Goal: Task Accomplishment & Management: Manage account settings

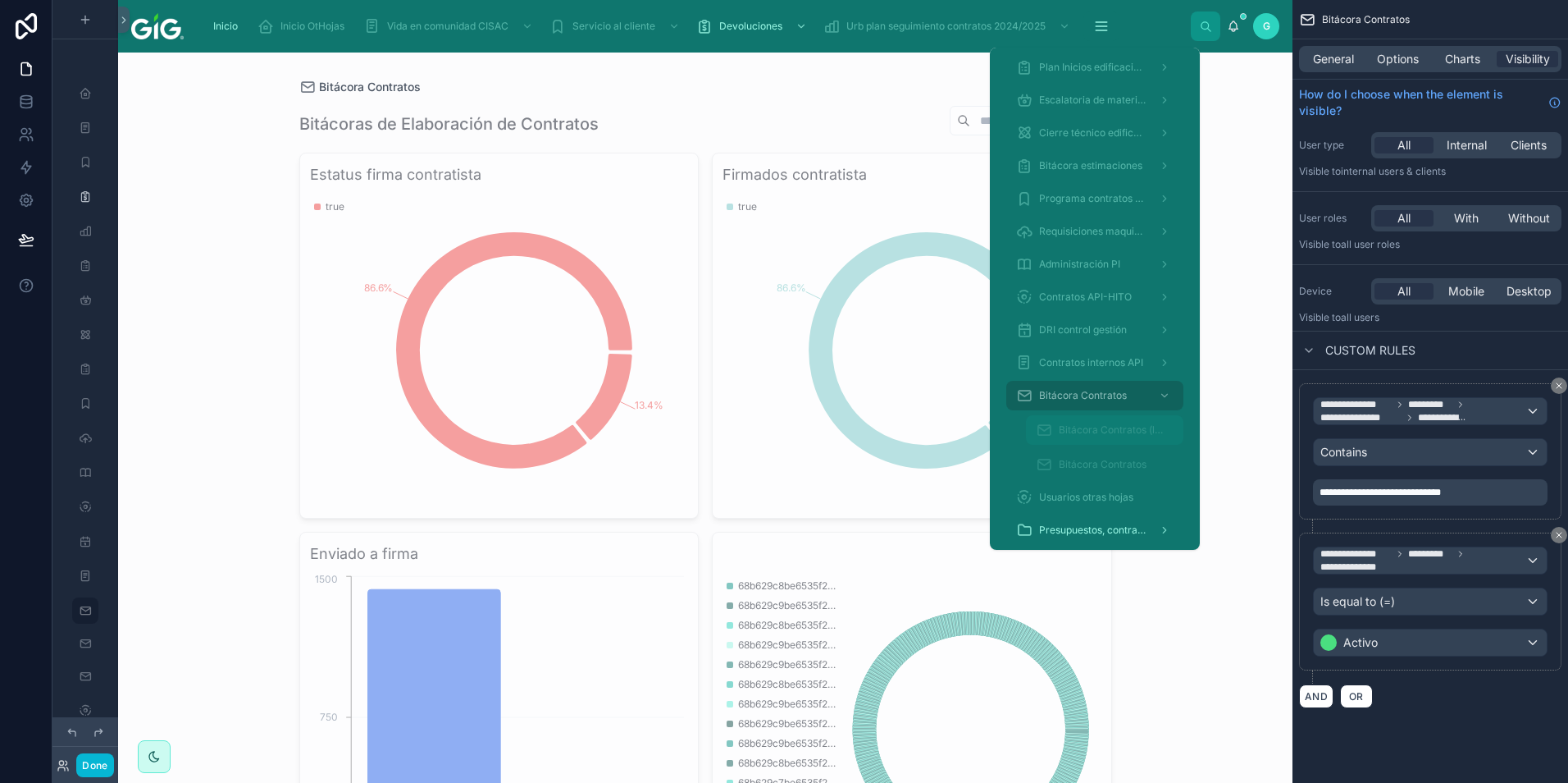
click at [1068, 429] on span "Bitácora Contratos (legal)" at bounding box center [1113, 429] width 109 height 13
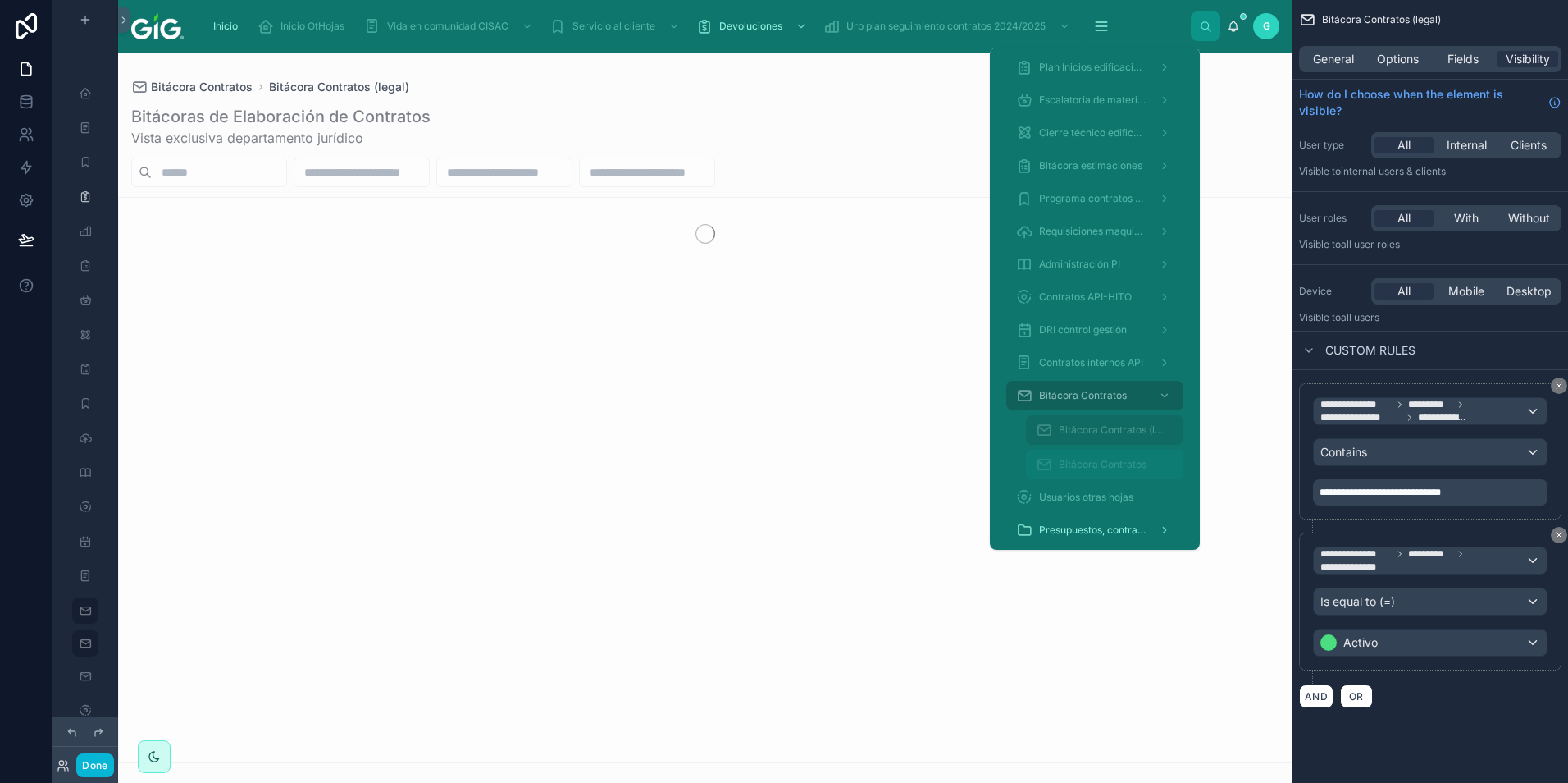
click at [1060, 452] on div "Bitácora Contratos" at bounding box center [1104, 464] width 138 height 26
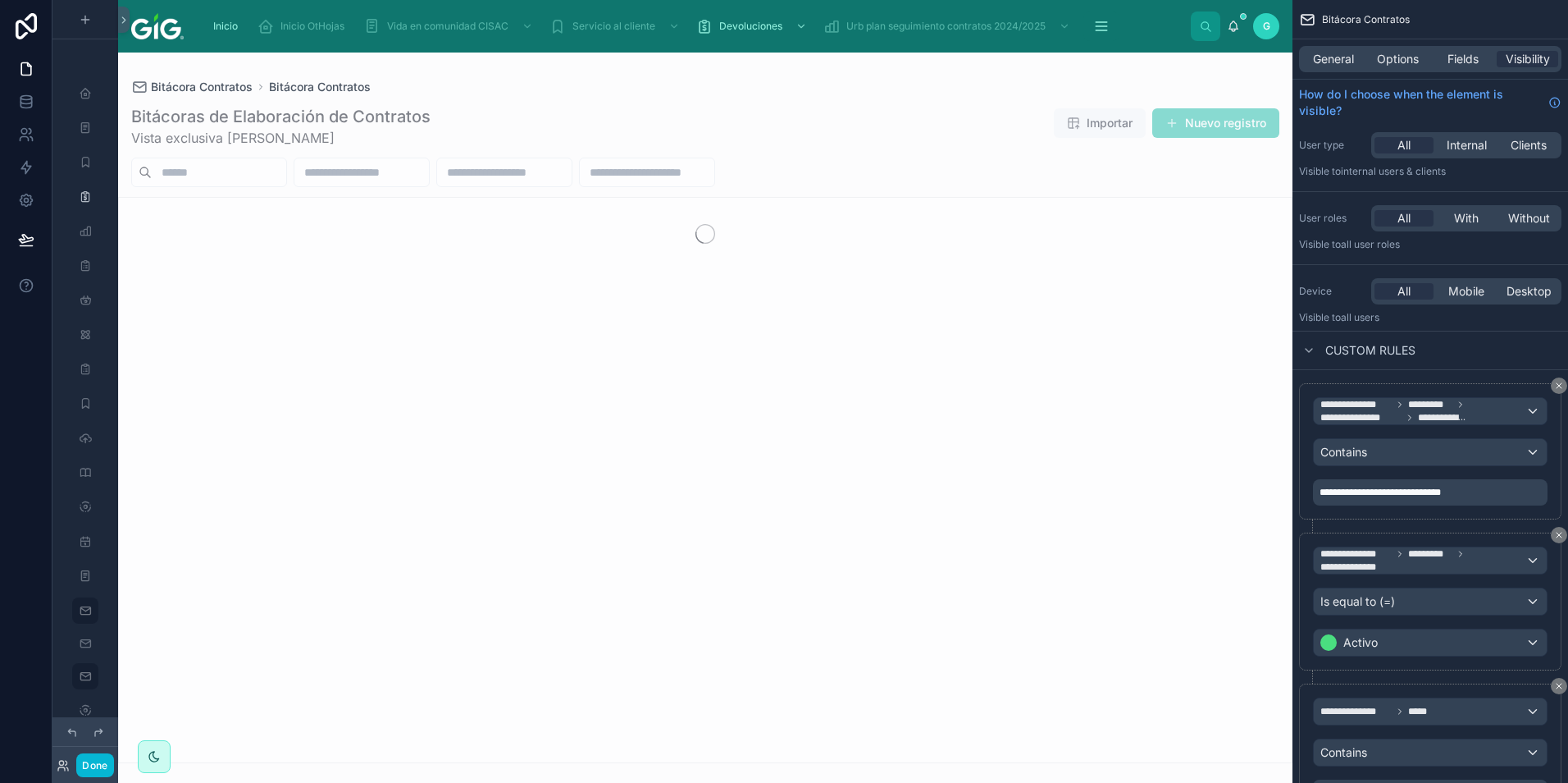
click at [750, 93] on div at bounding box center [705, 417] width 1174 height 730
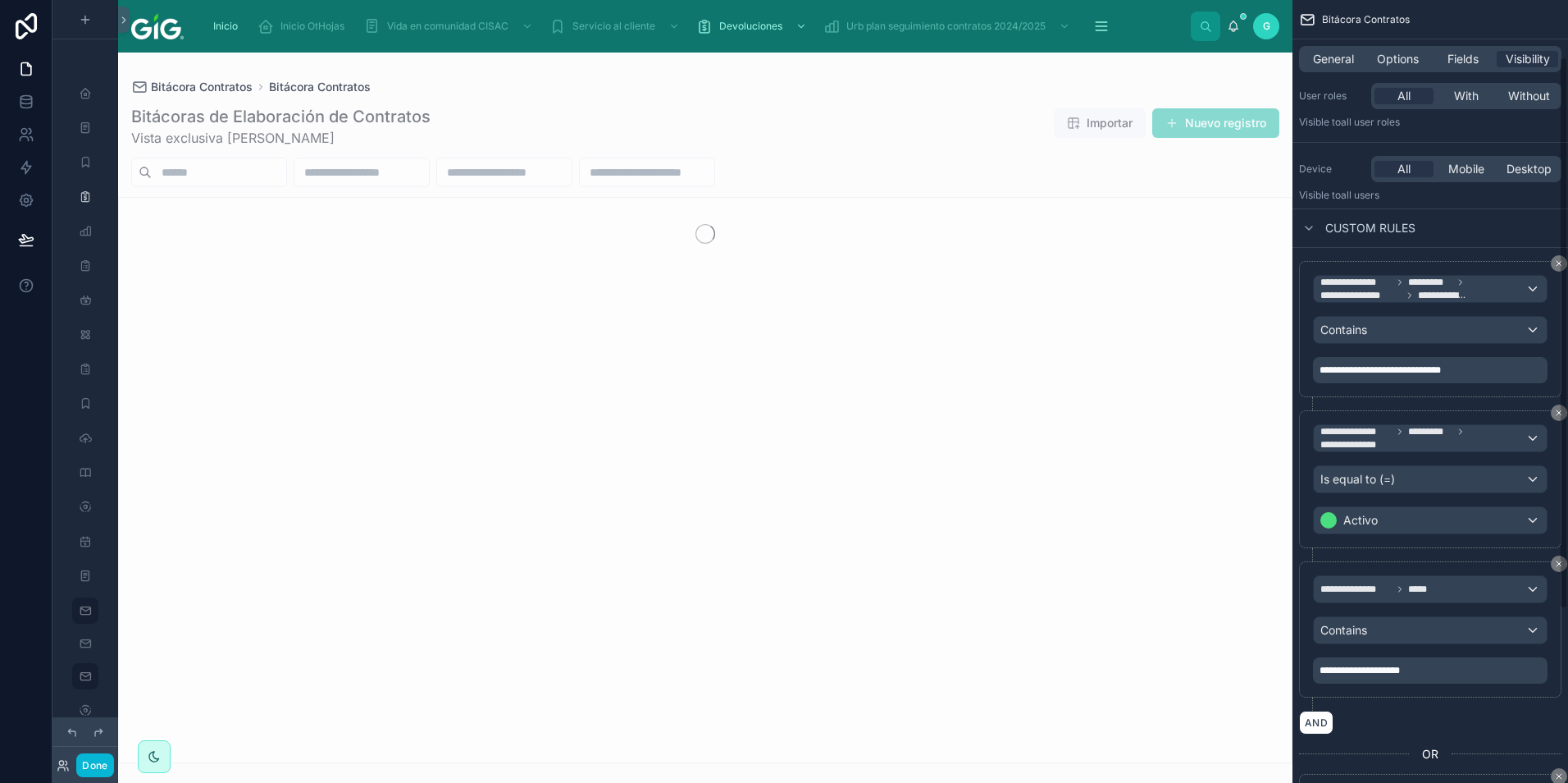
scroll to position [327, 0]
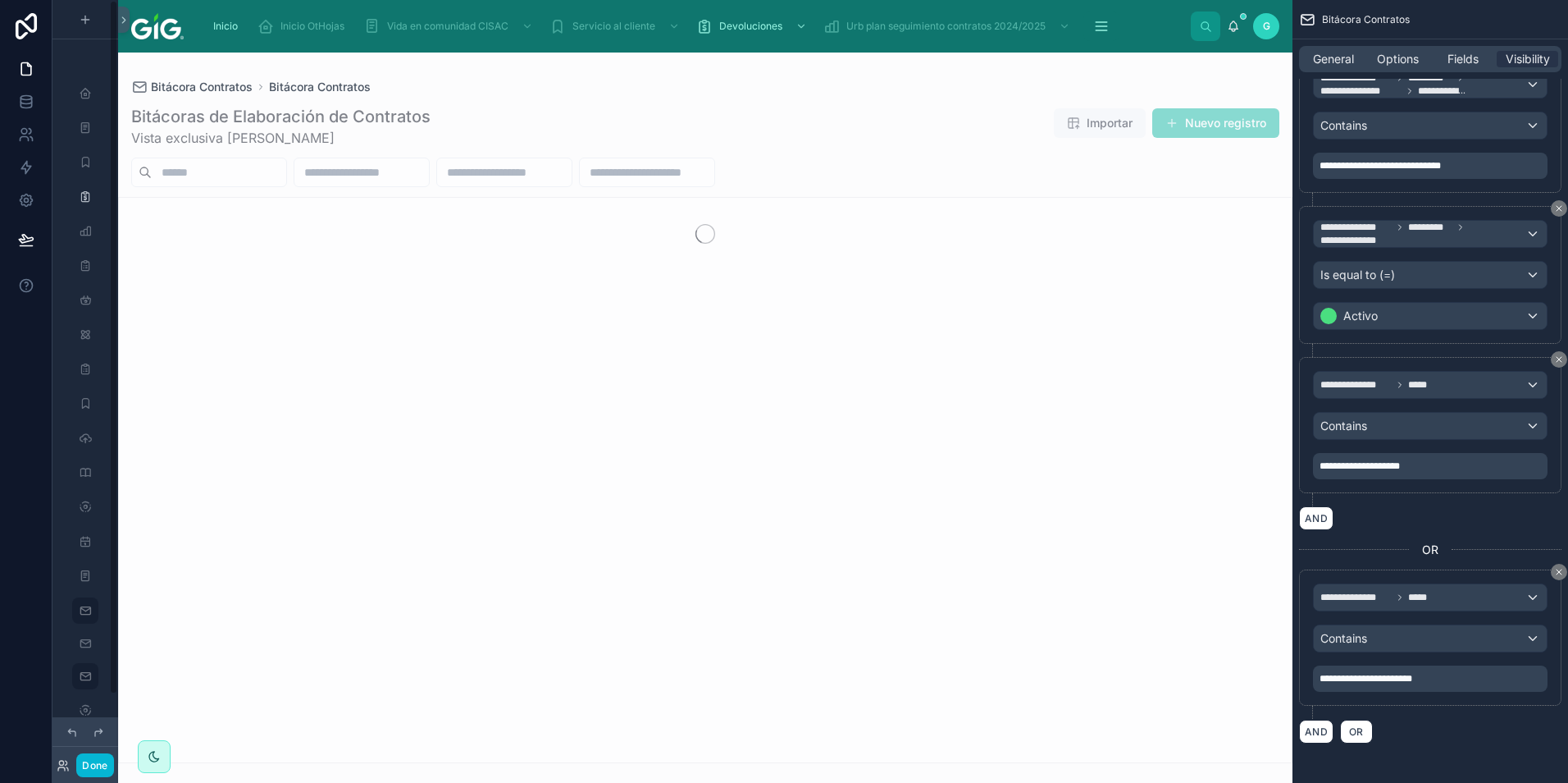
click at [116, 19] on div at bounding box center [85, 381] width 66 height 763
click at [121, 18] on icon at bounding box center [123, 20] width 11 height 12
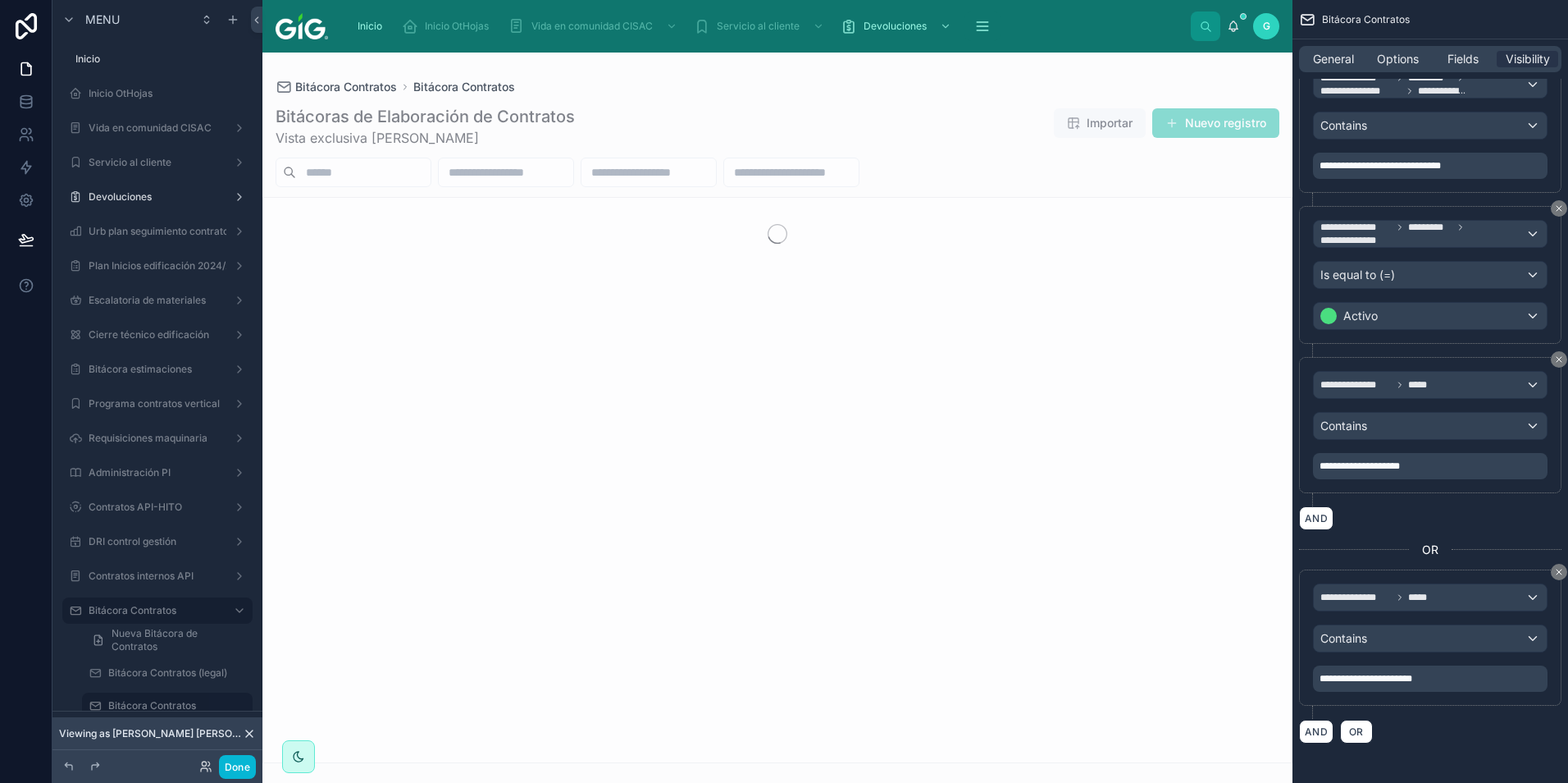
click at [251, 735] on icon at bounding box center [249, 734] width 7 height 7
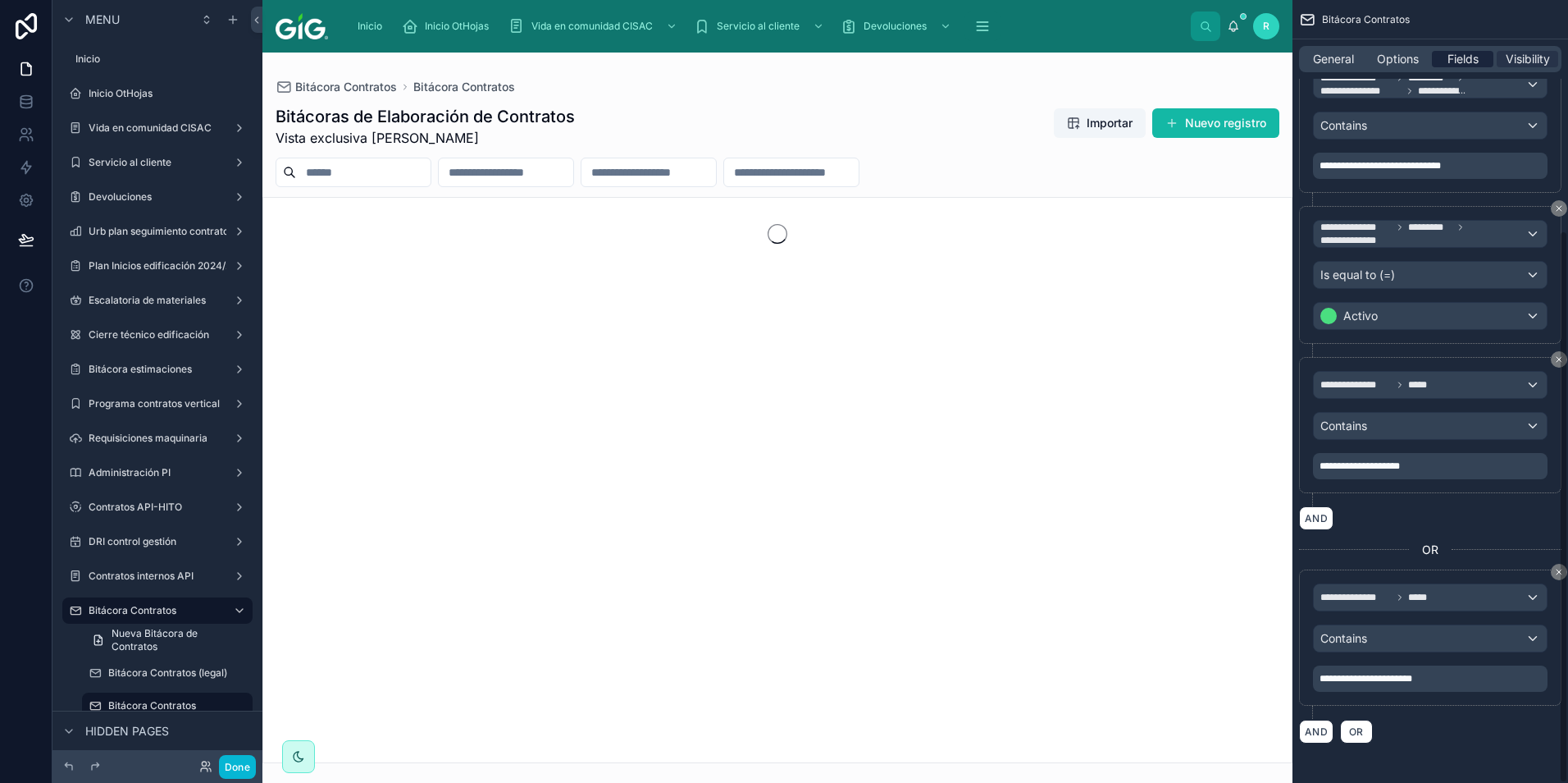
click at [1471, 58] on span "Fields" at bounding box center [1463, 59] width 31 height 16
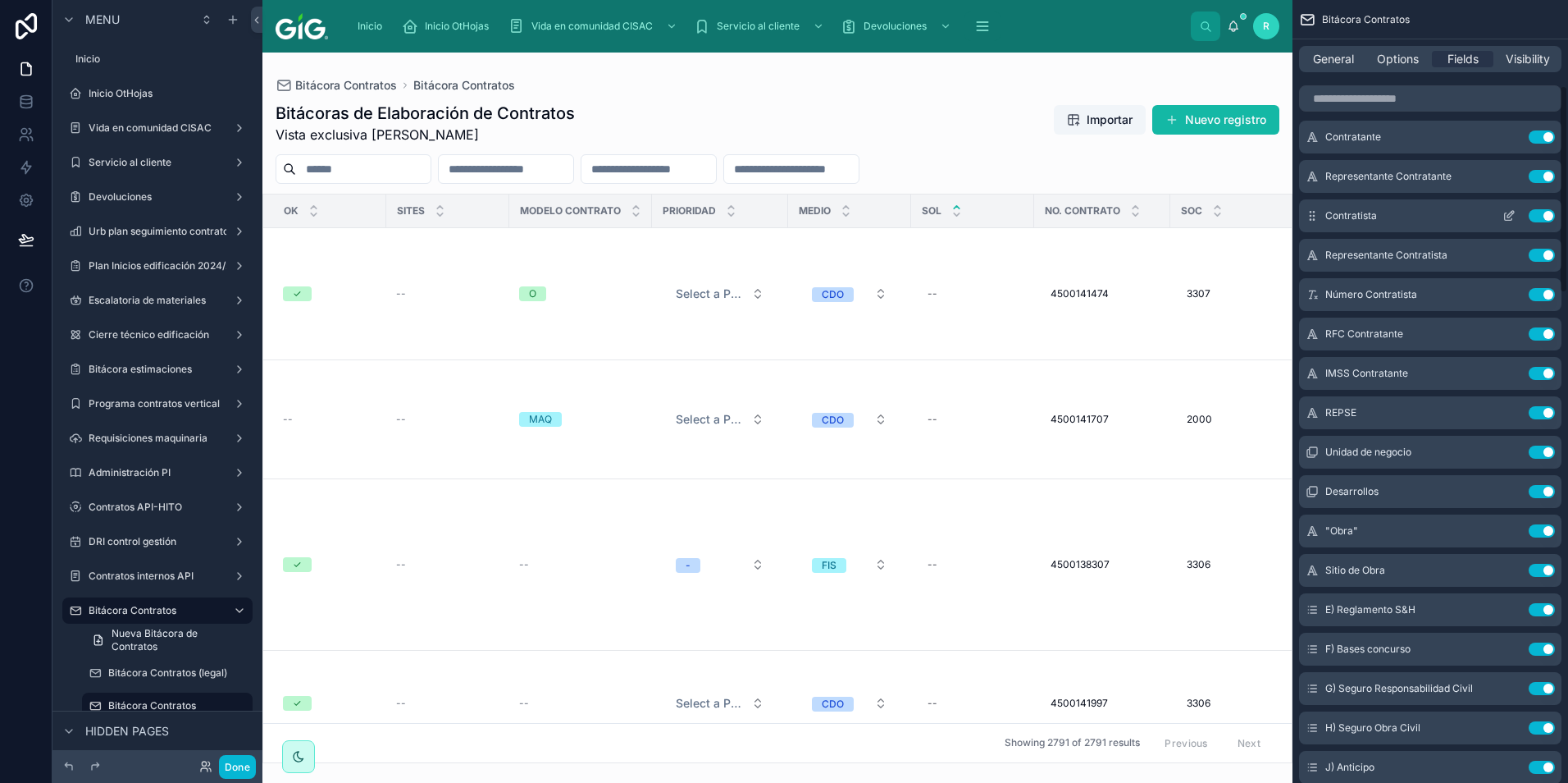
scroll to position [0, 0]
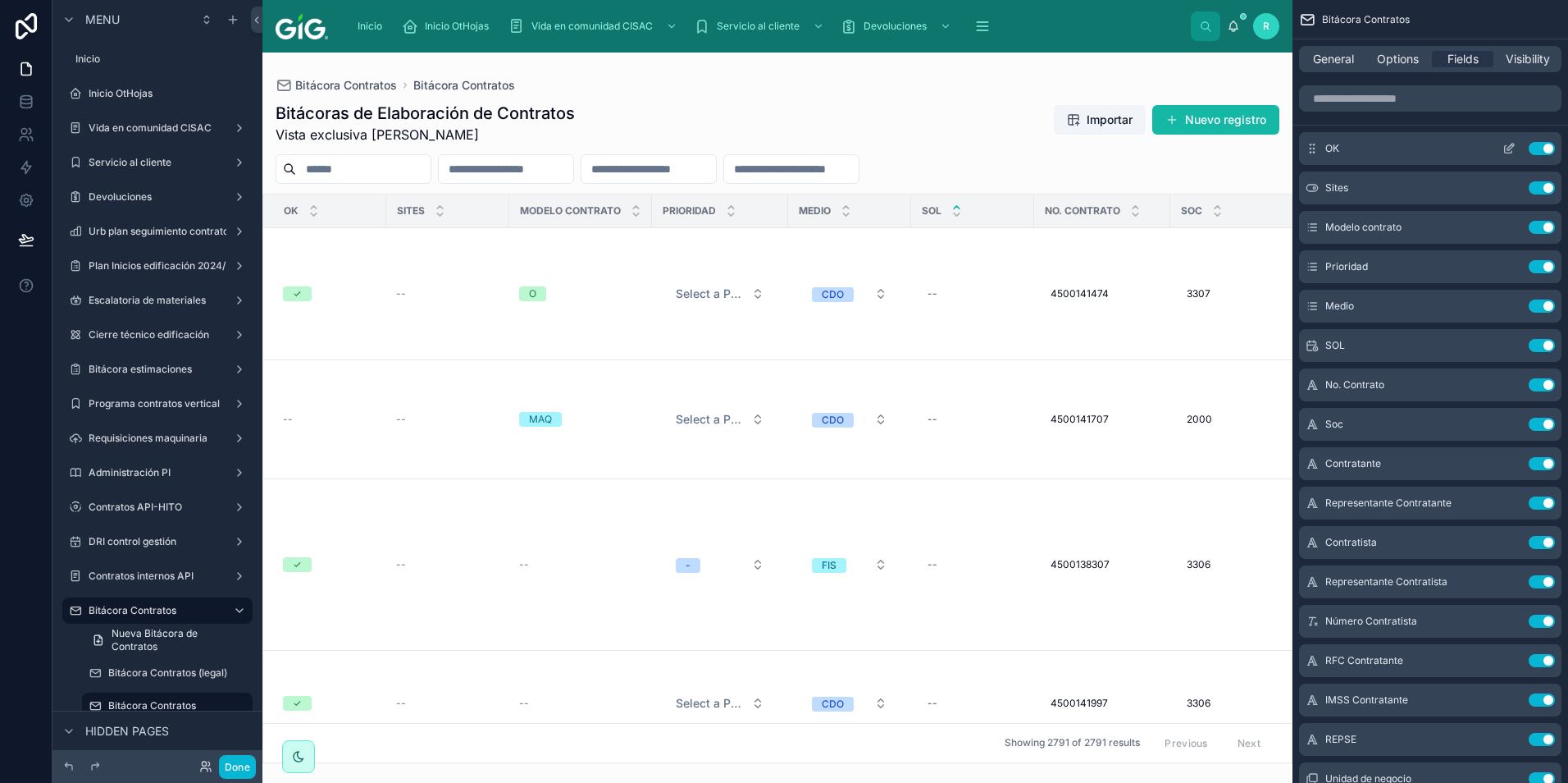
click at [1511, 146] on icon "scrollable content" at bounding box center [1509, 148] width 13 height 13
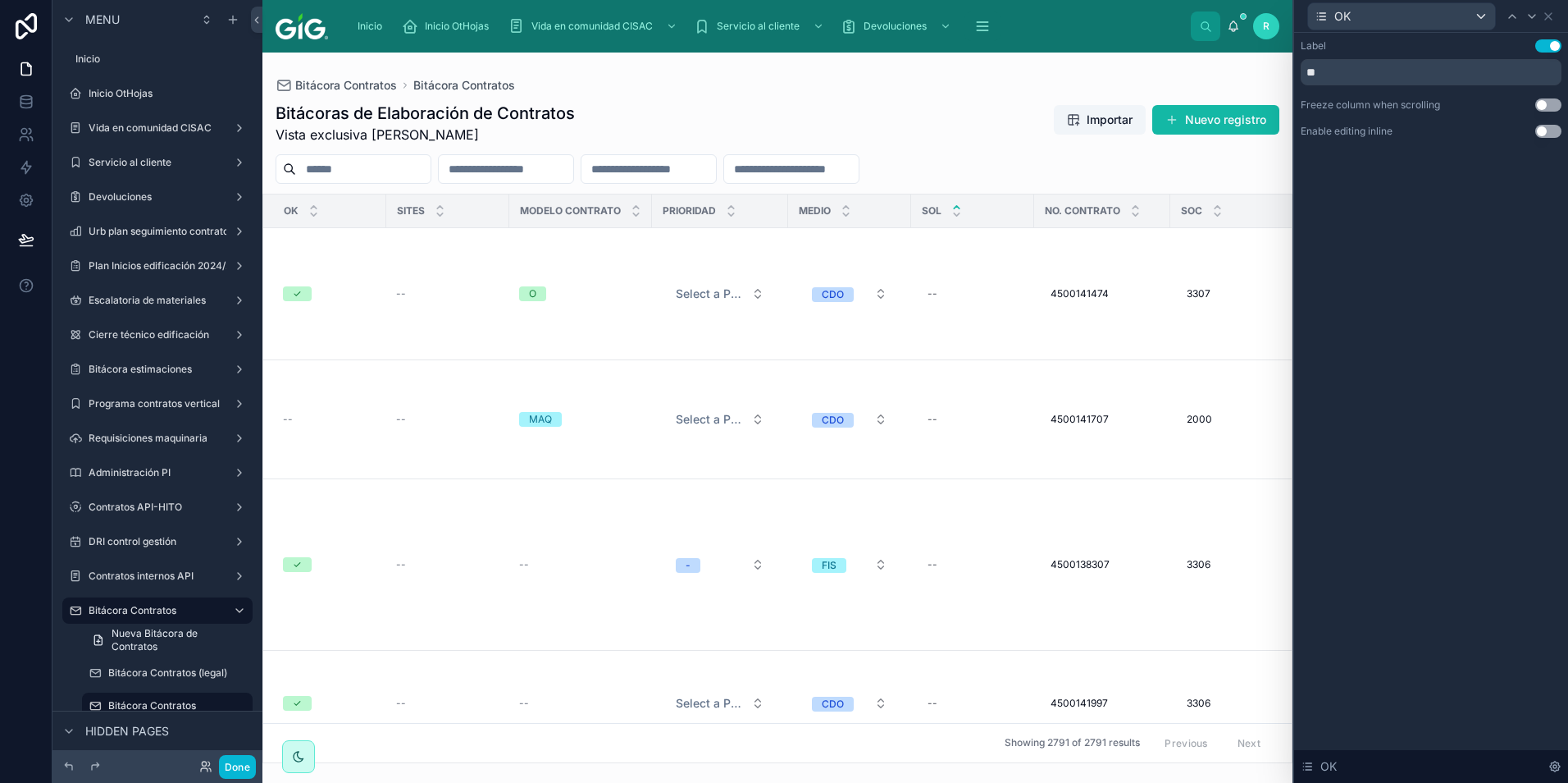
click at [1546, 135] on button "Use setting" at bounding box center [1548, 131] width 26 height 13
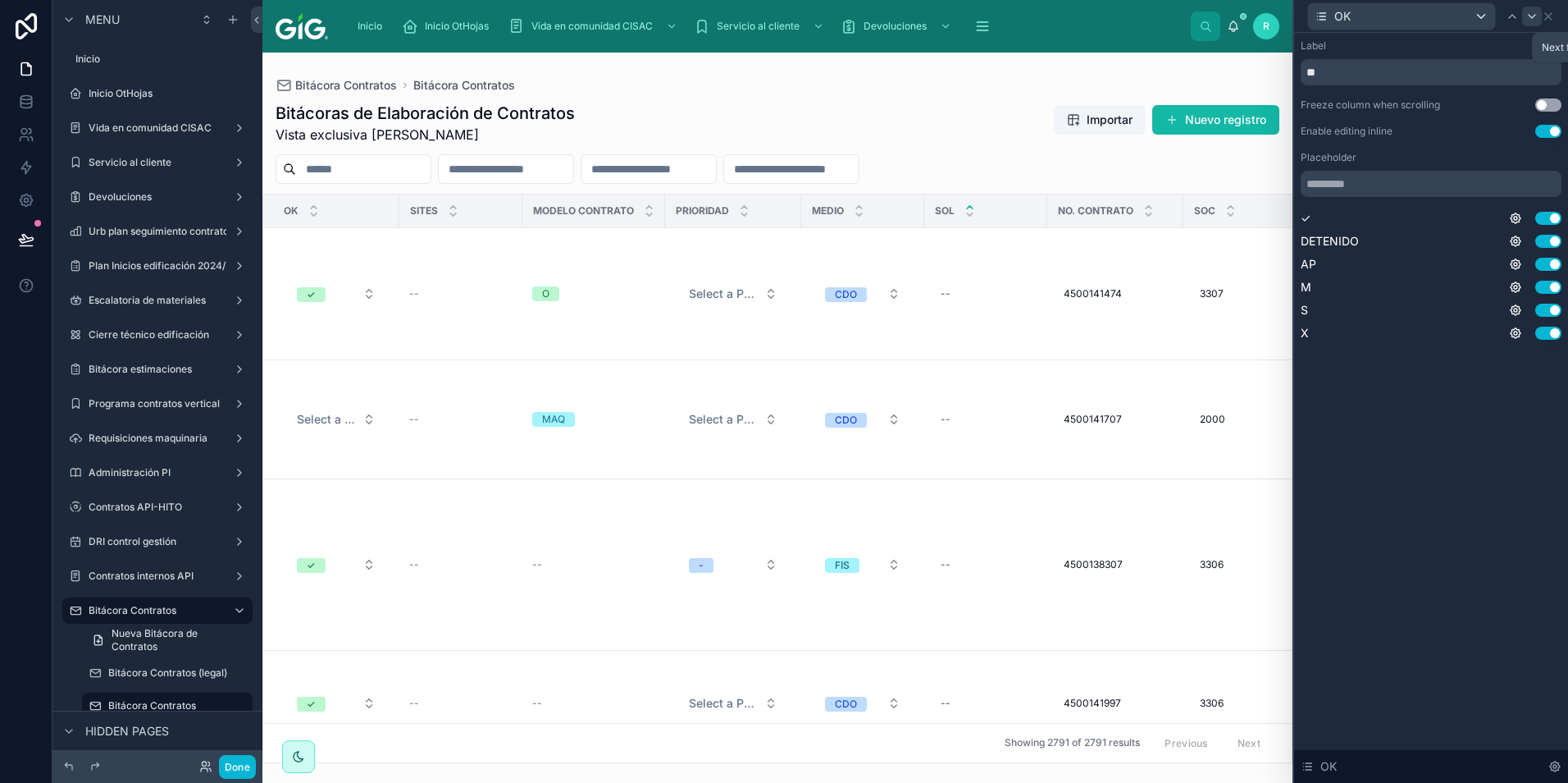
click at [1534, 17] on icon at bounding box center [1531, 16] width 13 height 13
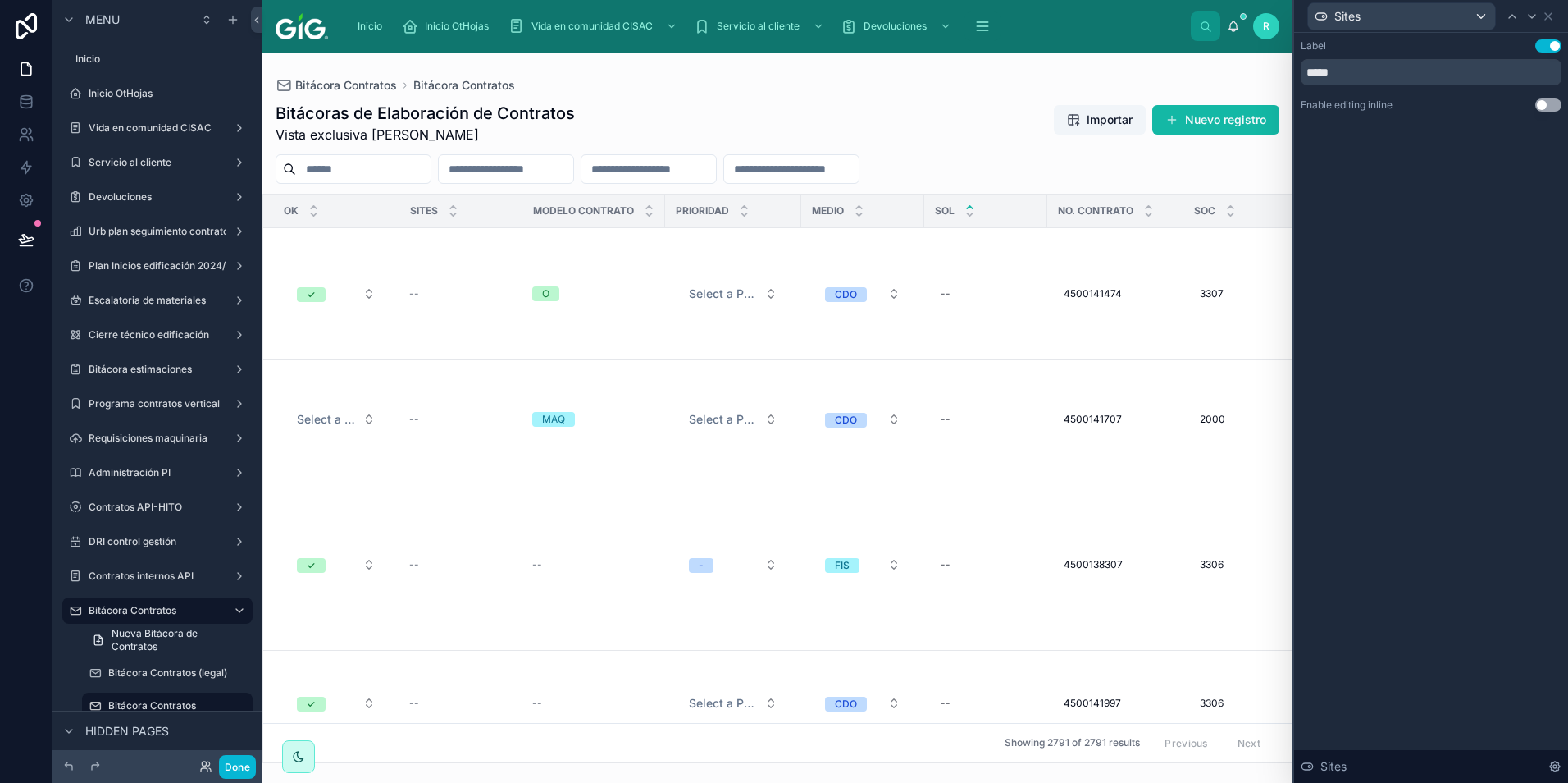
click at [1552, 106] on button "Use setting" at bounding box center [1548, 104] width 26 height 13
click at [1534, 15] on icon at bounding box center [1531, 16] width 13 height 13
click at [1552, 102] on button "Use setting" at bounding box center [1548, 104] width 26 height 13
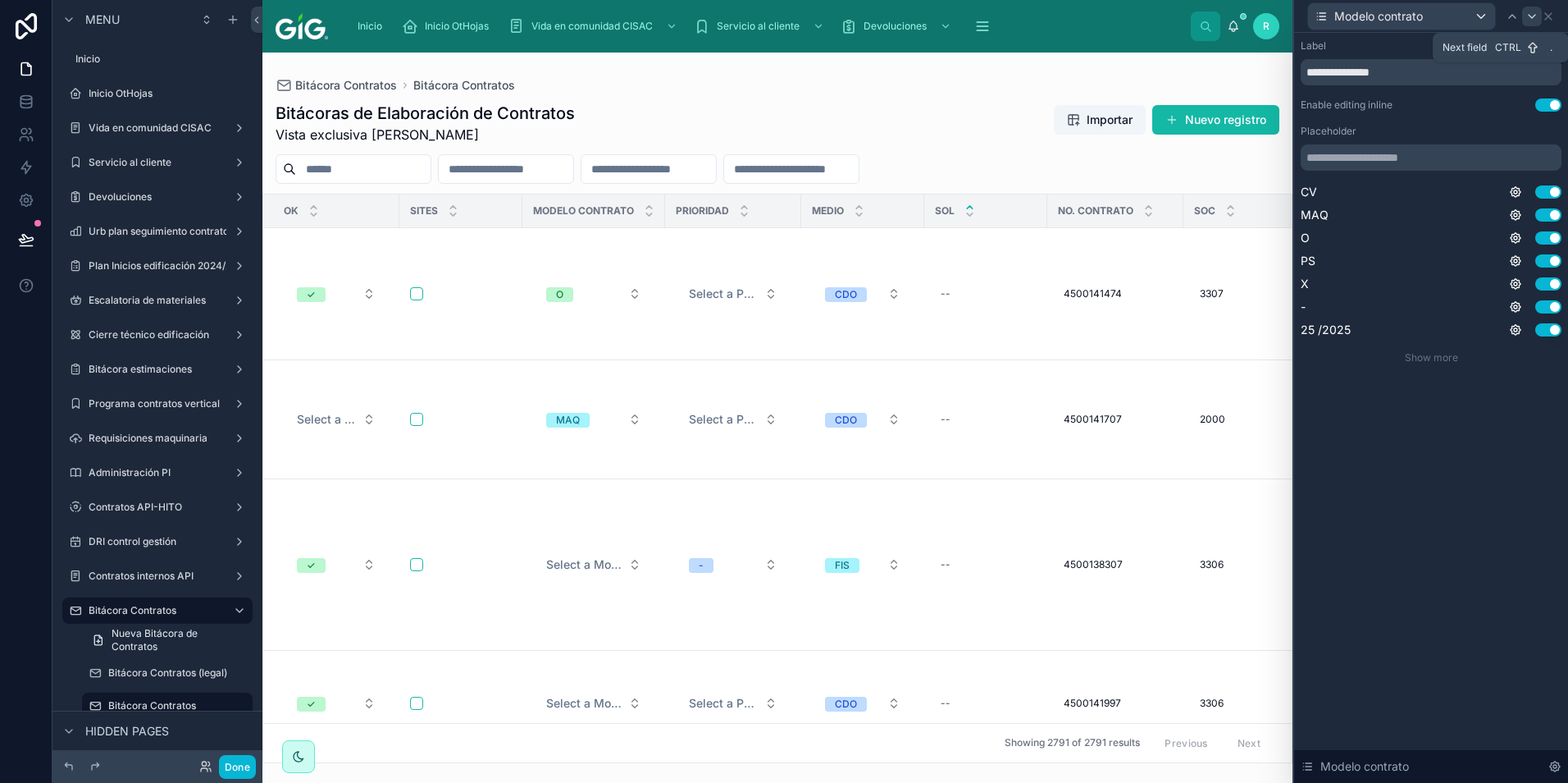
click at [1532, 18] on icon at bounding box center [1532, 16] width 7 height 3
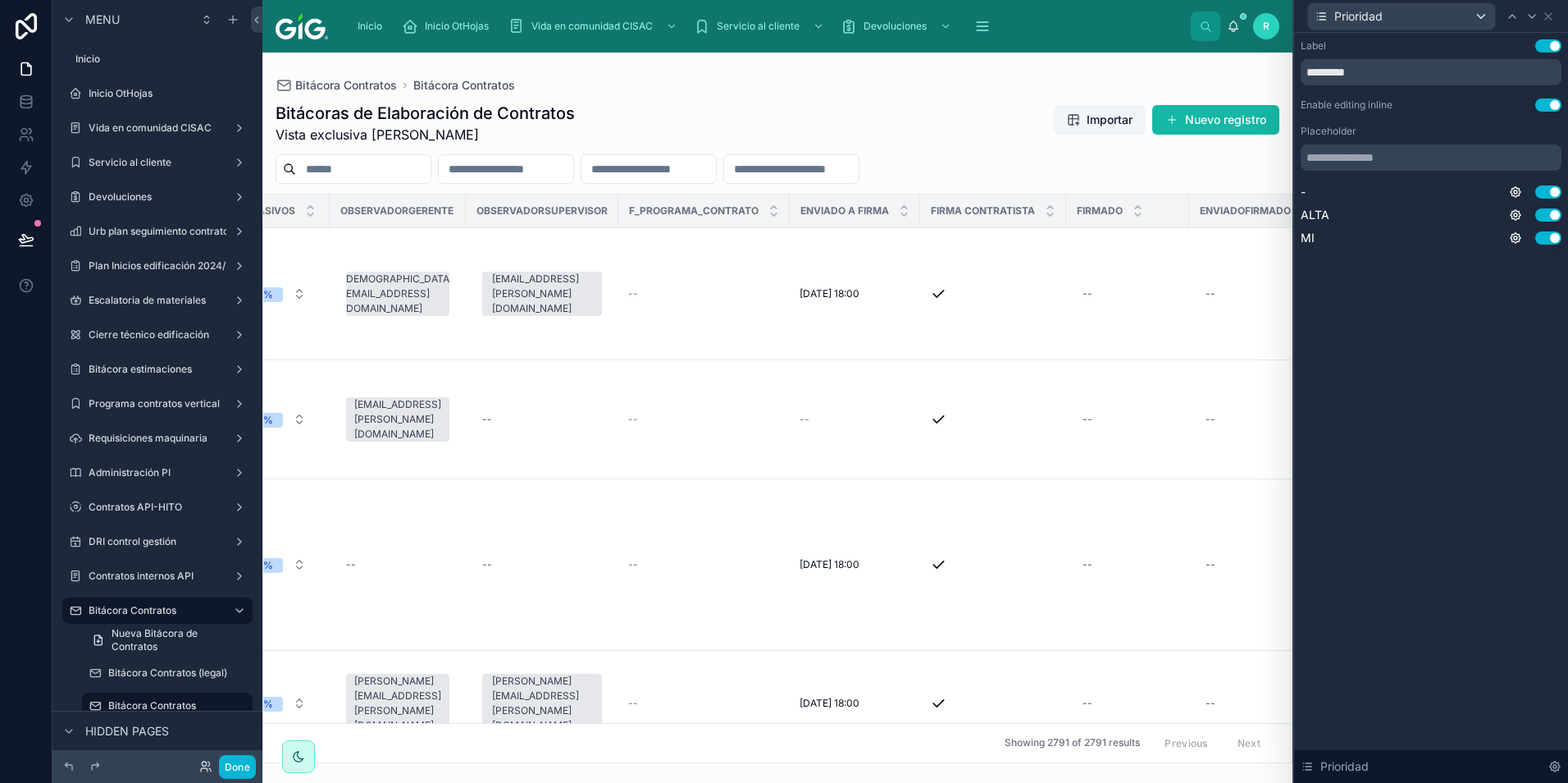
scroll to position [0, 7357]
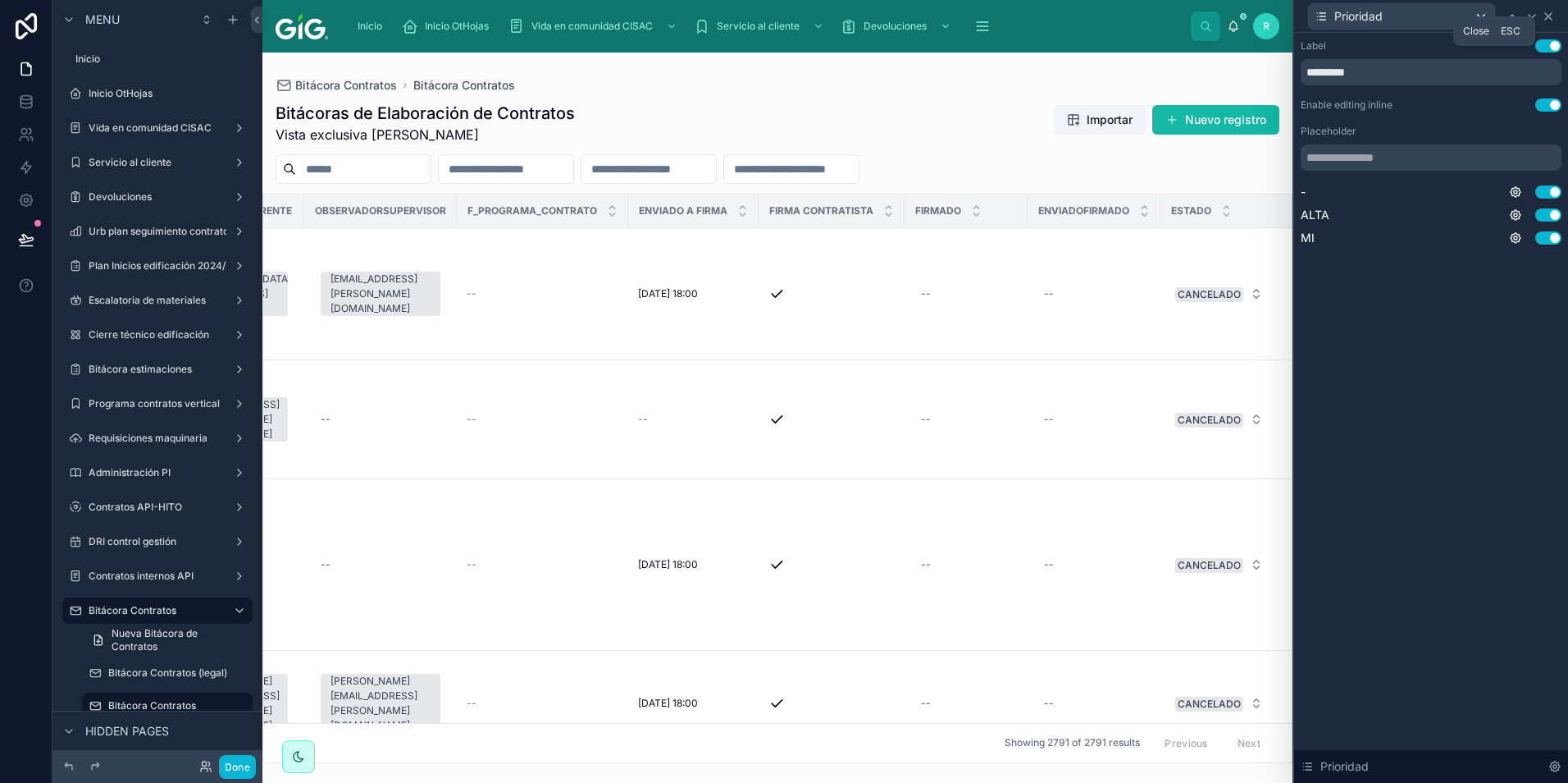
click at [1554, 15] on icon at bounding box center [1547, 16] width 13 height 13
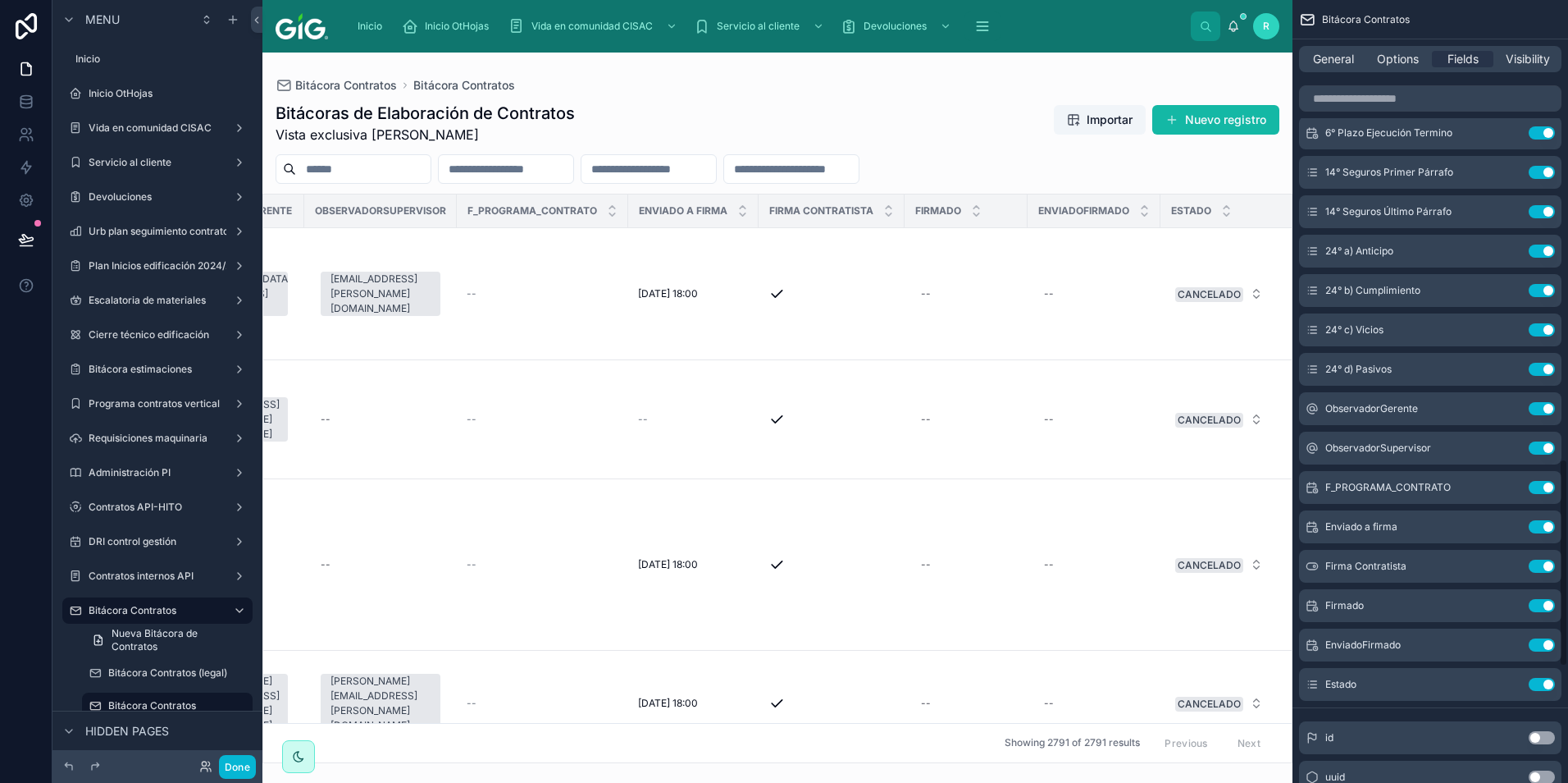
scroll to position [1723, 0]
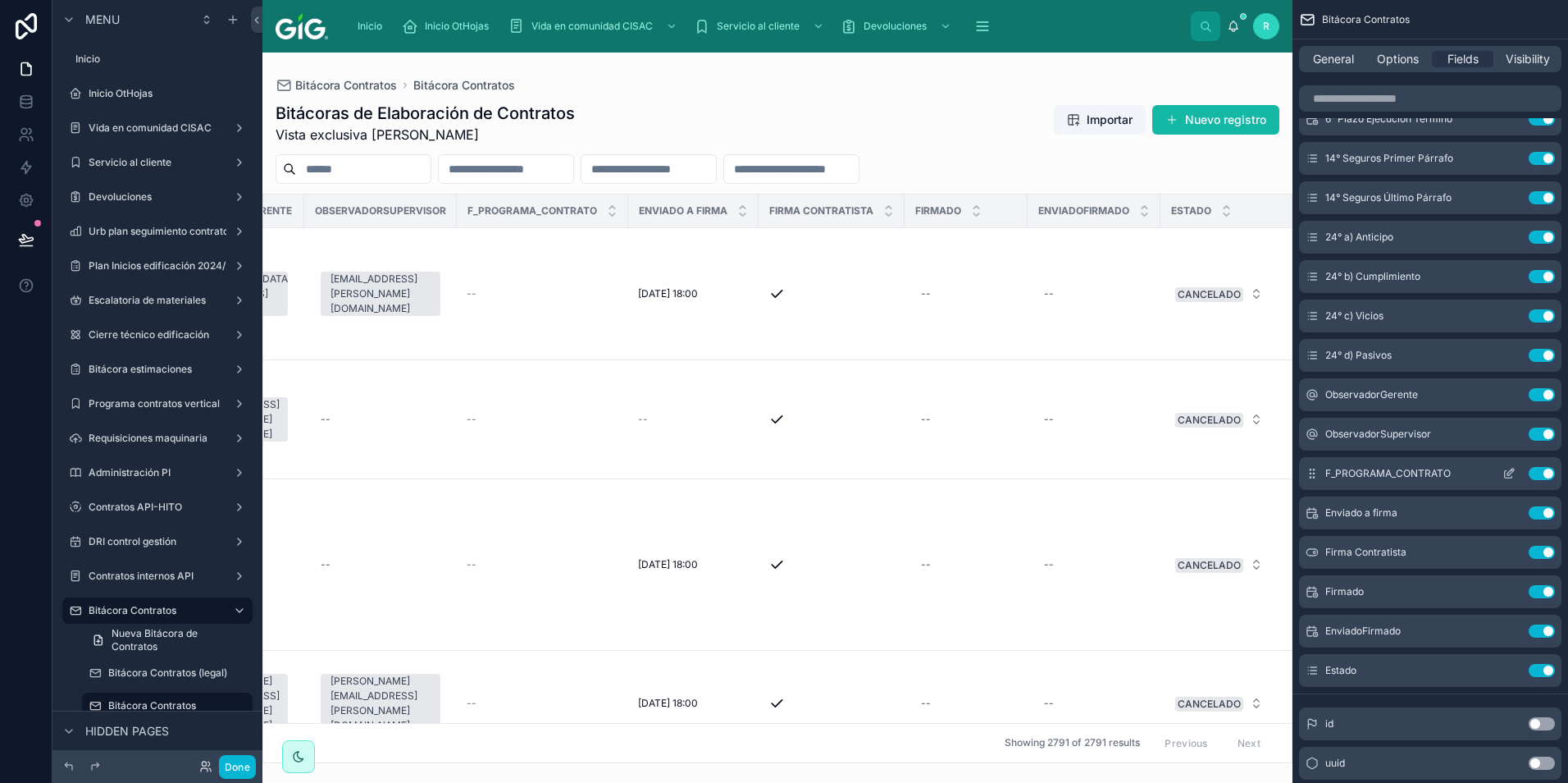
click at [1511, 478] on icon "scrollable content" at bounding box center [1509, 474] width 8 height 8
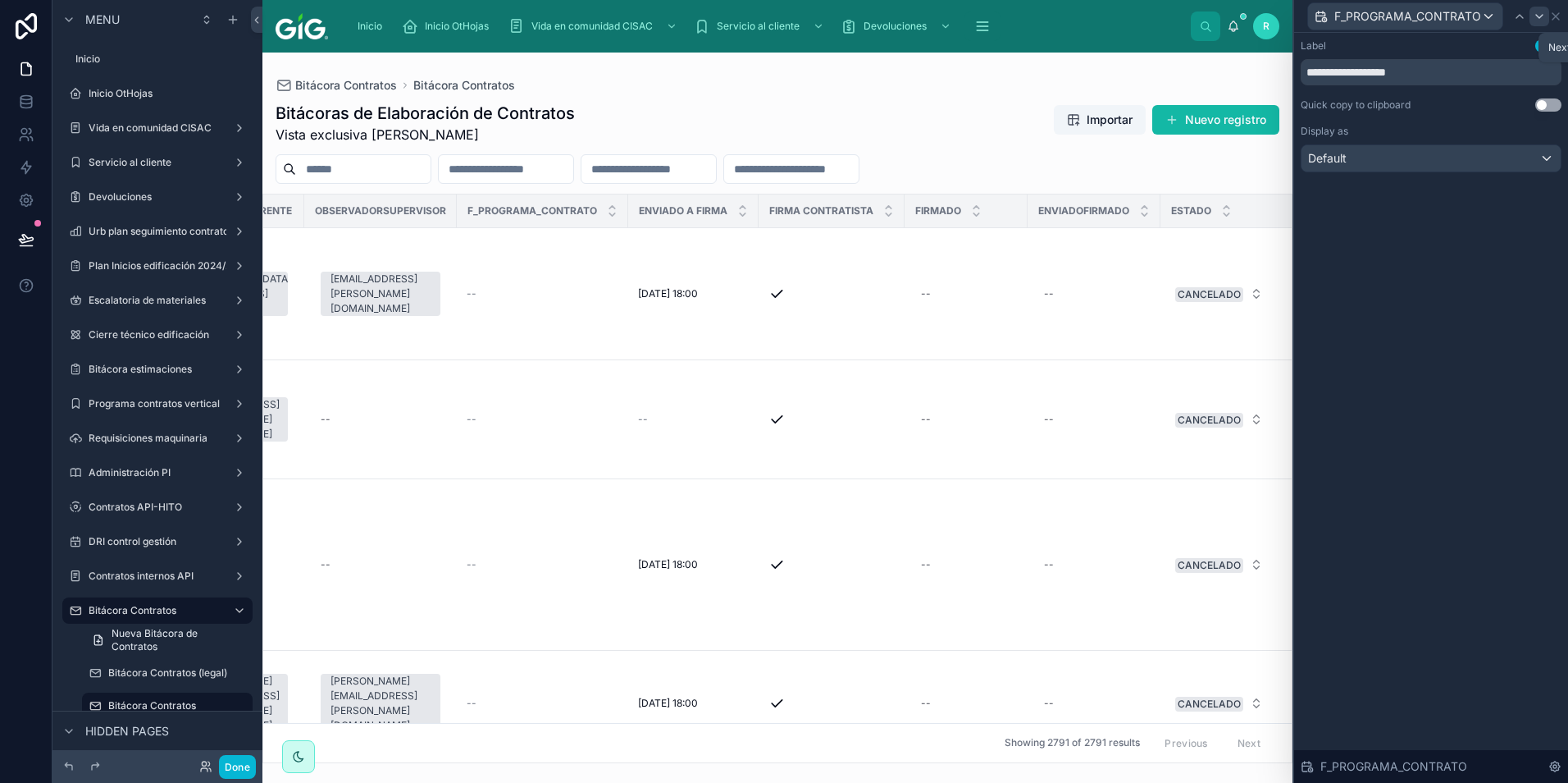
click at [1537, 19] on icon at bounding box center [1539, 16] width 13 height 13
click at [1547, 190] on button "Use setting" at bounding box center [1548, 191] width 26 height 13
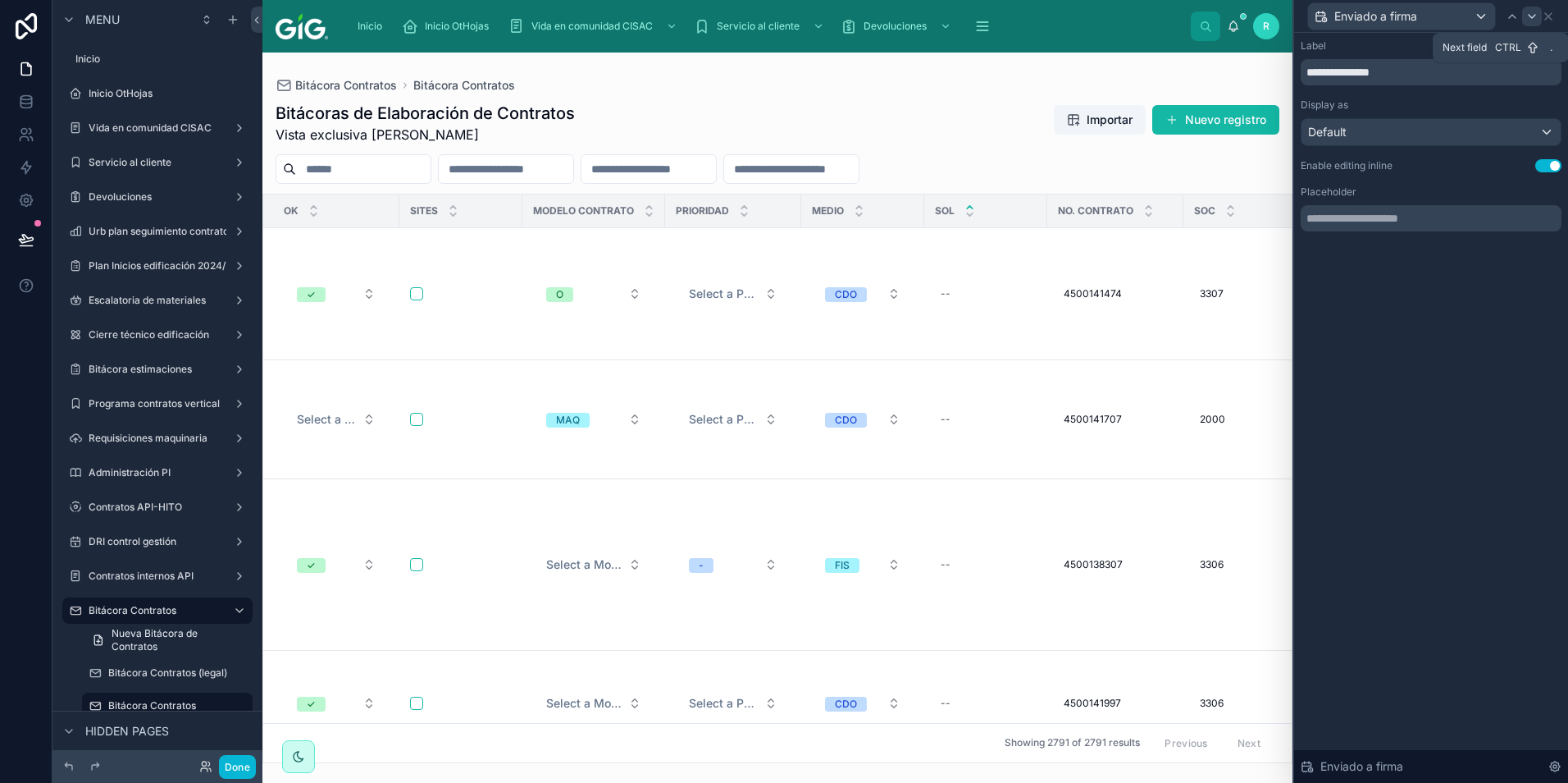
click at [1534, 16] on icon at bounding box center [1532, 16] width 7 height 3
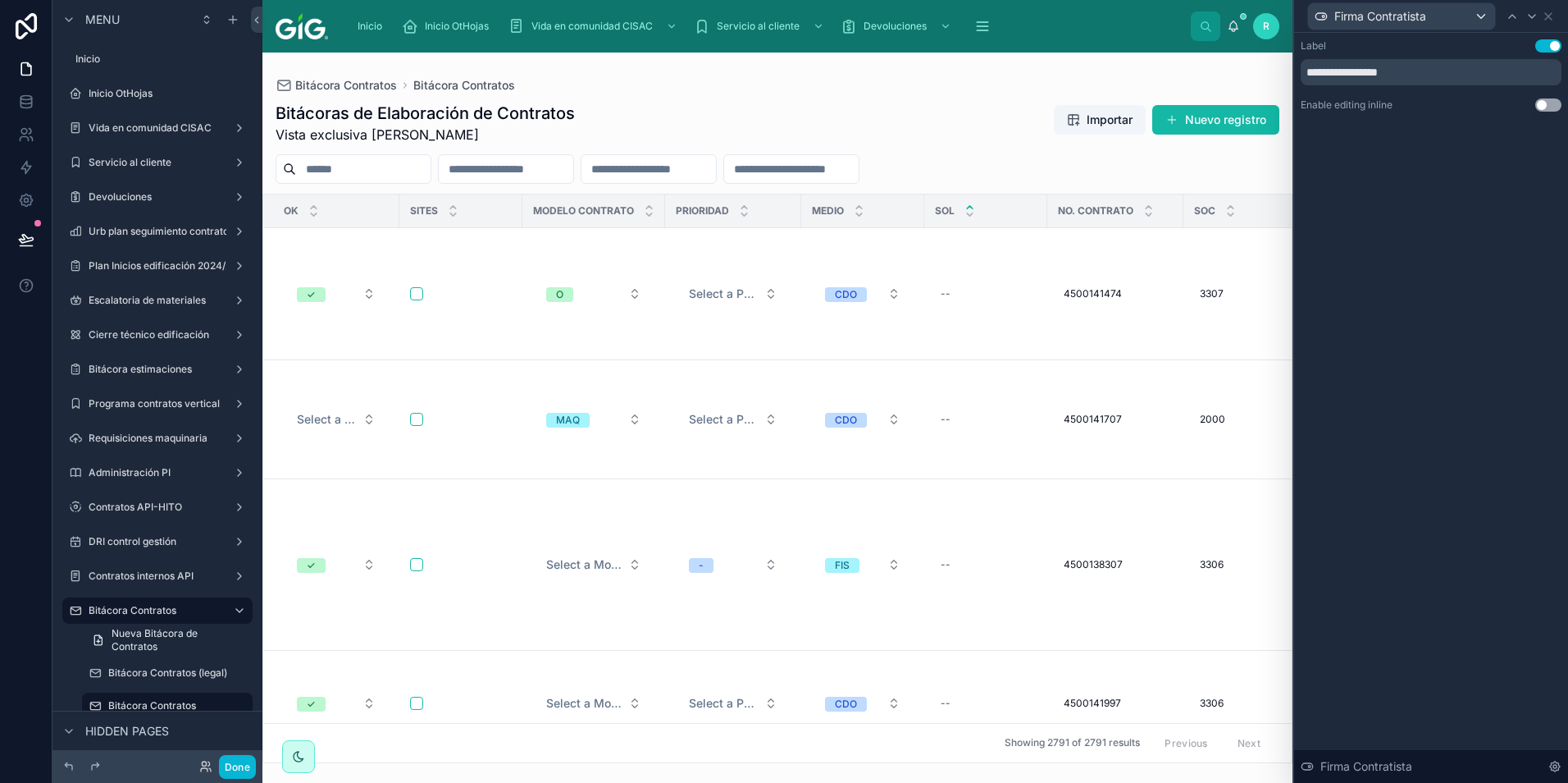
click at [1548, 104] on button "Use setting" at bounding box center [1548, 104] width 26 height 13
click at [1533, 15] on icon at bounding box center [1531, 16] width 13 height 13
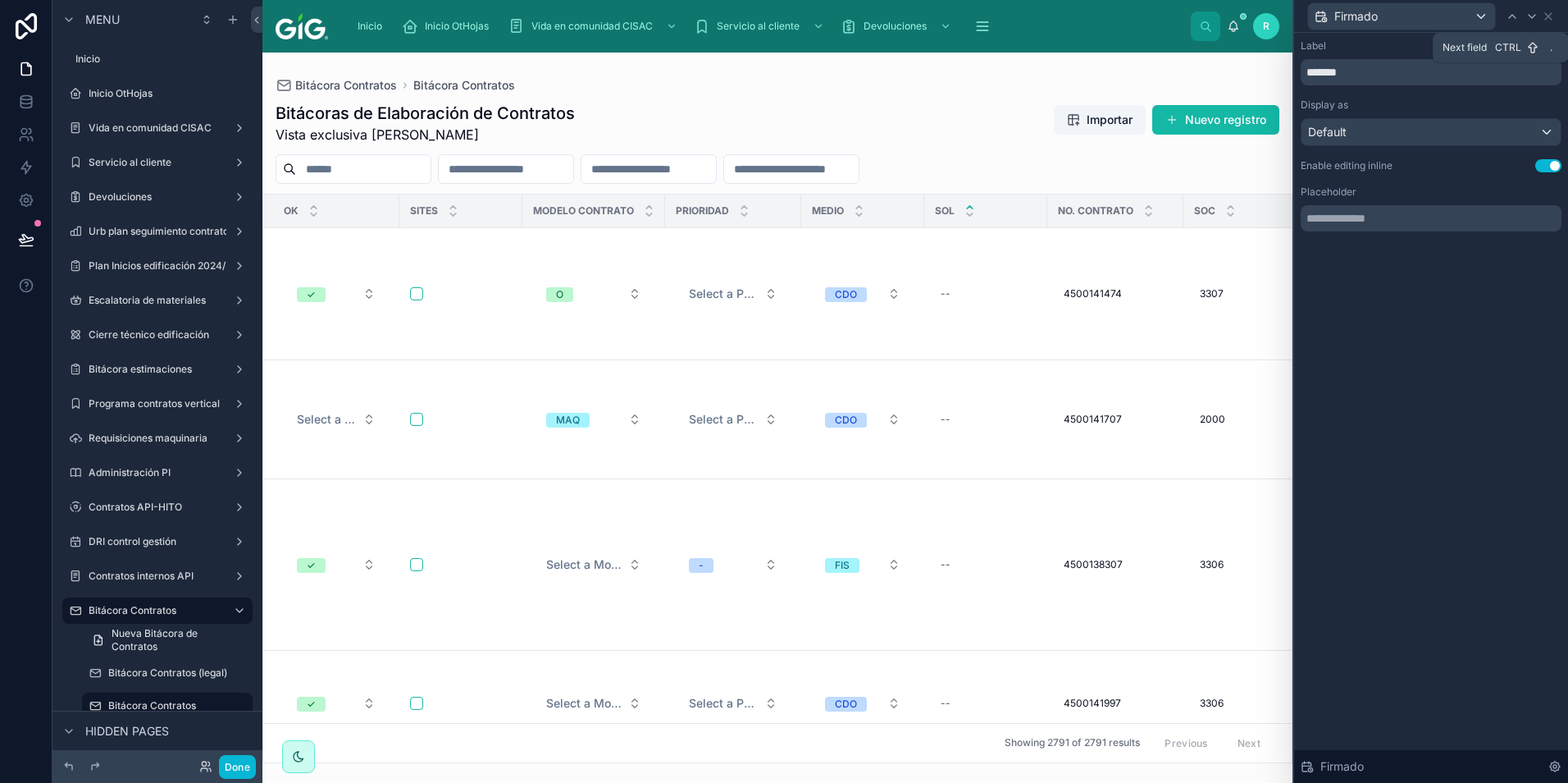
click at [1533, 15] on icon at bounding box center [1531, 16] width 13 height 13
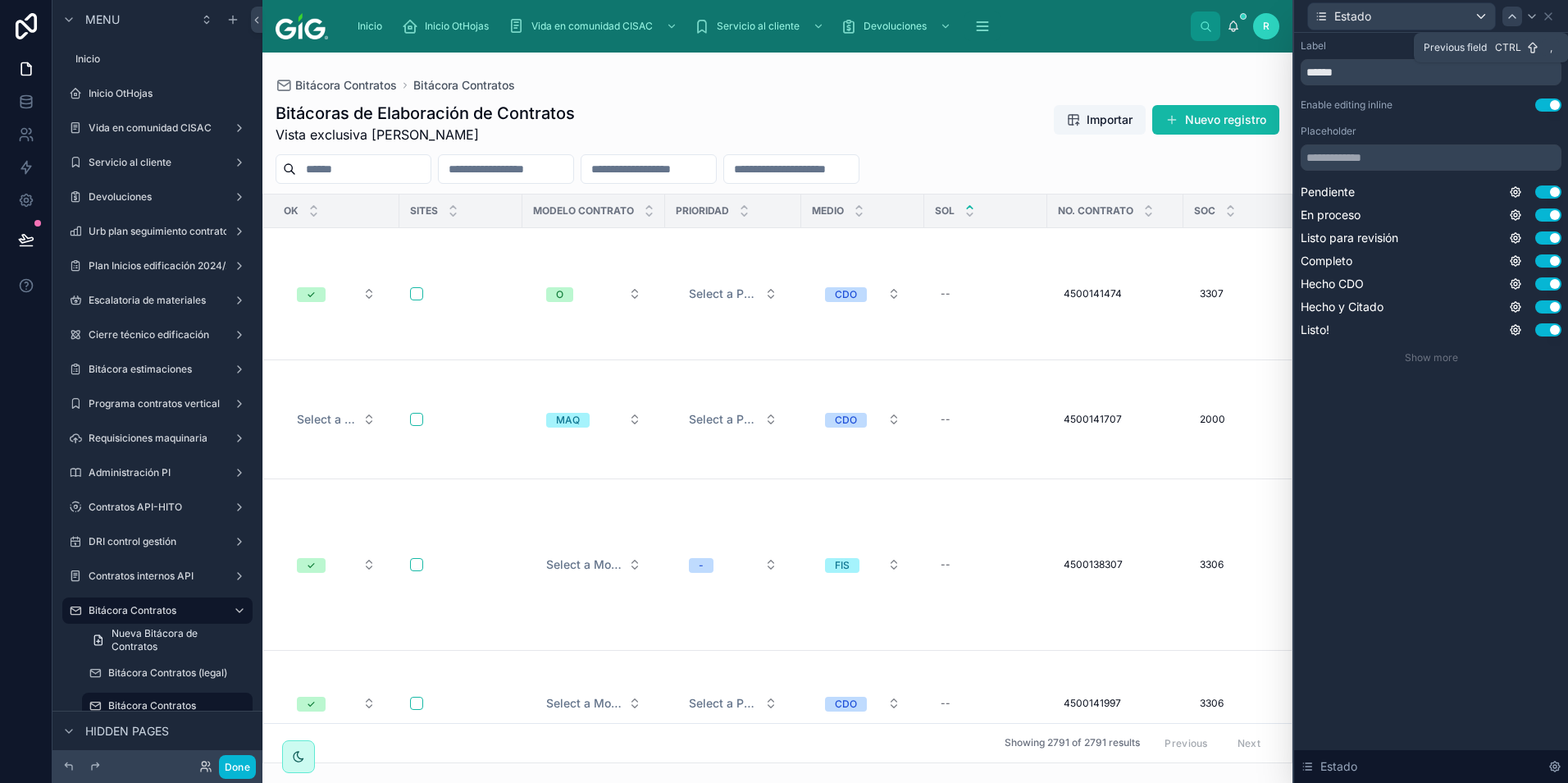
click at [1508, 19] on icon at bounding box center [1512, 16] width 13 height 13
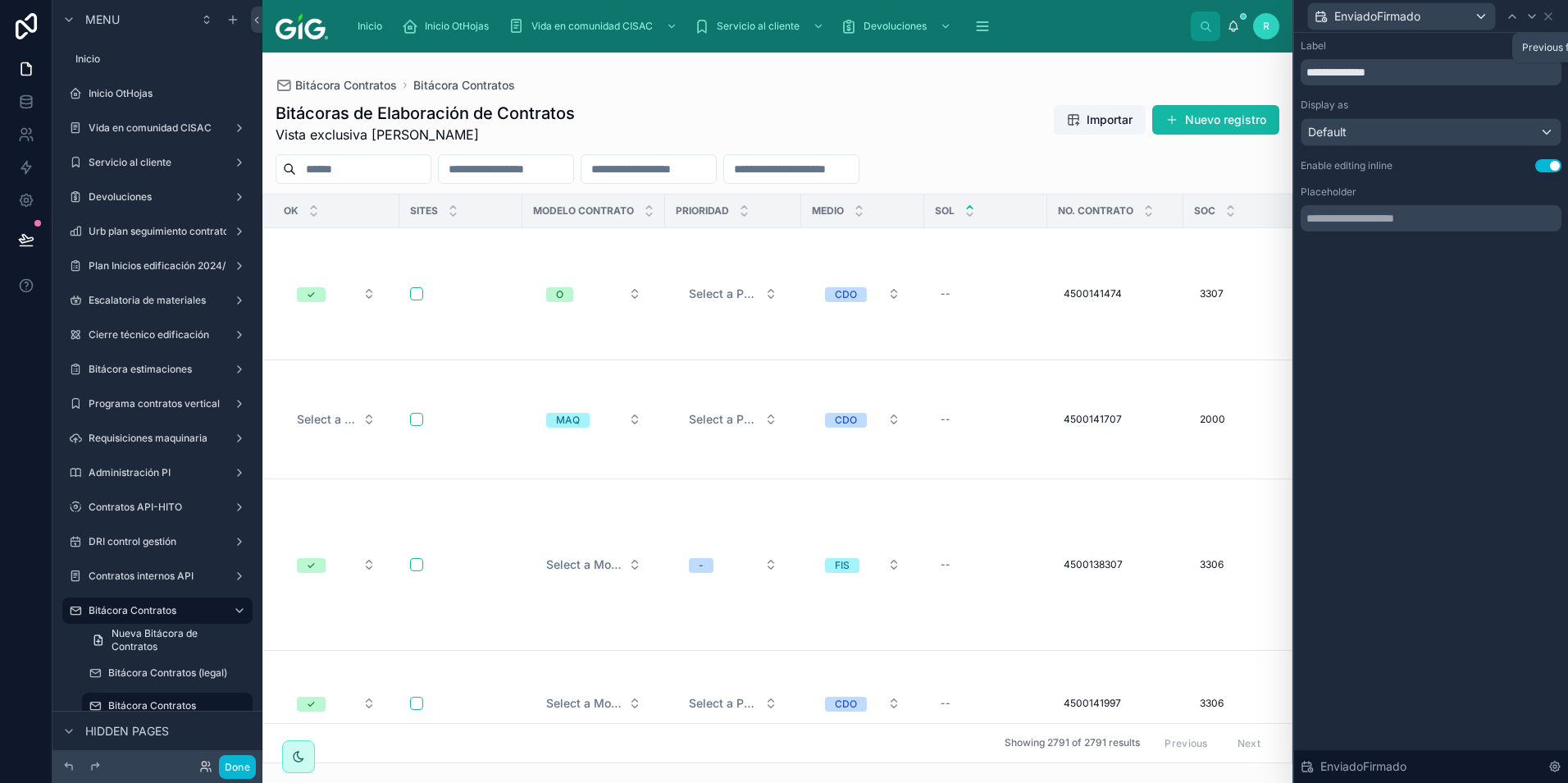
click at [1508, 19] on icon at bounding box center [1512, 16] width 13 height 13
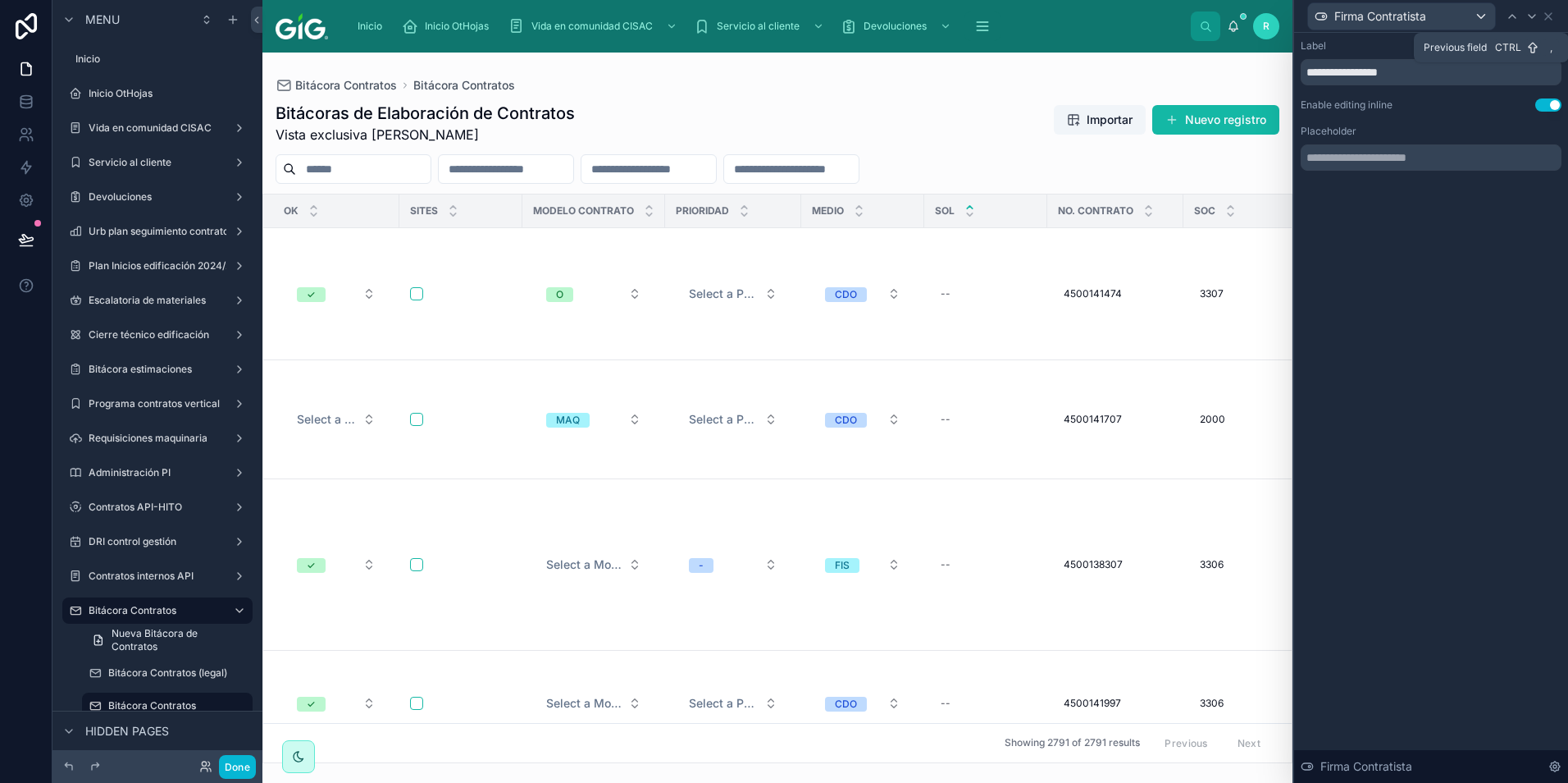
click at [1508, 19] on icon at bounding box center [1512, 16] width 13 height 13
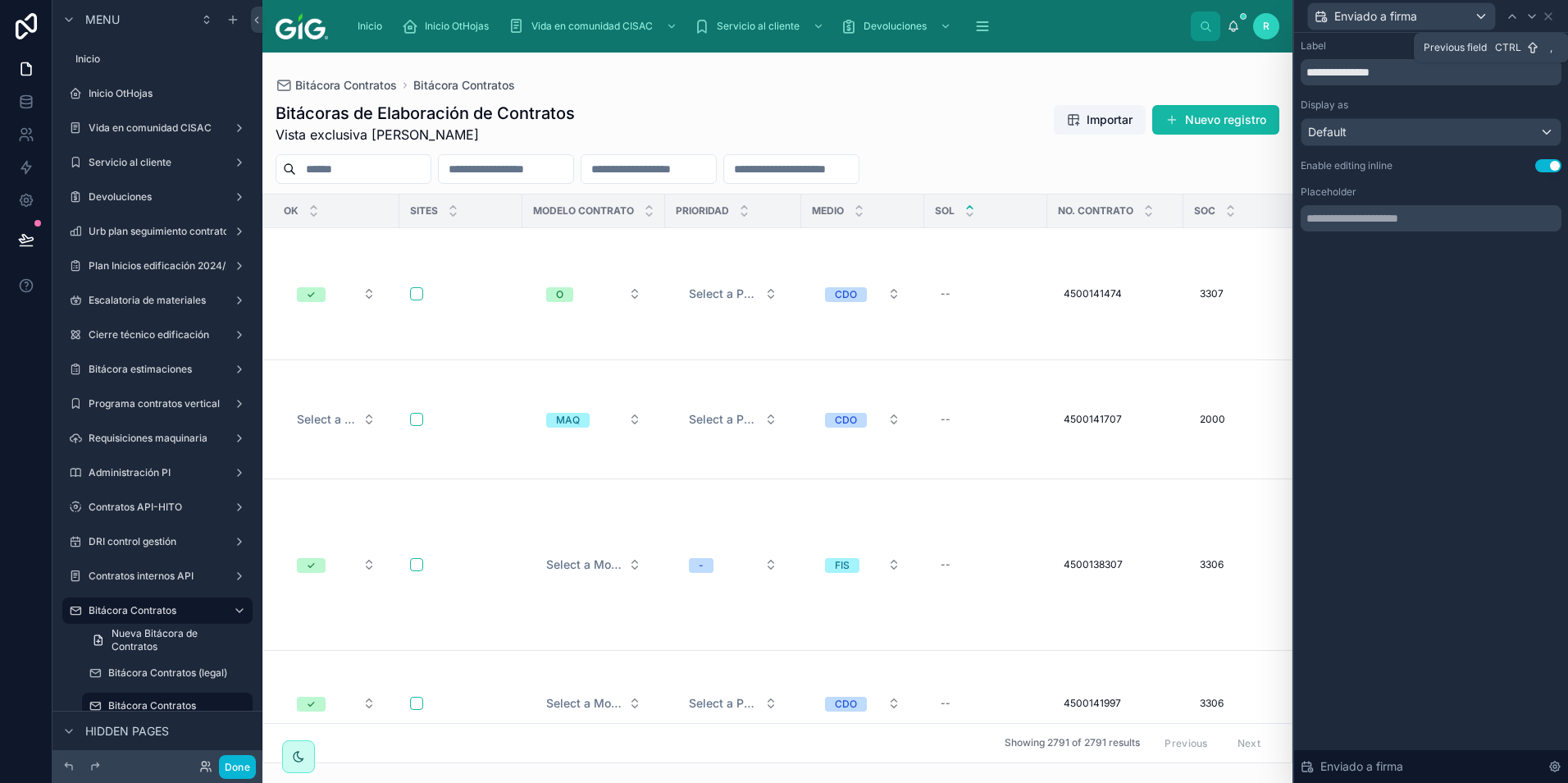
click at [1508, 19] on icon at bounding box center [1512, 16] width 13 height 13
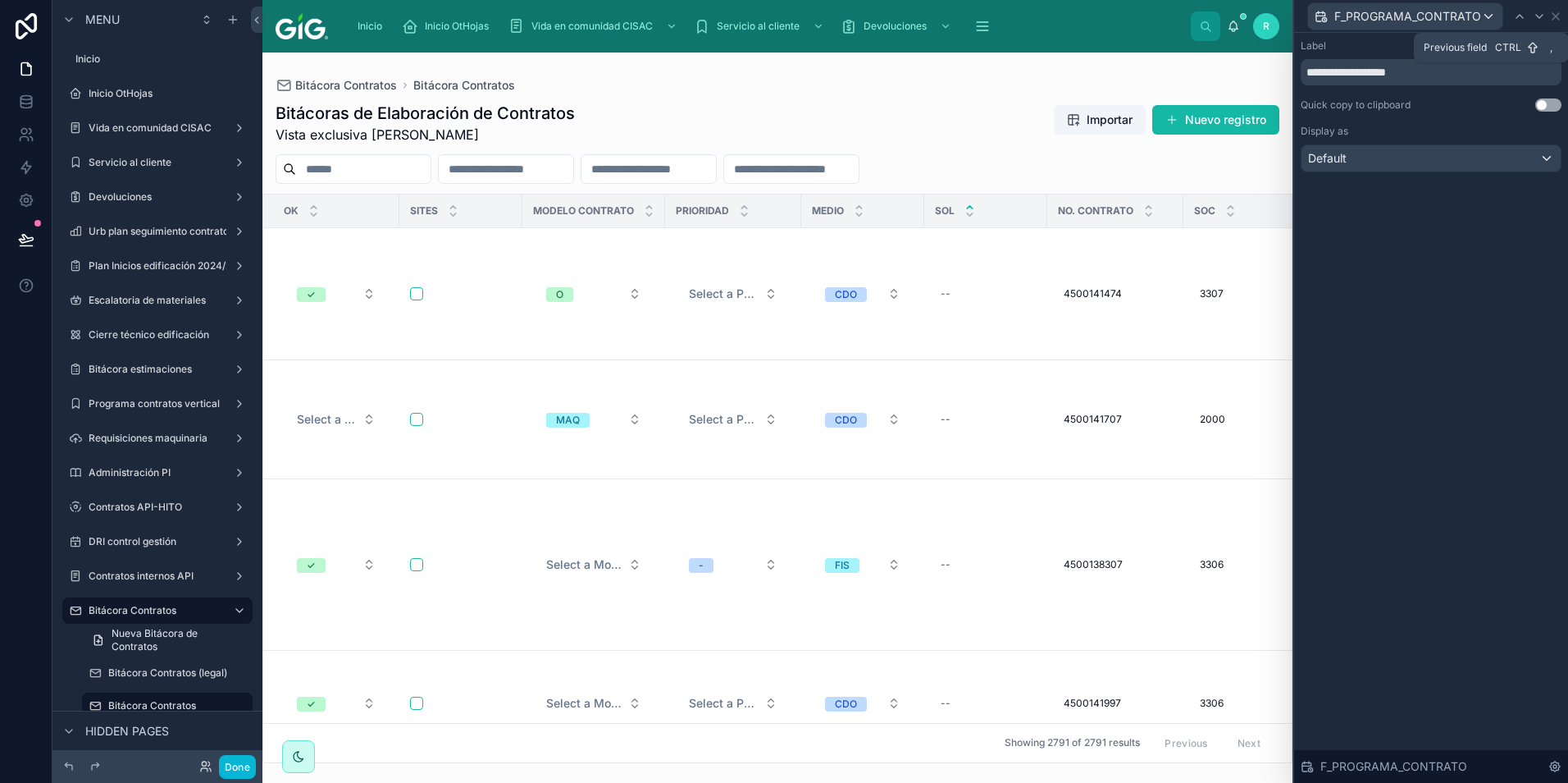
click at [1509, 19] on div at bounding box center [1519, 16] width 20 height 20
click at [1508, 19] on icon at bounding box center [1512, 16] width 13 height 13
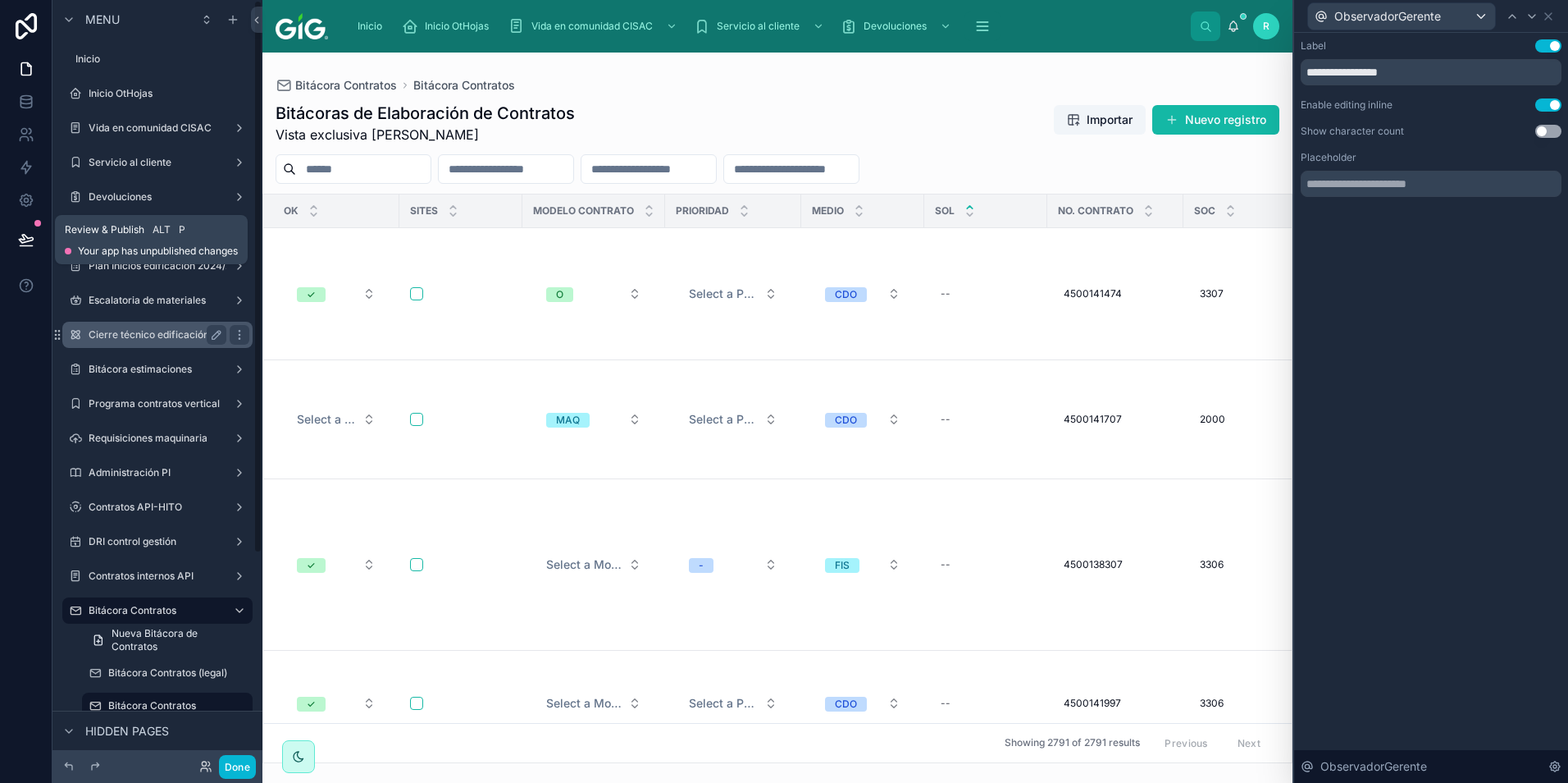
click at [37, 234] on button at bounding box center [27, 239] width 36 height 46
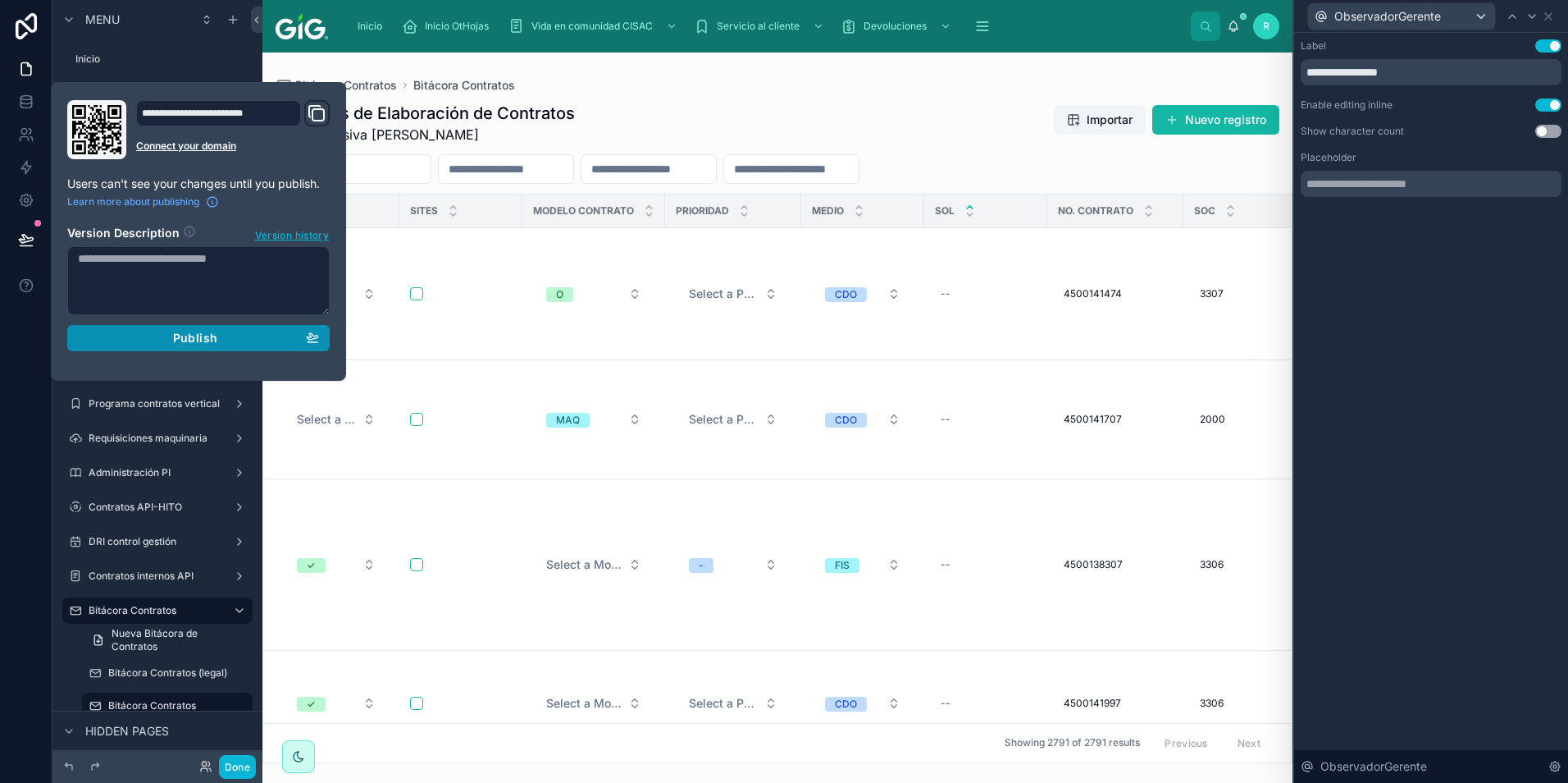
click at [228, 337] on div "Publish" at bounding box center [198, 337] width 241 height 15
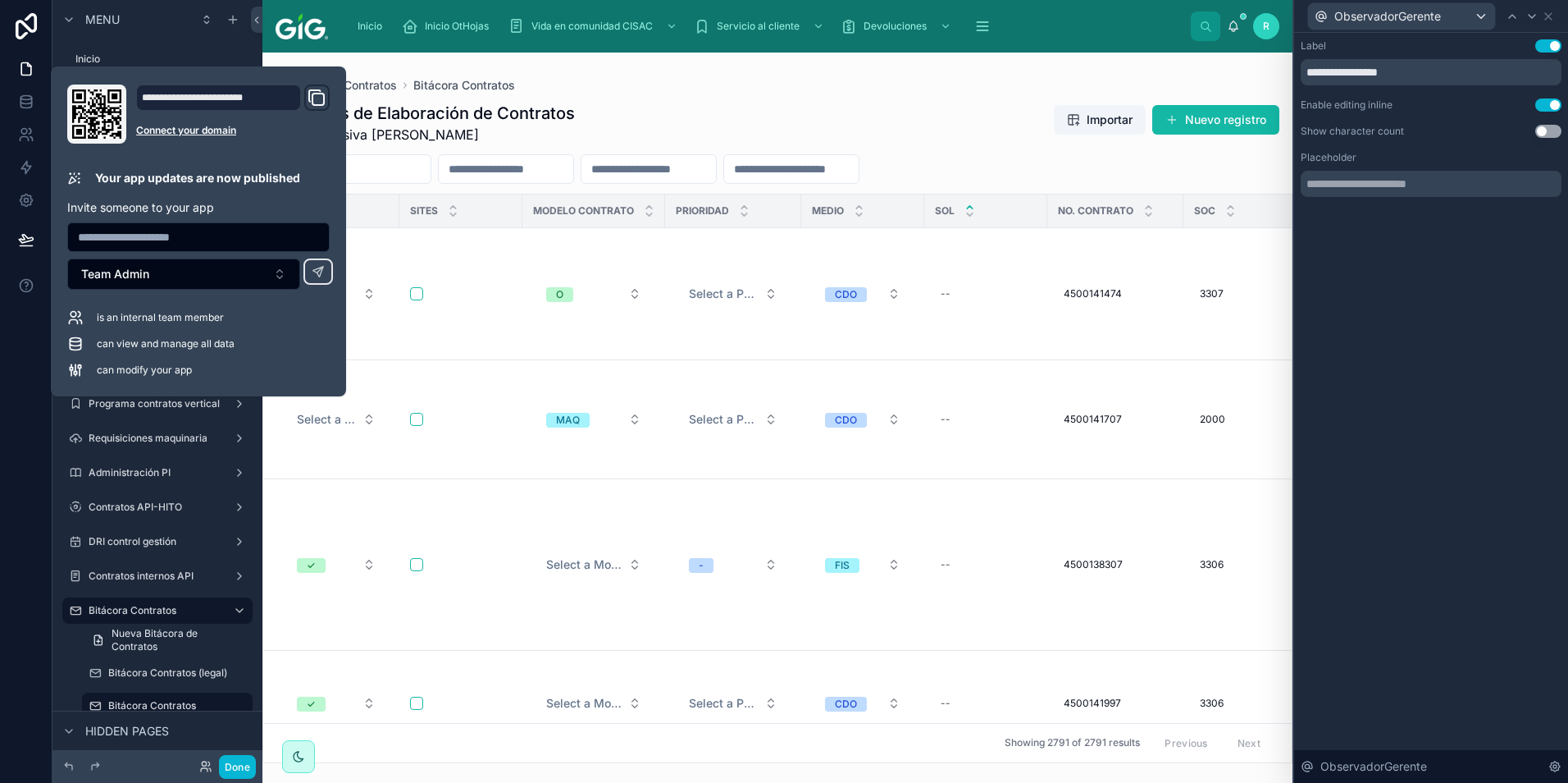
click at [697, 100] on div "Bitácoras de Elaboración de Contratos Vista exclusiva [PERSON_NAME] Importar Nu…" at bounding box center [777, 428] width 1030 height 671
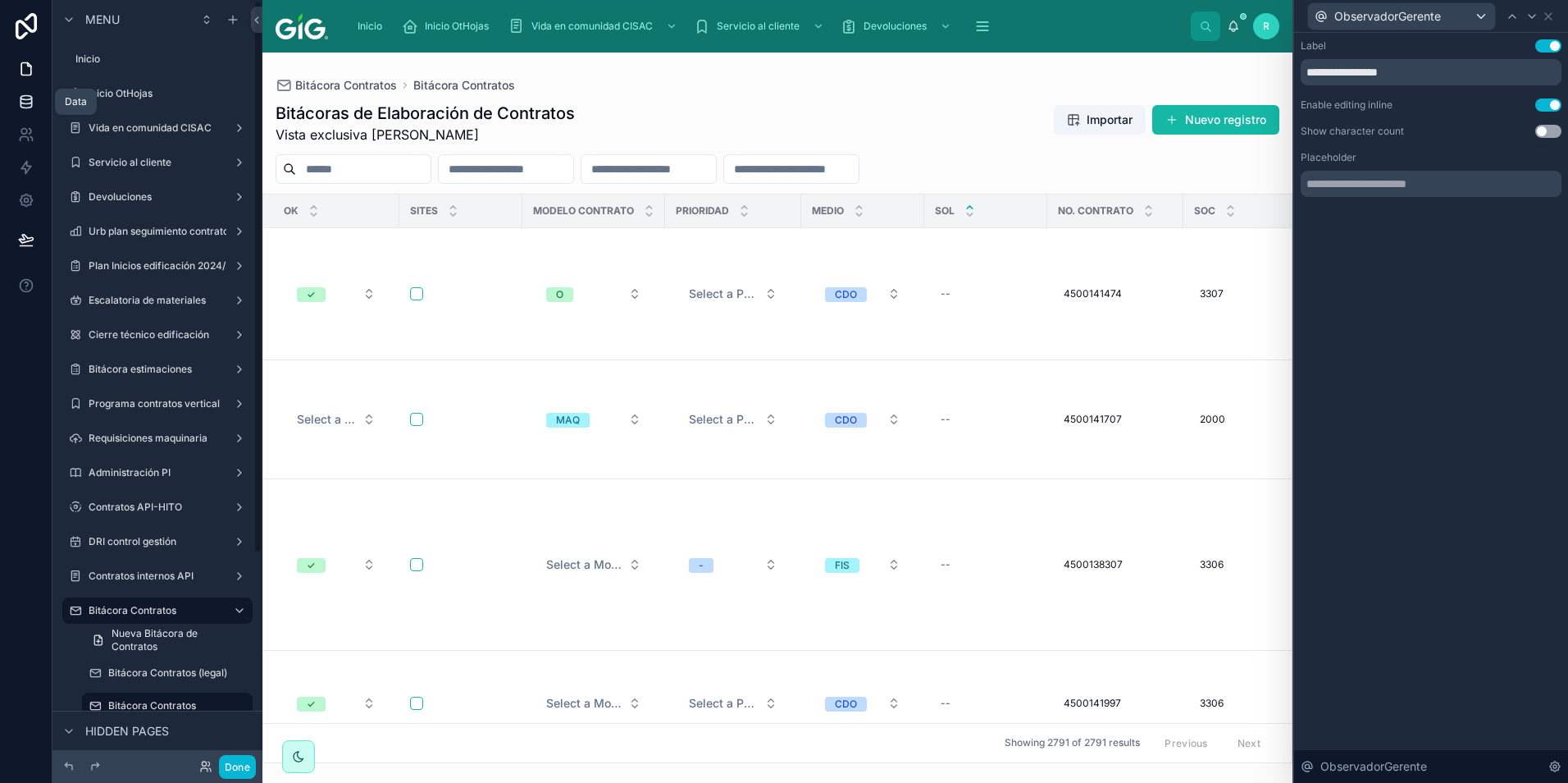
click at [26, 98] on icon at bounding box center [26, 101] width 16 height 16
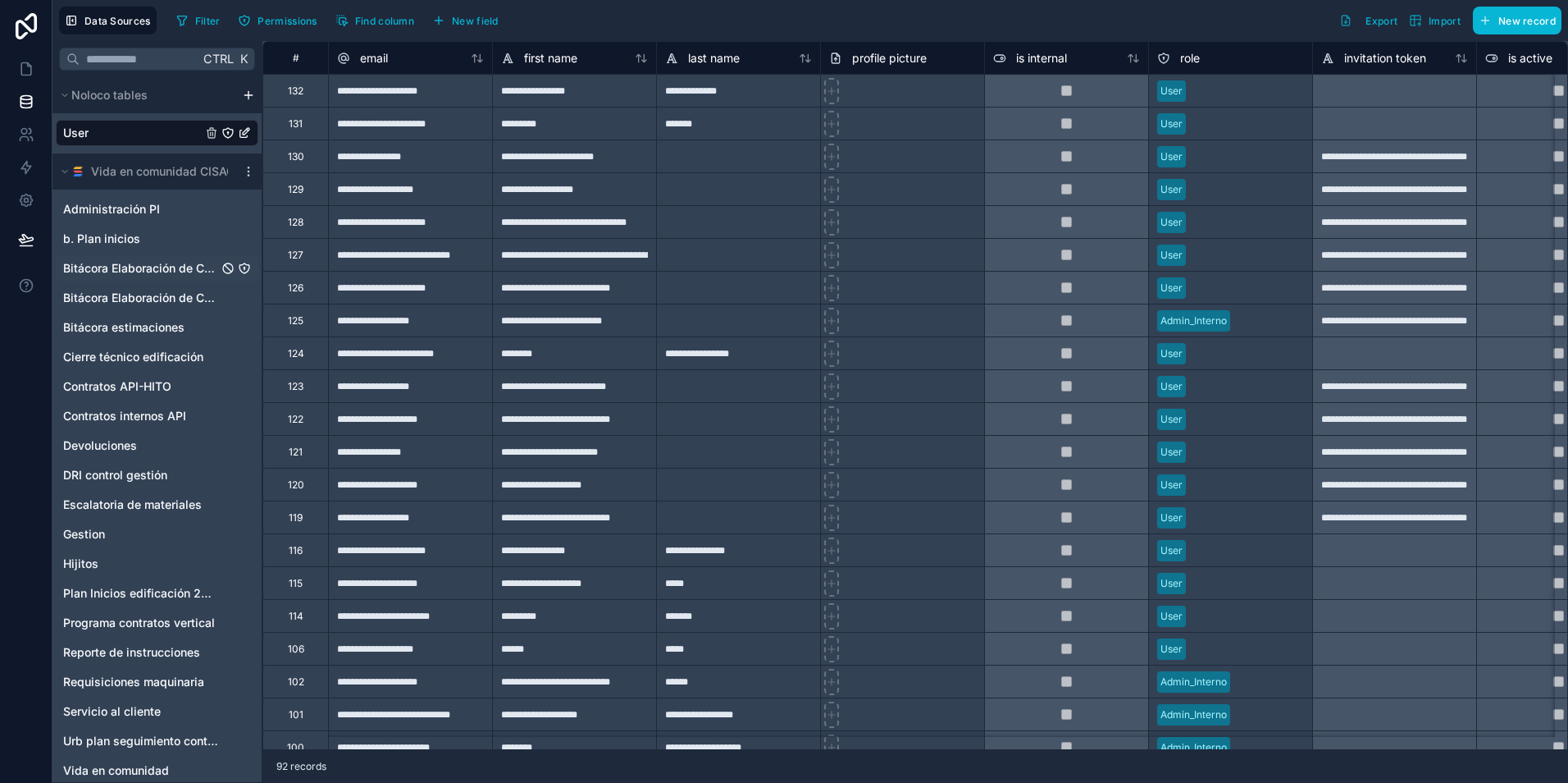
click at [163, 273] on span "Bitácora Elaboración de Contratos" at bounding box center [141, 268] width 155 height 16
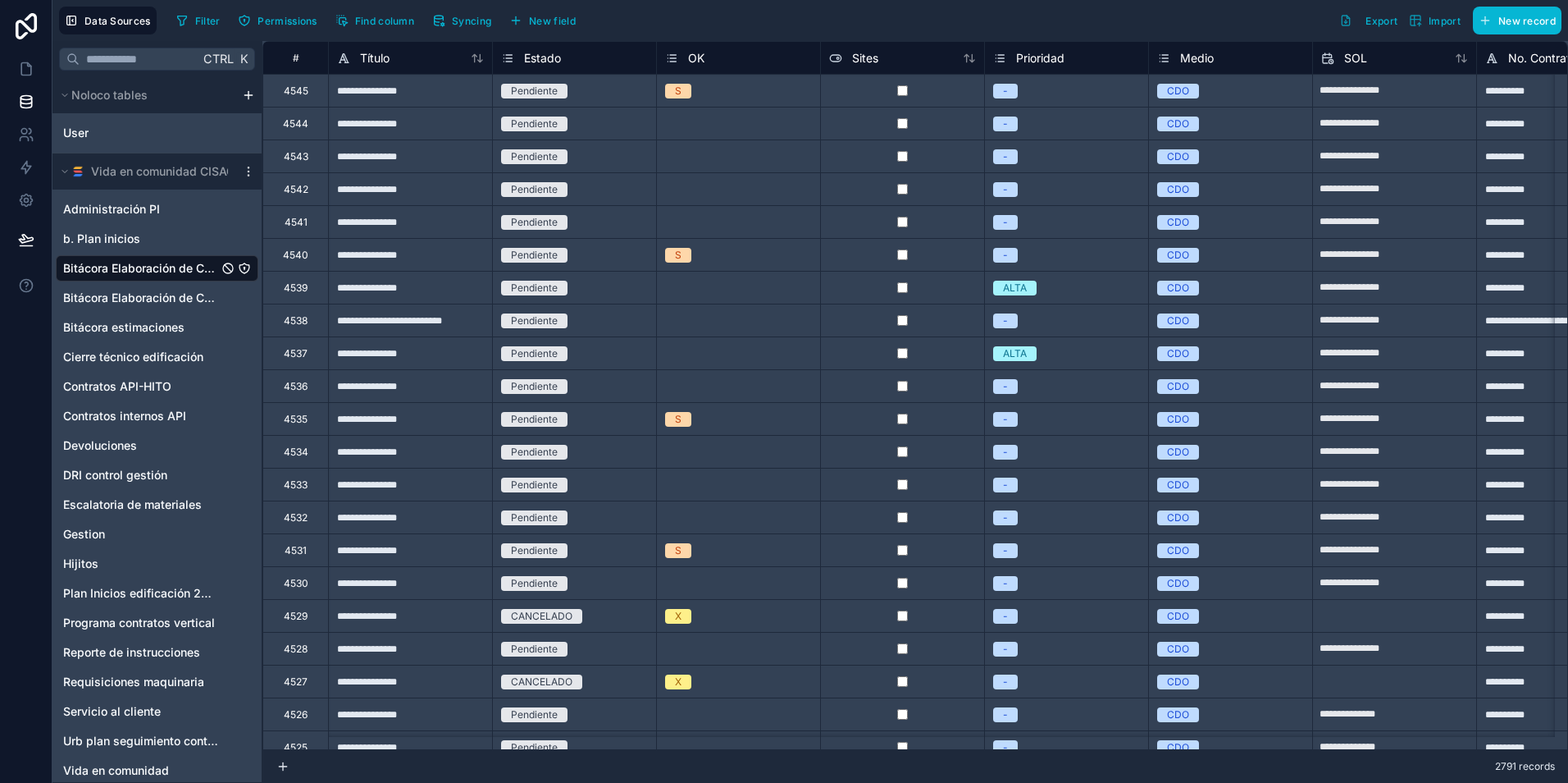
click at [736, 210] on div "Select a OK" at bounding box center [738, 222] width 163 height 32
click at [718, 219] on div "Select a OK" at bounding box center [692, 222] width 54 height 13
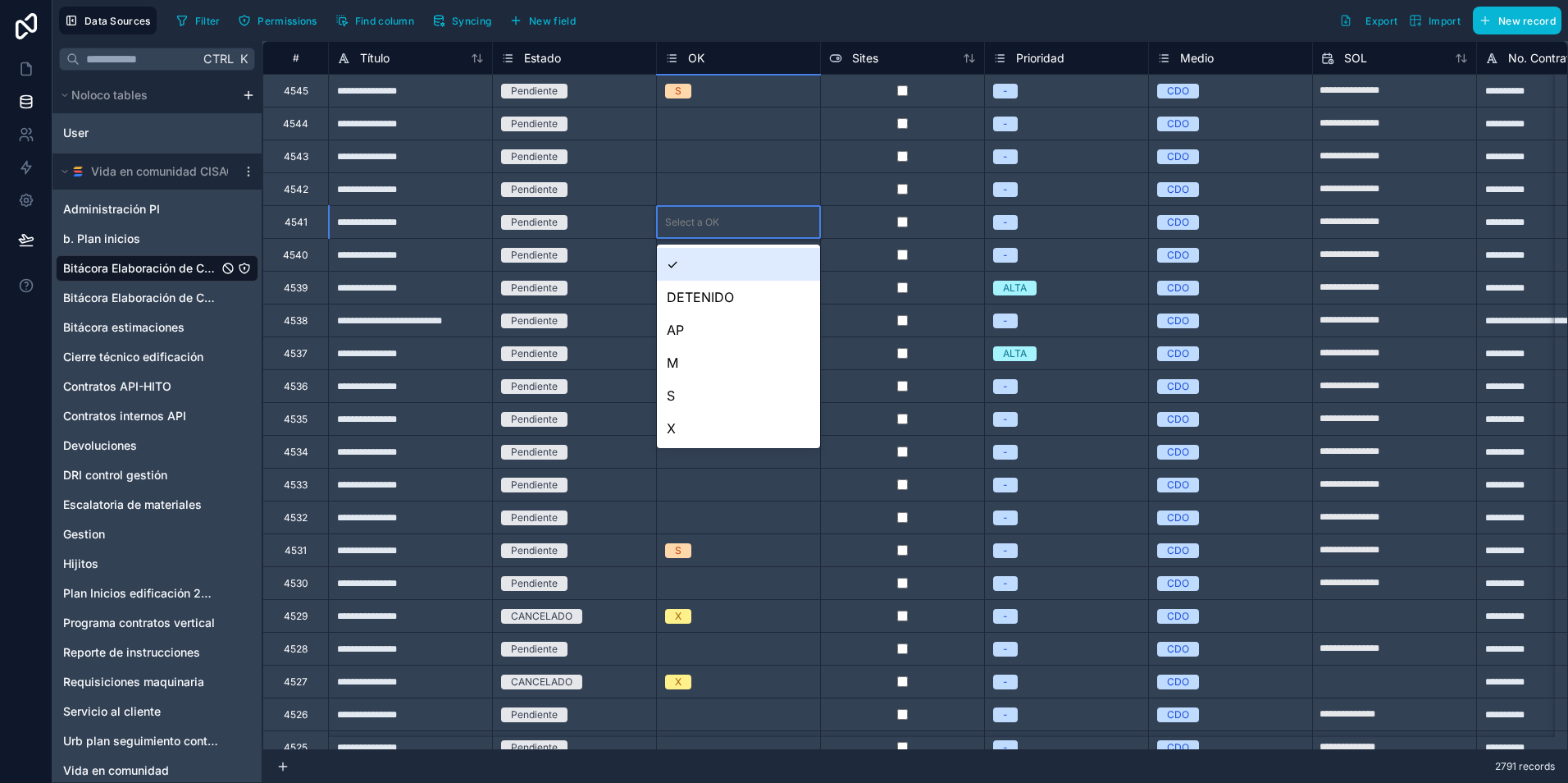
click at [884, 28] on div "Filter Permissions Find column Syncing New field Export Import New record" at bounding box center [865, 21] width 1391 height 28
click at [166, 292] on span "Bitácora Elaboración de Contratos Vertical" at bounding box center [141, 298] width 155 height 16
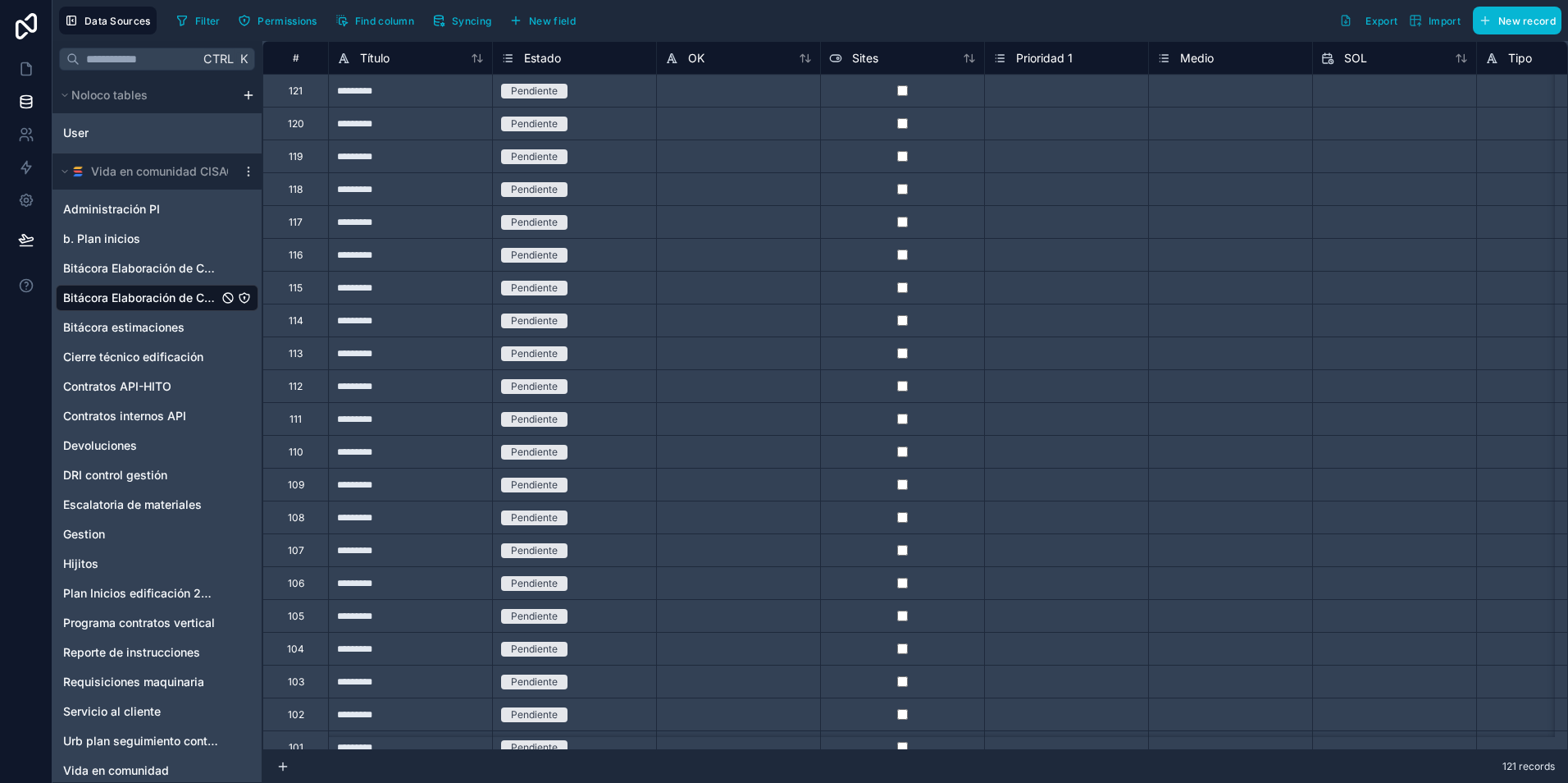
click at [747, 191] on div at bounding box center [738, 189] width 164 height 33
click at [717, 18] on div "Filter Permissions Find column Syncing New field Export Import New record" at bounding box center [865, 21] width 1391 height 28
click at [229, 297] on icon "Bitácora Elaboración de Contratos Vertical" at bounding box center [228, 298] width 13 height 13
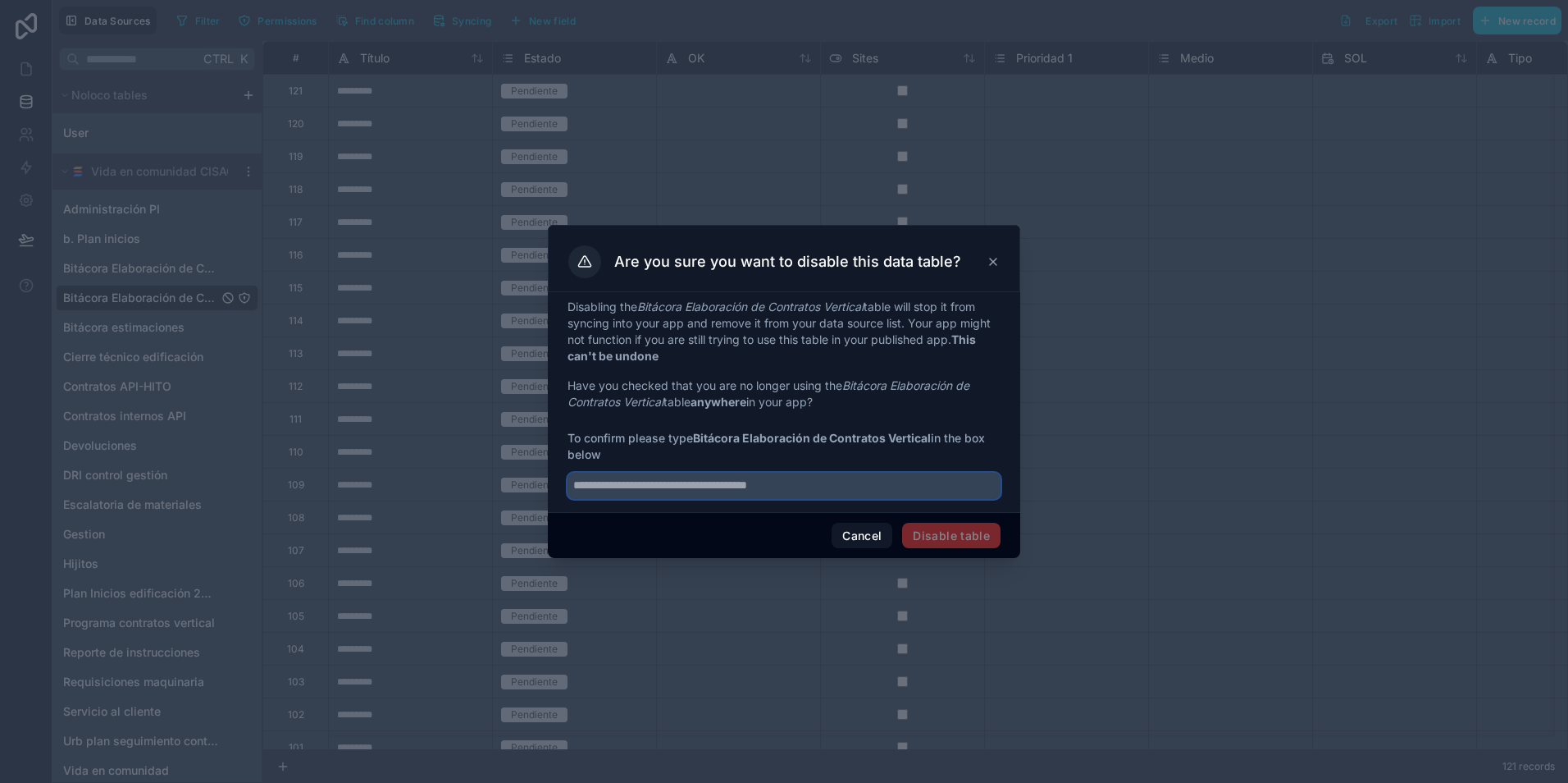
drag, startPoint x: 799, startPoint y: 483, endPoint x: 506, endPoint y: 497, distance: 293.3
click at [506, 497] on div "Are you sure you want to disable this data table? Disabling the Bitácora Elabor…" at bounding box center [784, 392] width 1568 height 783
drag, startPoint x: 699, startPoint y: 435, endPoint x: 935, endPoint y: 440, distance: 236.1
click at [935, 440] on span "To confirm please type Bitácora Elaboración de Contratos Vertical in the box be…" at bounding box center [784, 446] width 433 height 33
copy span "Bitácora Elaboración de Contratos Vertical"
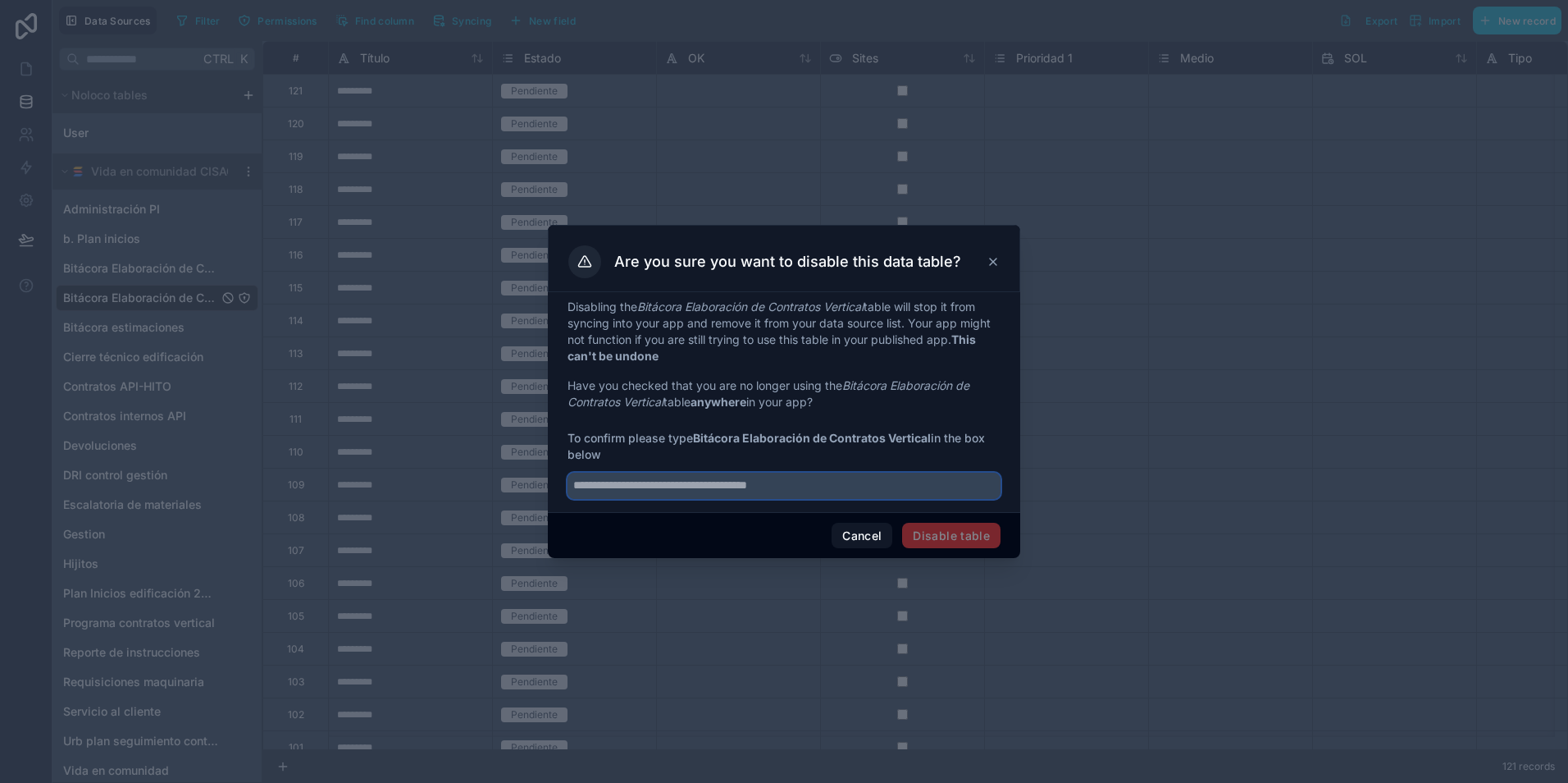
click at [759, 485] on input "text" at bounding box center [784, 485] width 433 height 26
paste input "**********"
type input "**********"
click at [942, 532] on button "Disable table" at bounding box center [951, 536] width 98 height 26
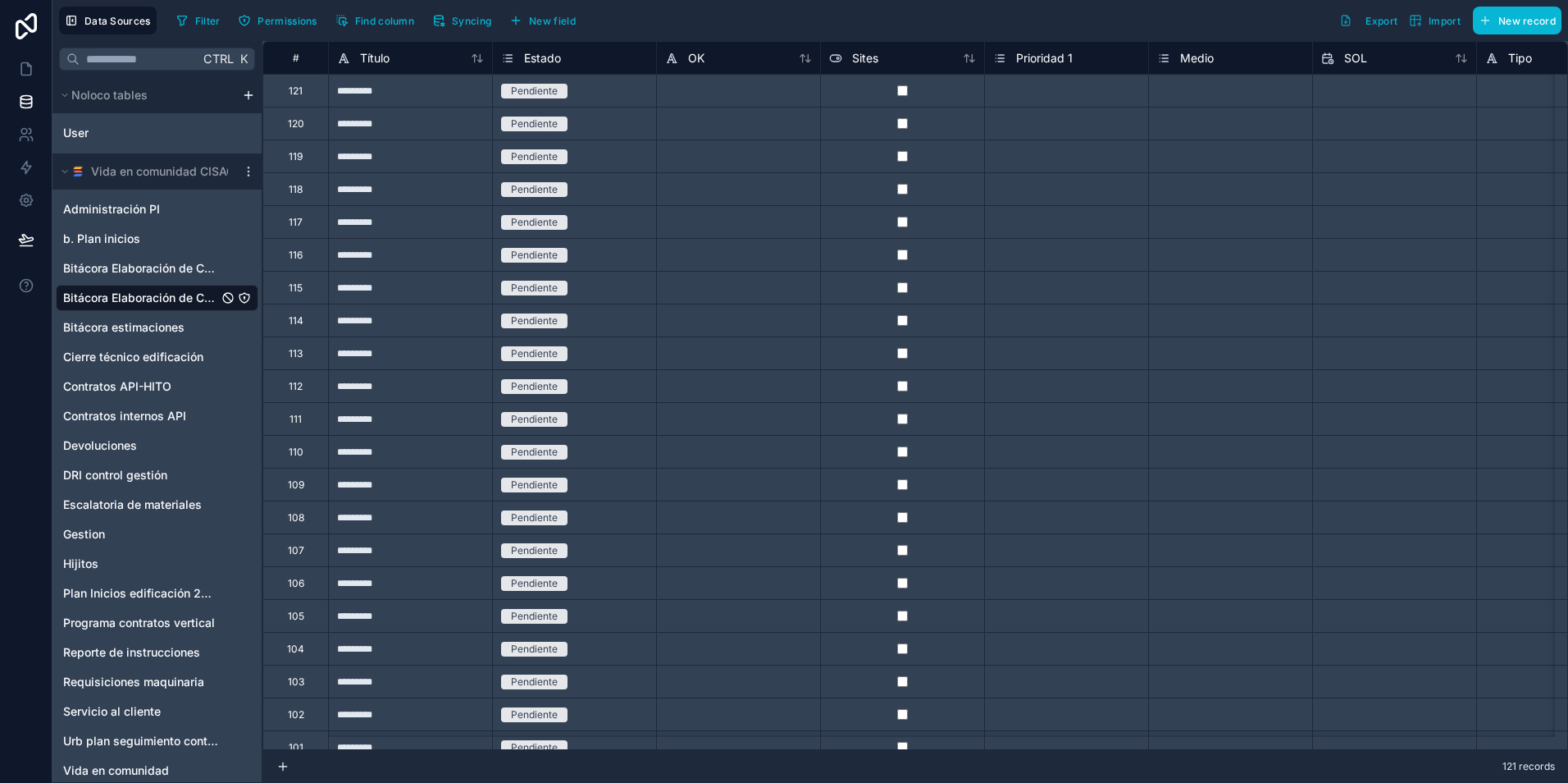
click at [731, 112] on div at bounding box center [738, 123] width 164 height 33
click at [723, 128] on div at bounding box center [738, 123] width 164 height 33
click at [166, 270] on span "Bitácora Elaboración de Contratos" at bounding box center [141, 268] width 155 height 16
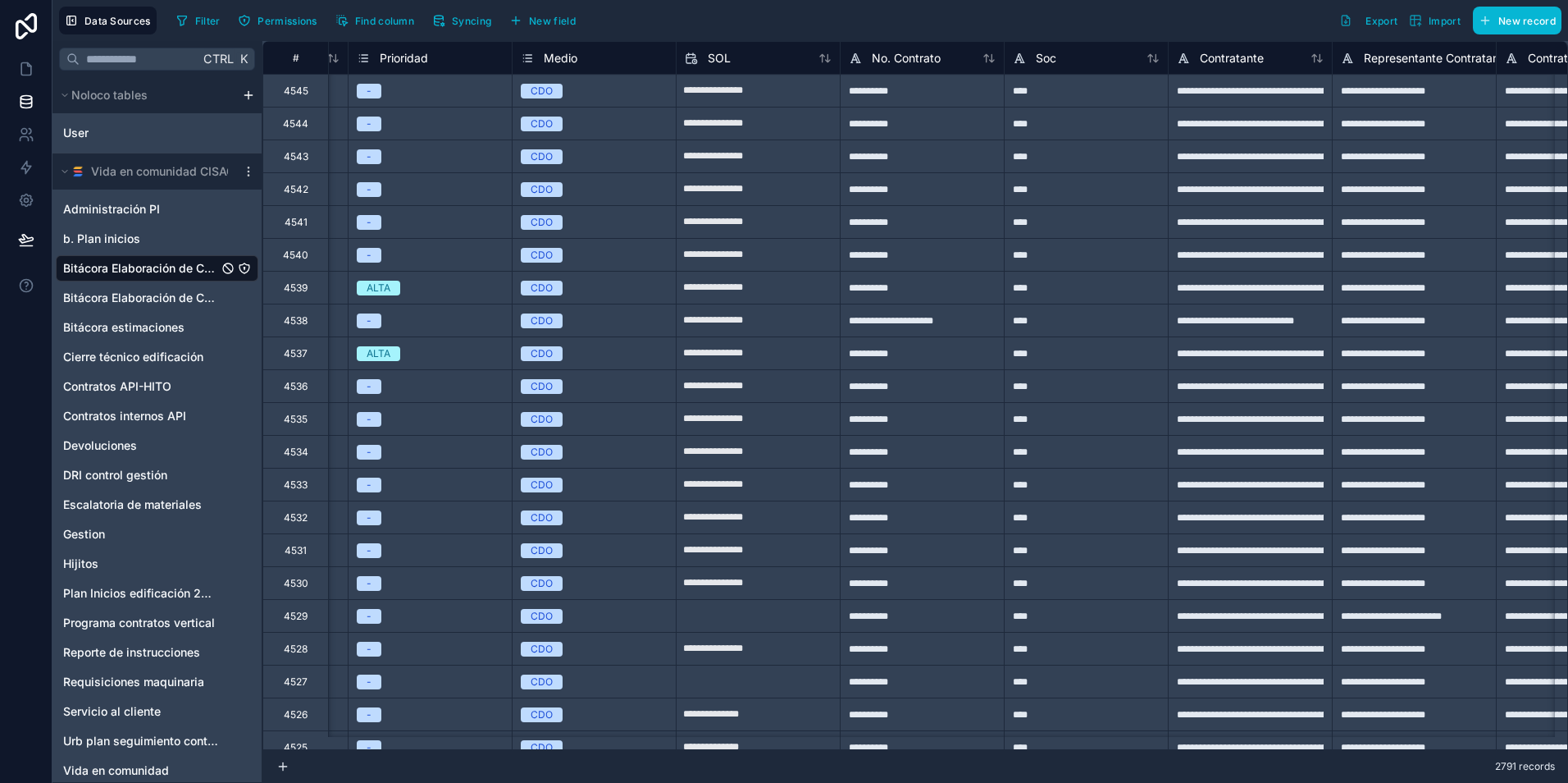
scroll to position [0, 636]
click at [743, 64] on div "SOL" at bounding box center [758, 58] width 147 height 20
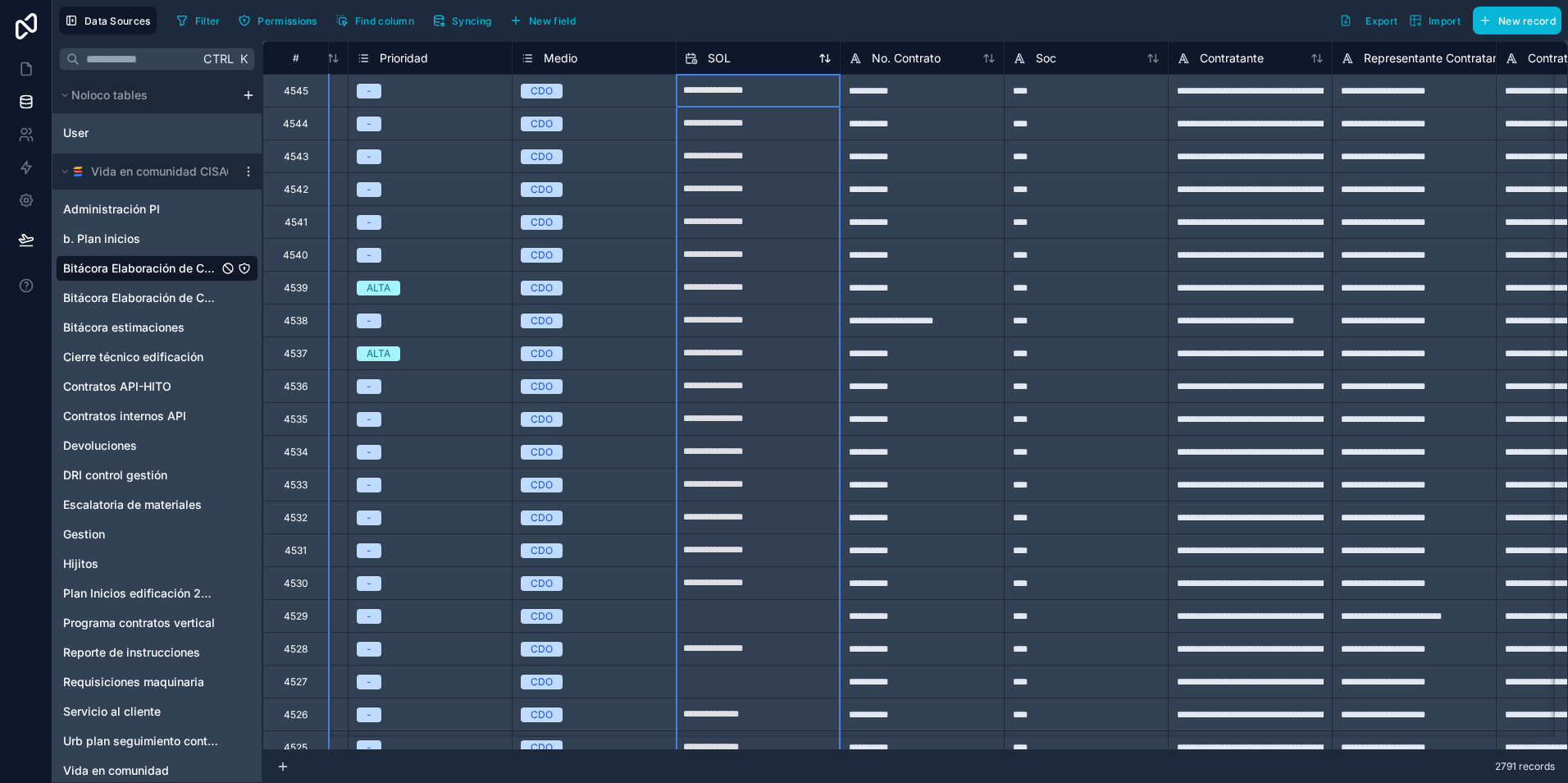
click at [719, 58] on span "SOL" at bounding box center [719, 58] width 23 height 16
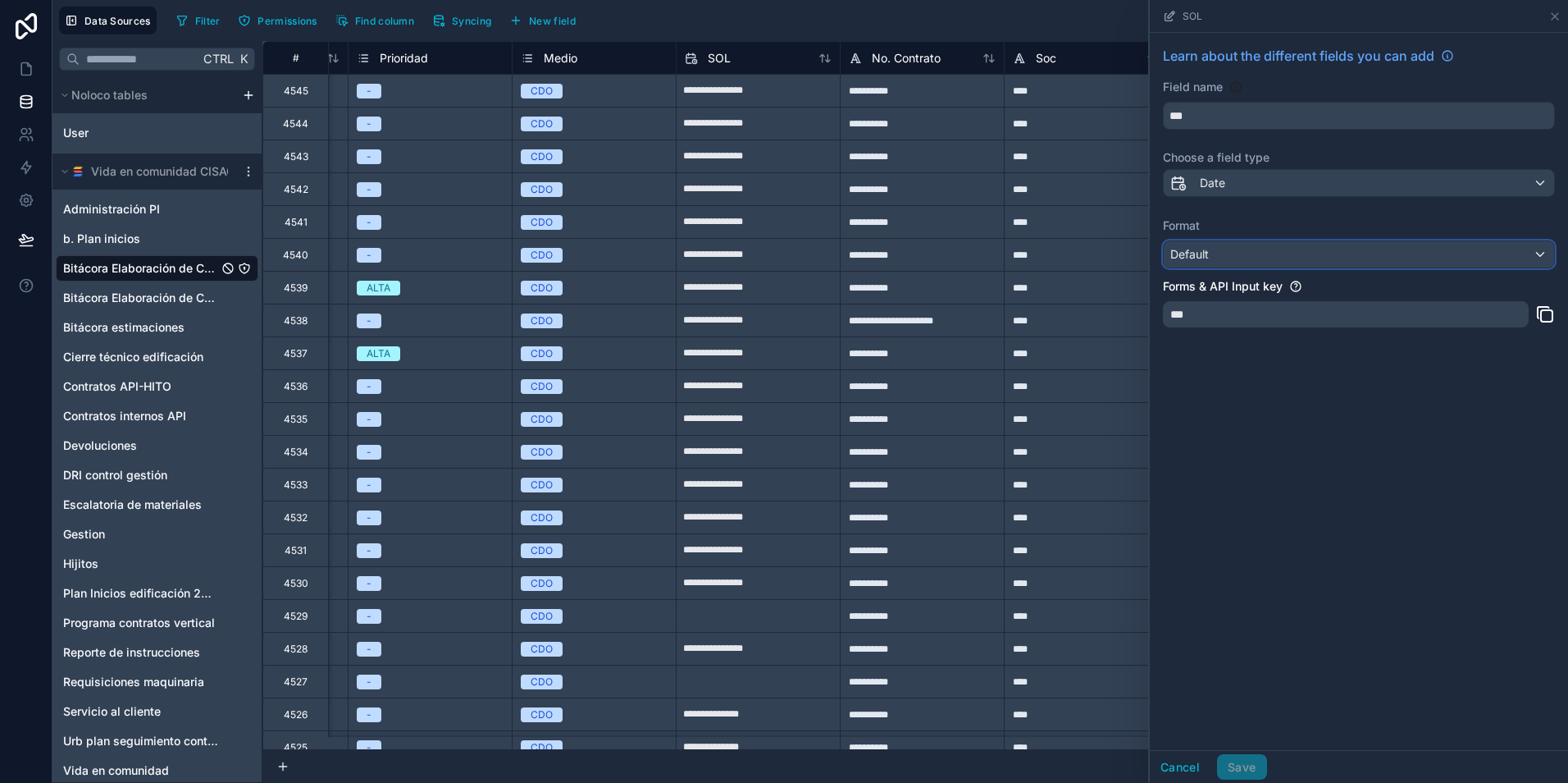
click at [1268, 251] on div "Default" at bounding box center [1359, 254] width 390 height 26
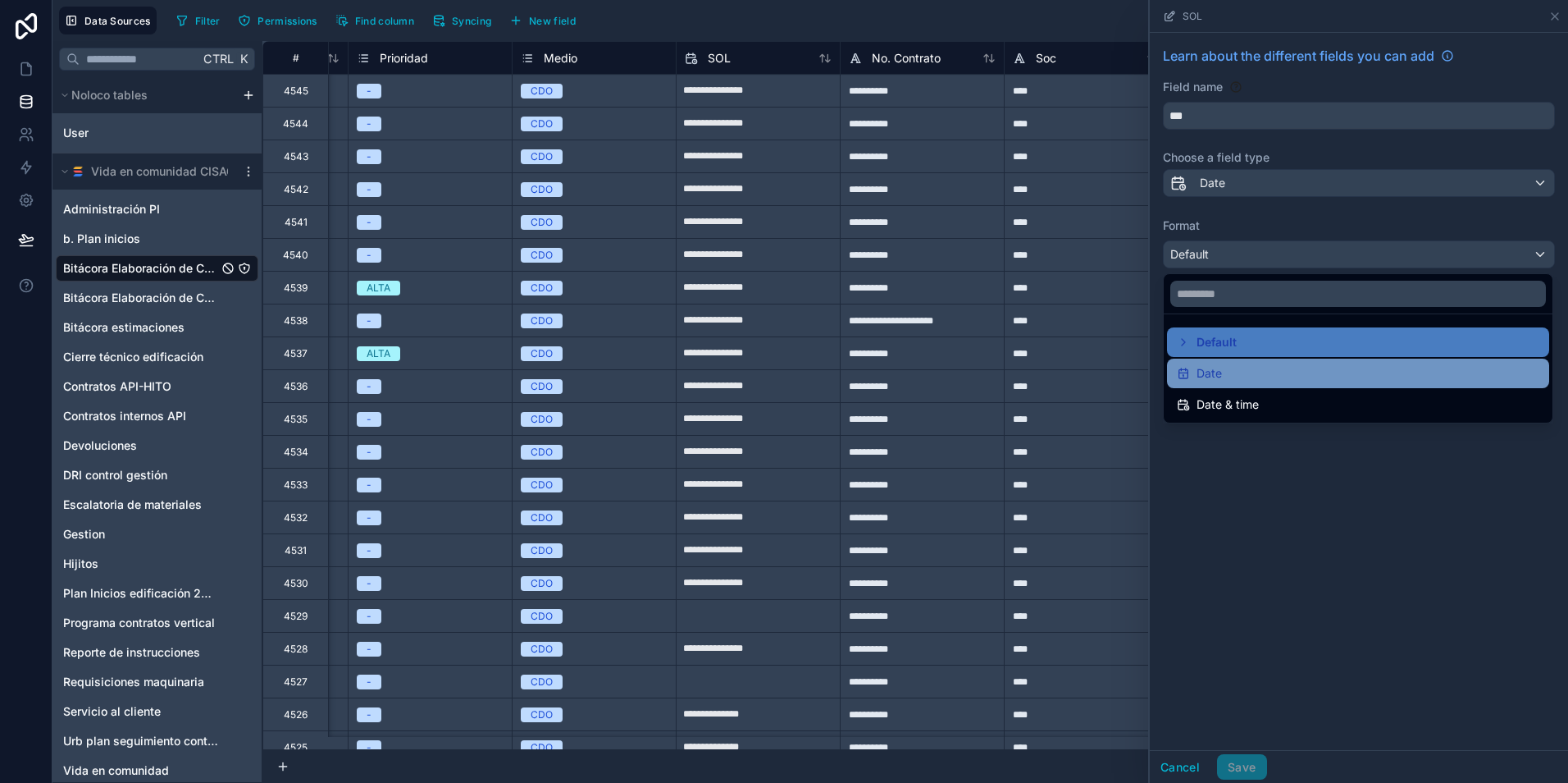
click at [1284, 371] on div "Date" at bounding box center [1358, 373] width 362 height 20
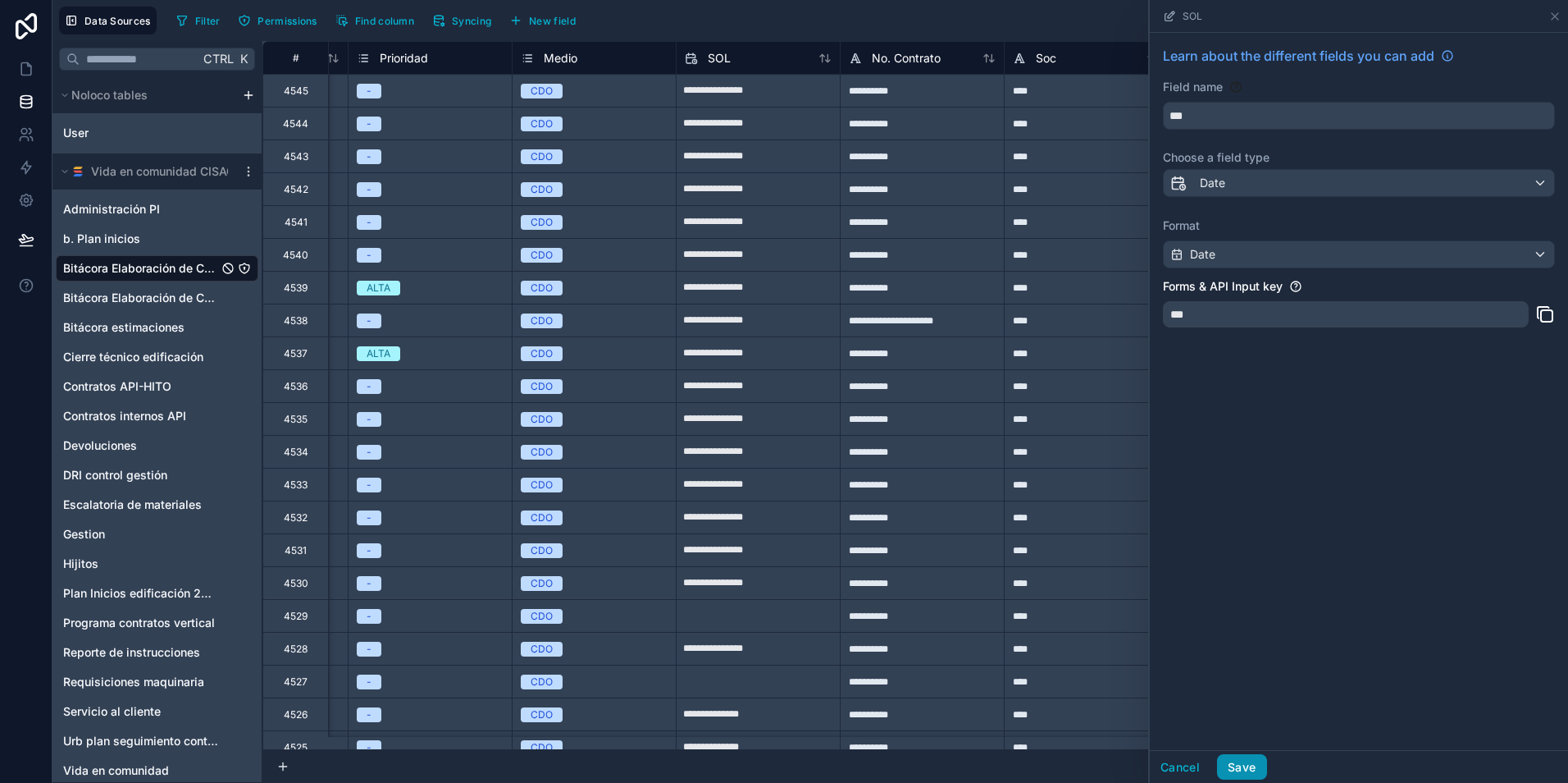
click at [1249, 766] on button "Save" at bounding box center [1241, 767] width 49 height 26
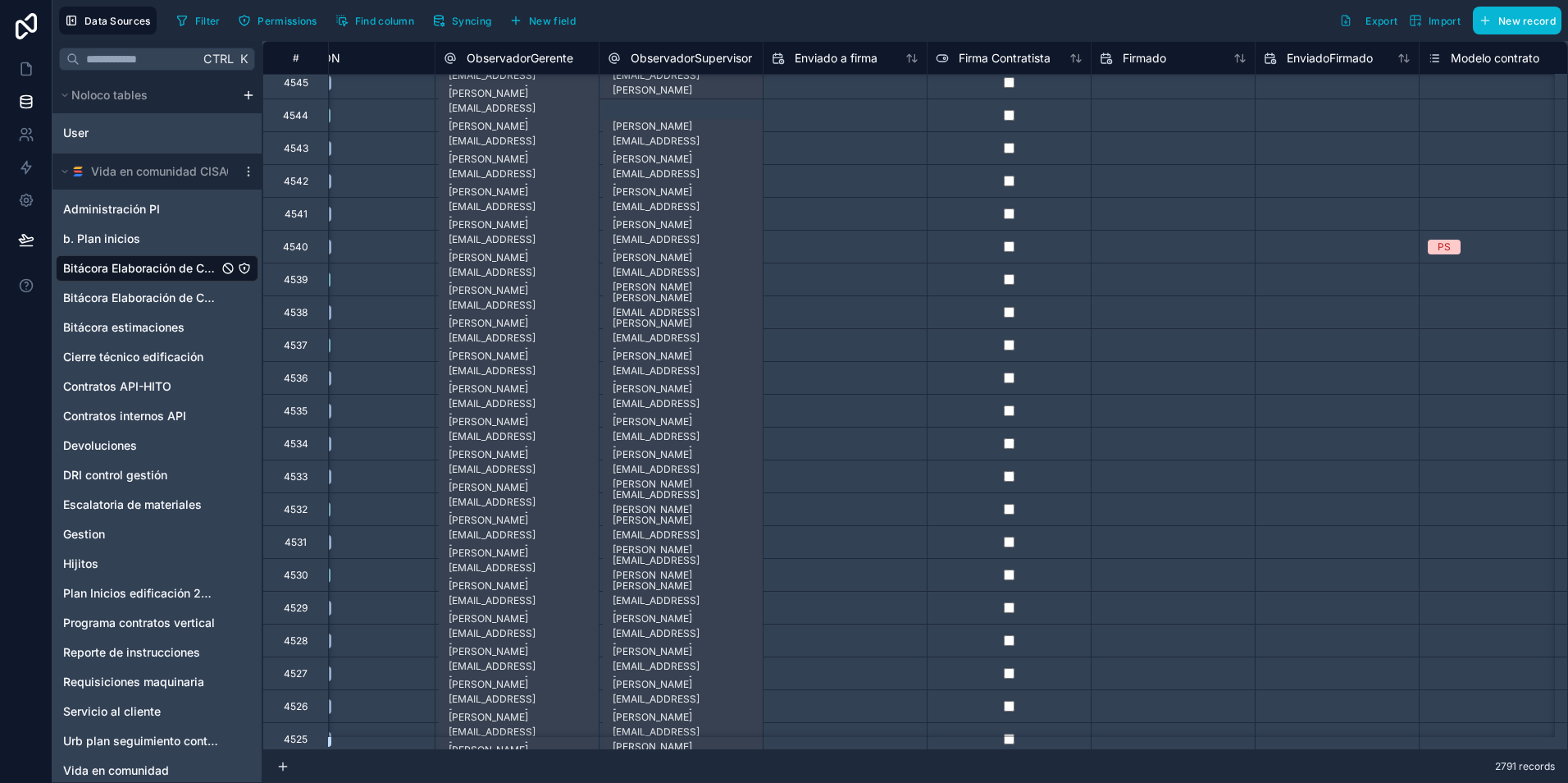
scroll to position [9, 4705]
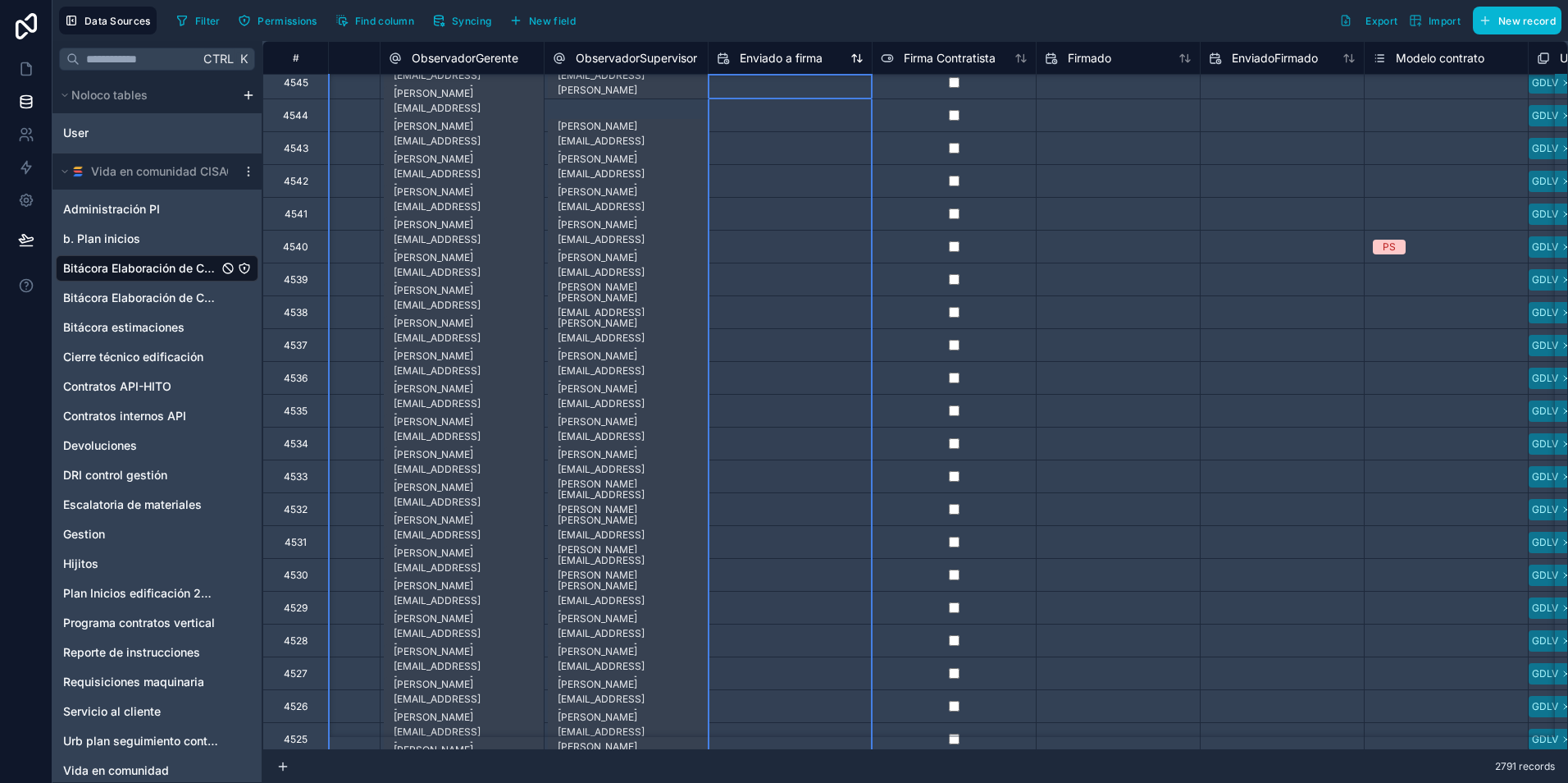
click at [788, 57] on span "Enviado a firma" at bounding box center [781, 58] width 83 height 16
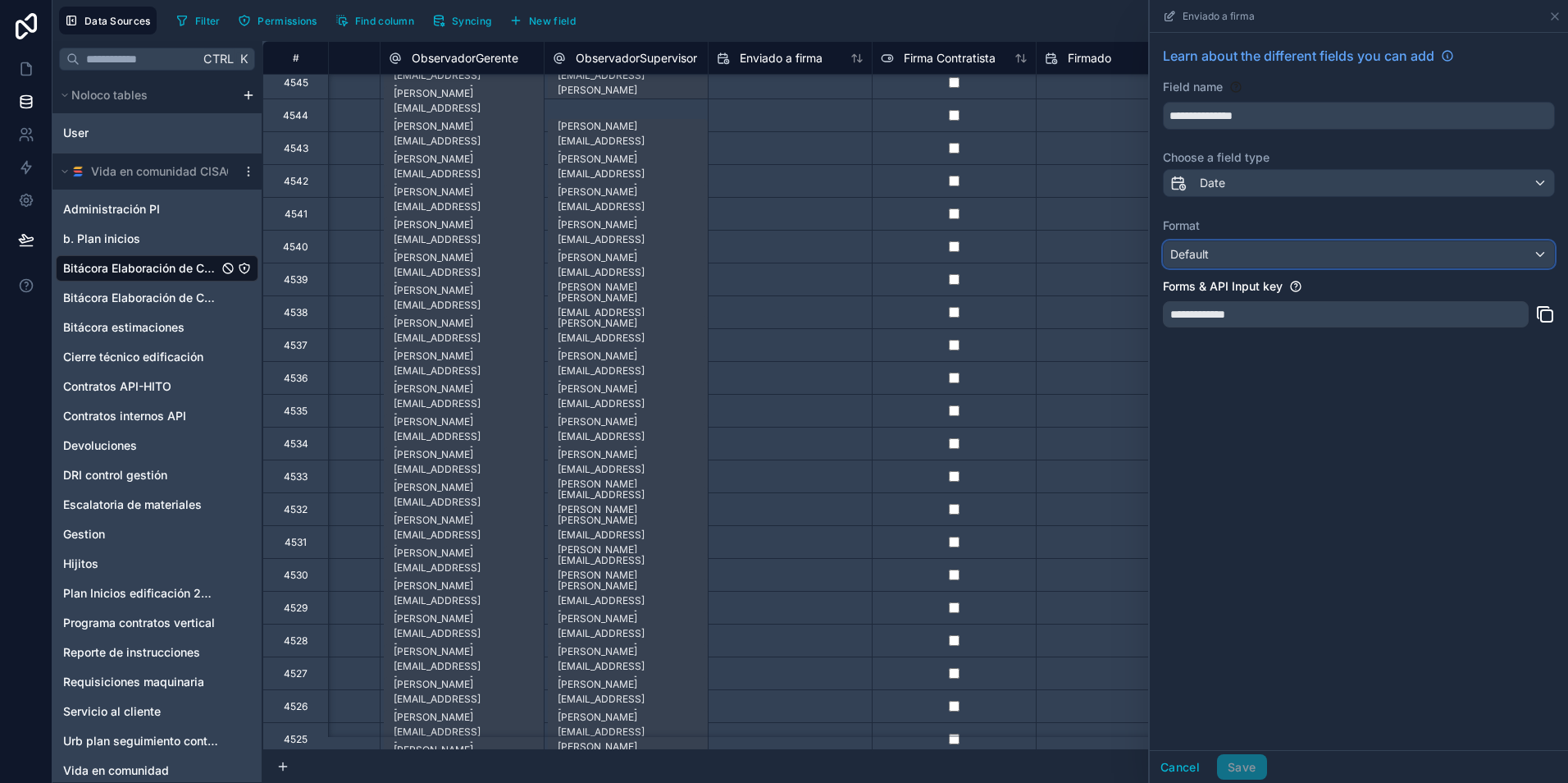
click at [1237, 245] on div "Default" at bounding box center [1359, 254] width 390 height 26
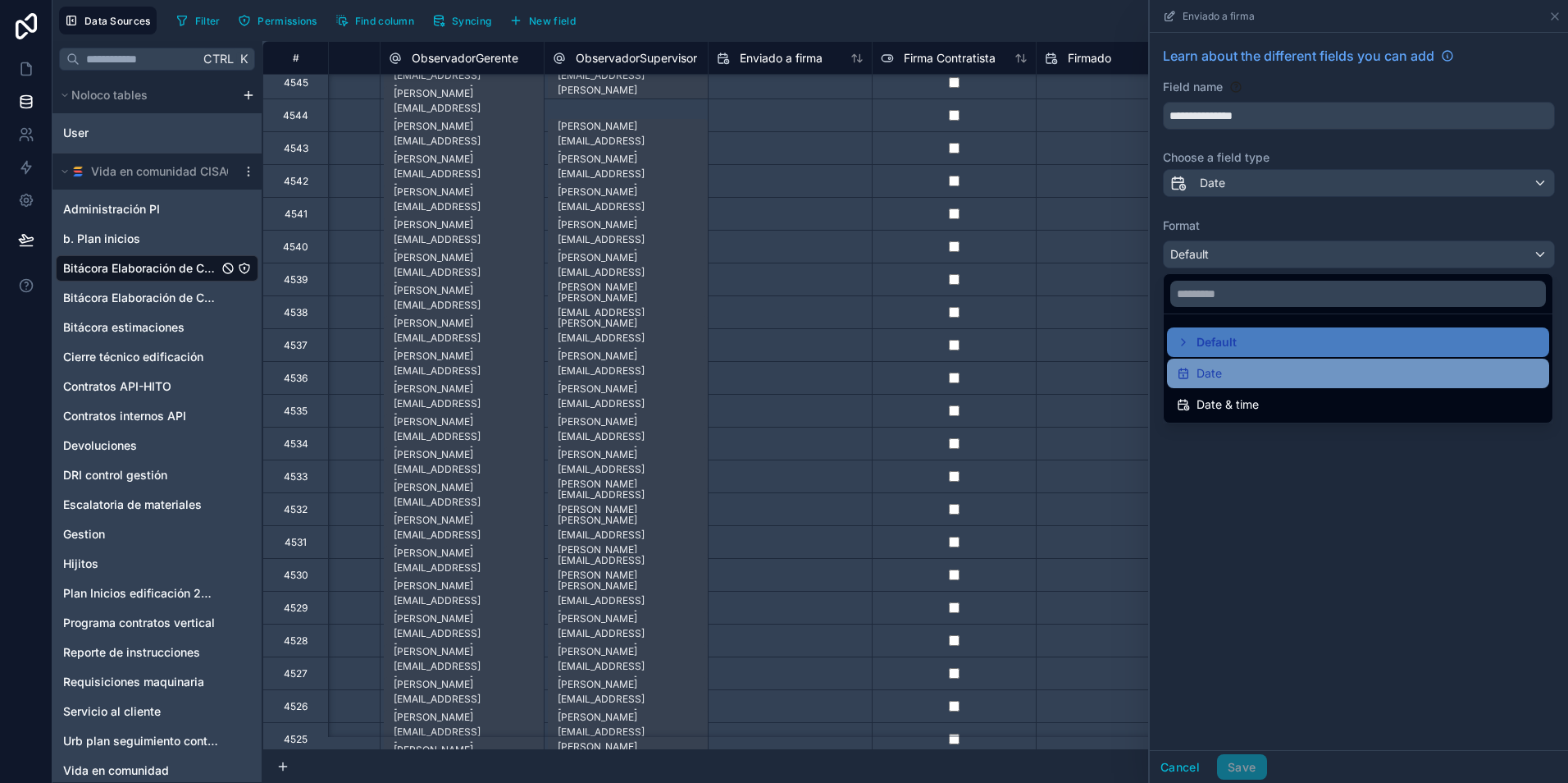
click at [1251, 374] on div "Date" at bounding box center [1358, 373] width 362 height 20
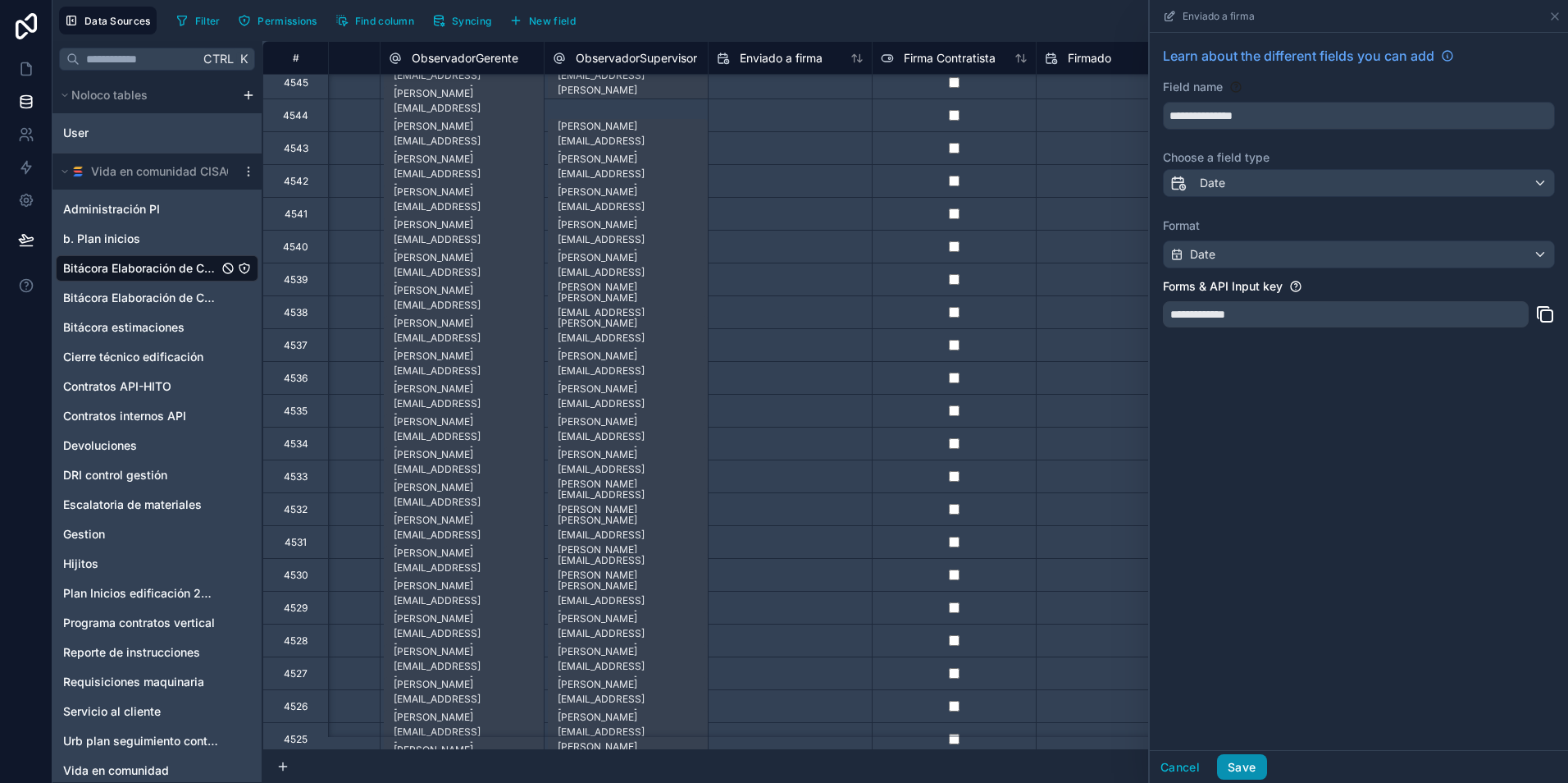
click at [1244, 762] on button "Save" at bounding box center [1241, 767] width 49 height 26
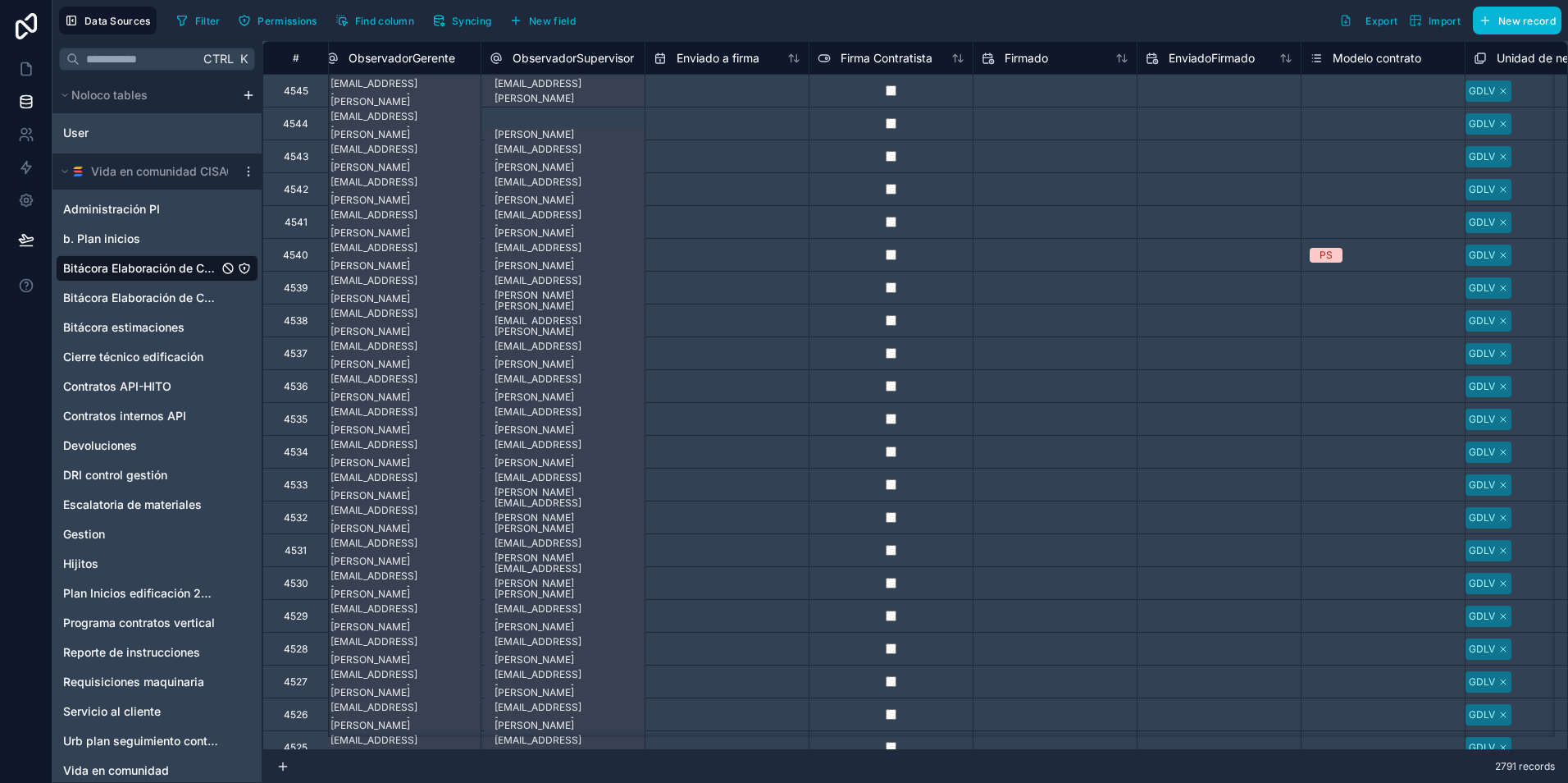
scroll to position [0, 4768]
click at [717, 56] on span "Enviado a firma" at bounding box center [718, 58] width 83 height 16
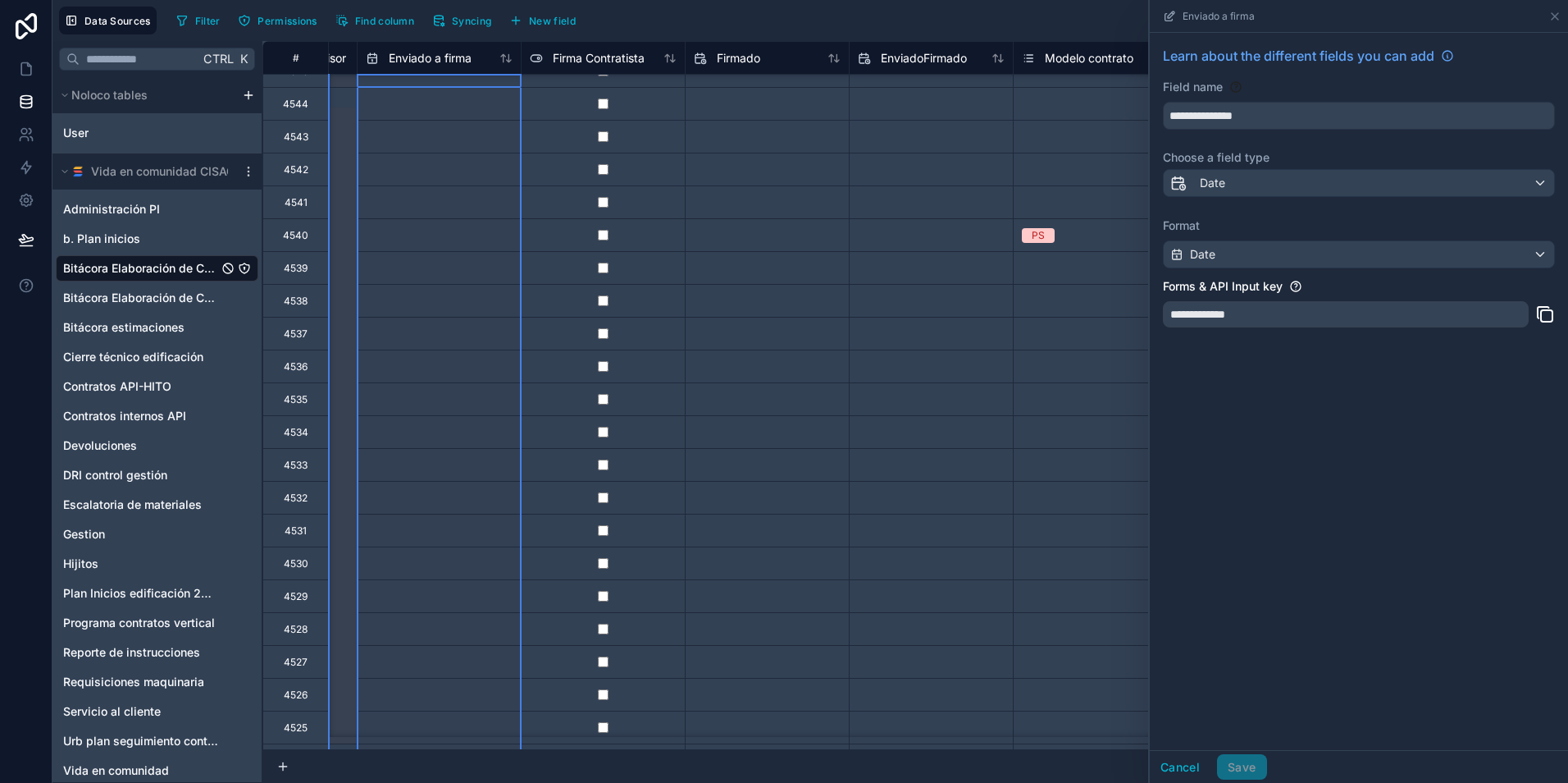
scroll to position [21, 5055]
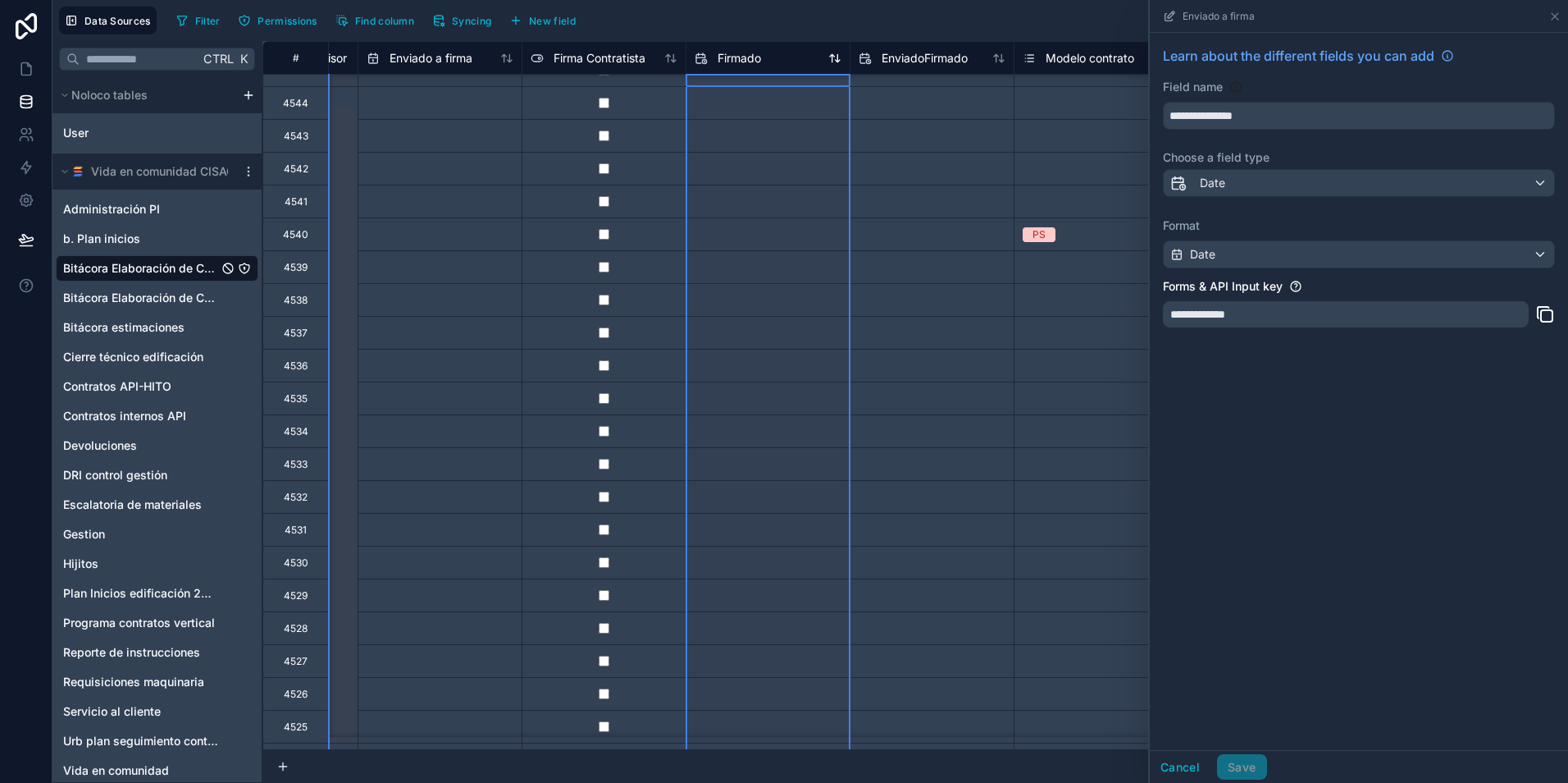
click at [789, 64] on div "Firmado" at bounding box center [768, 58] width 147 height 20
click at [776, 60] on div "Firmado" at bounding box center [768, 58] width 147 height 20
click at [747, 50] on span "Firmado" at bounding box center [739, 58] width 43 height 16
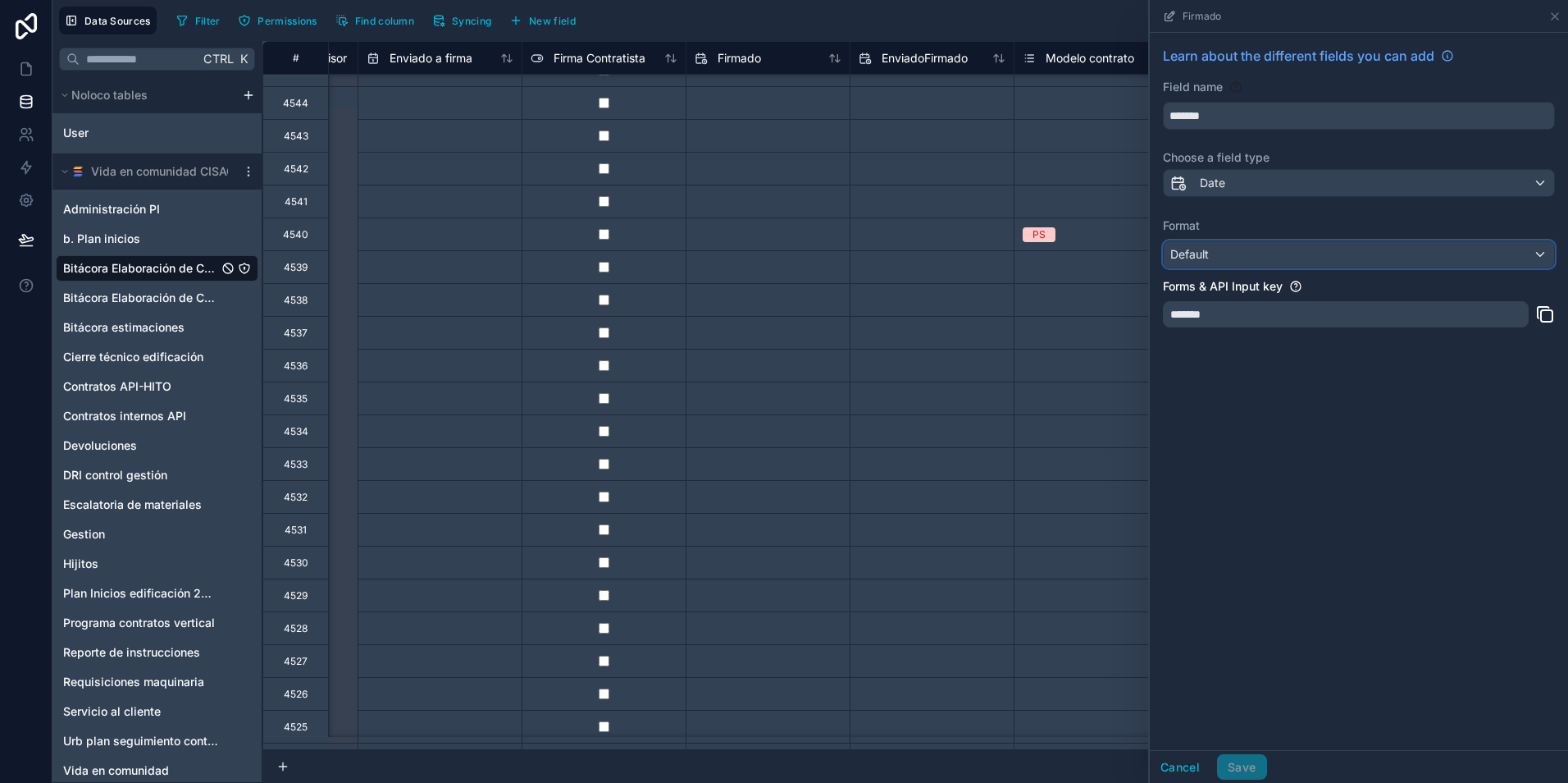
click at [1247, 253] on div "Default" at bounding box center [1359, 254] width 390 height 26
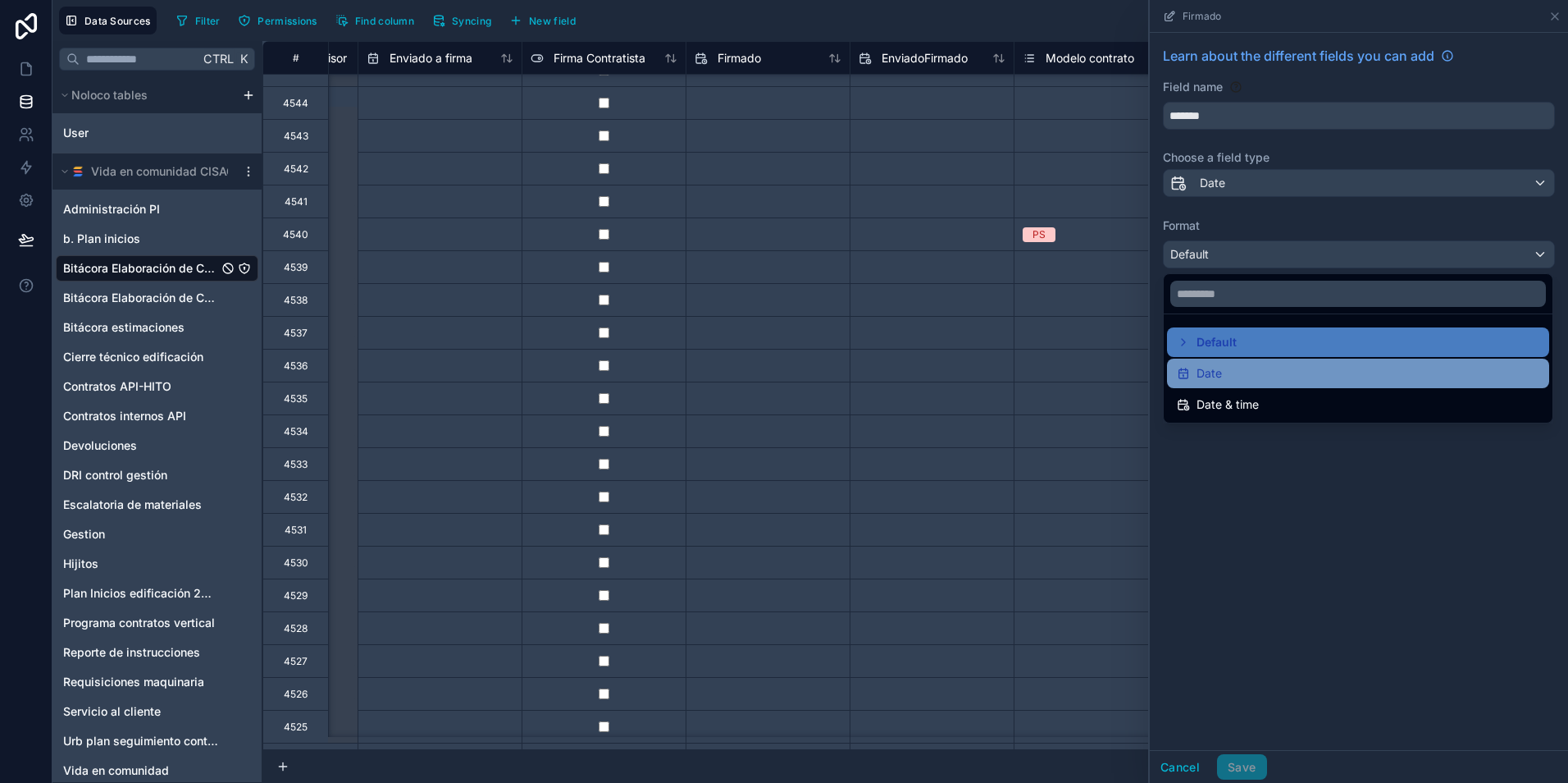
click at [1240, 379] on div "Date" at bounding box center [1358, 373] width 362 height 20
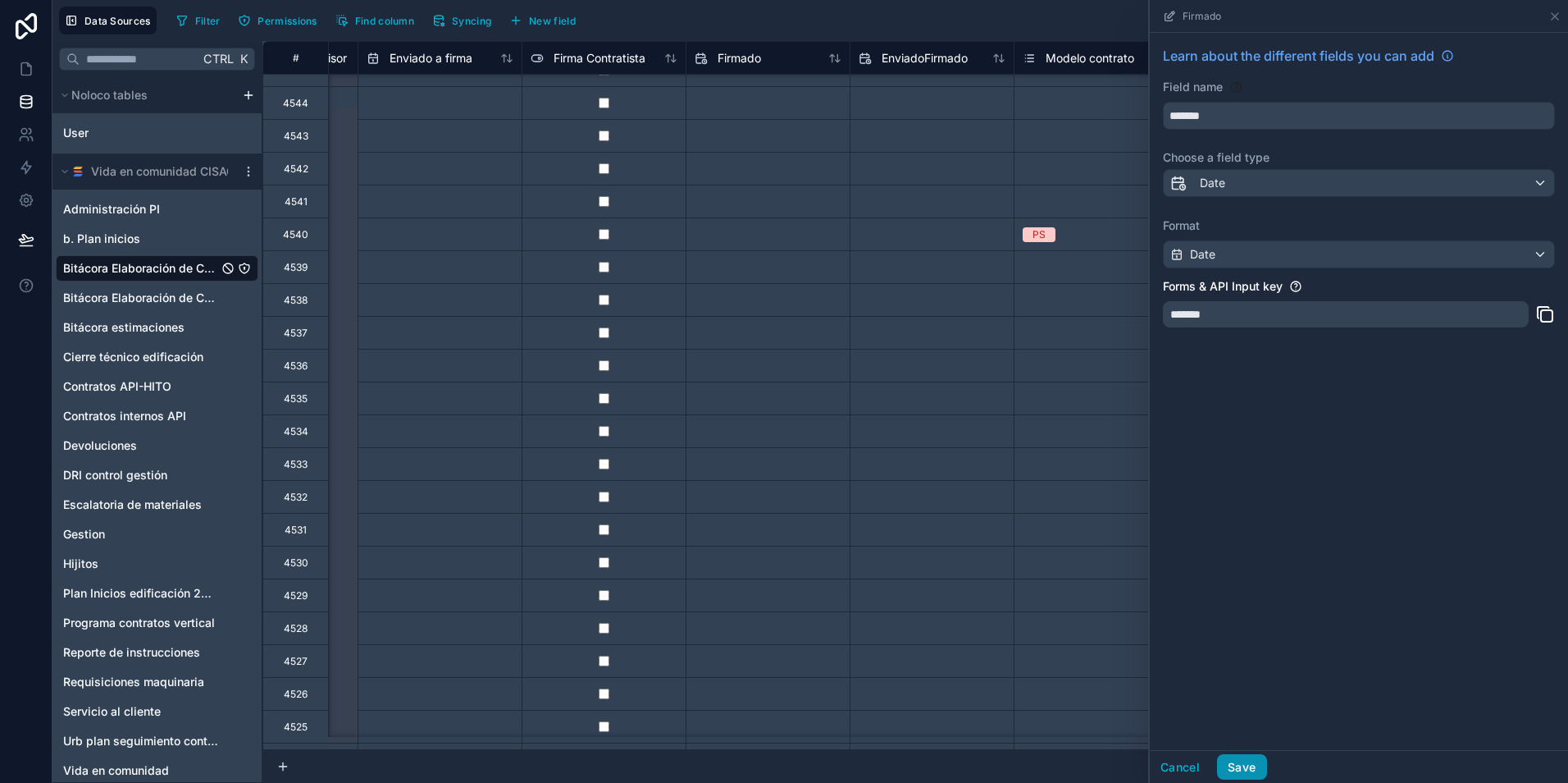
click at [1253, 771] on button "Save" at bounding box center [1241, 767] width 49 height 26
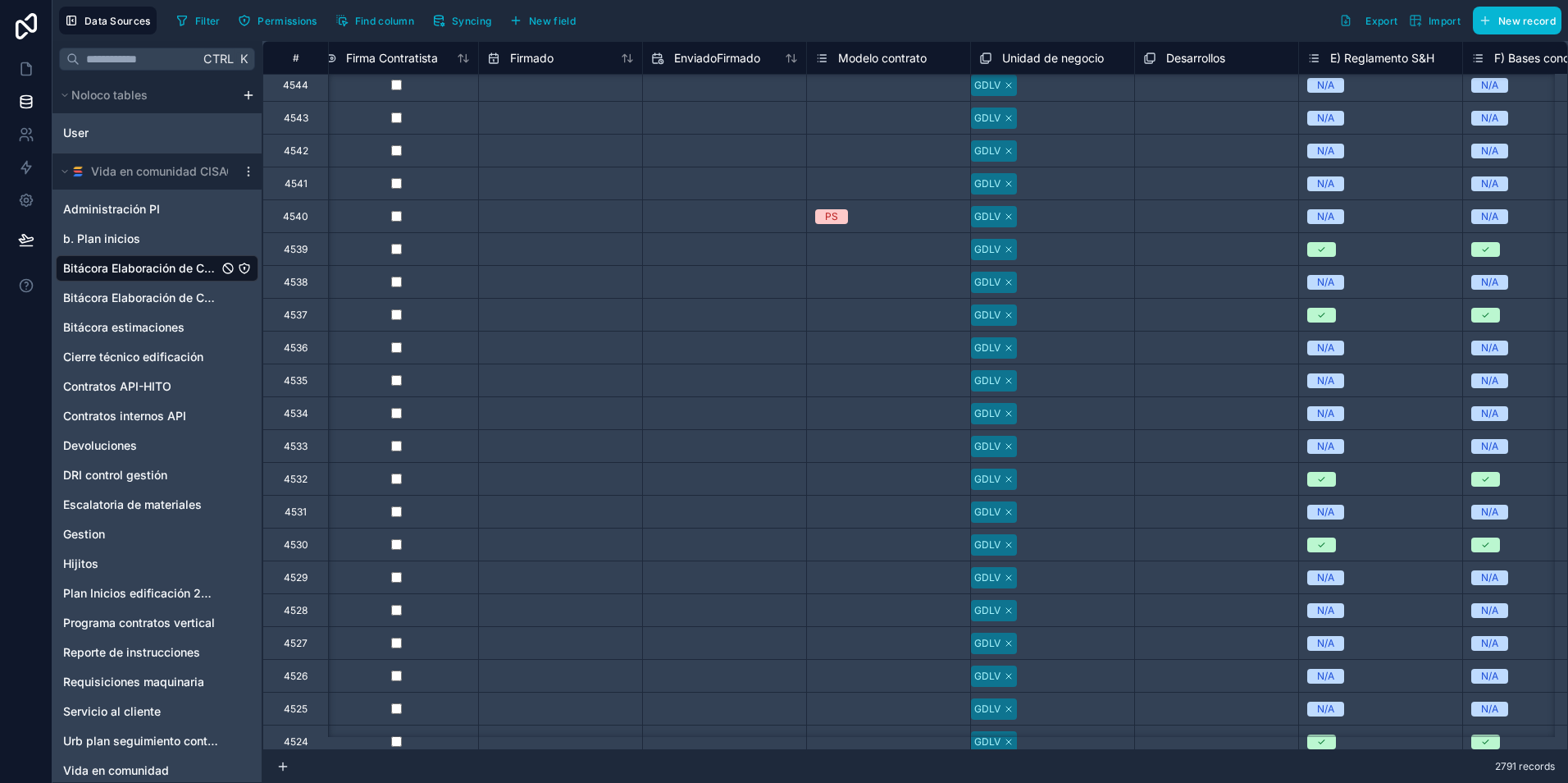
scroll to position [39, 5263]
click at [733, 58] on span "EnviadoFirmado" at bounding box center [716, 58] width 86 height 16
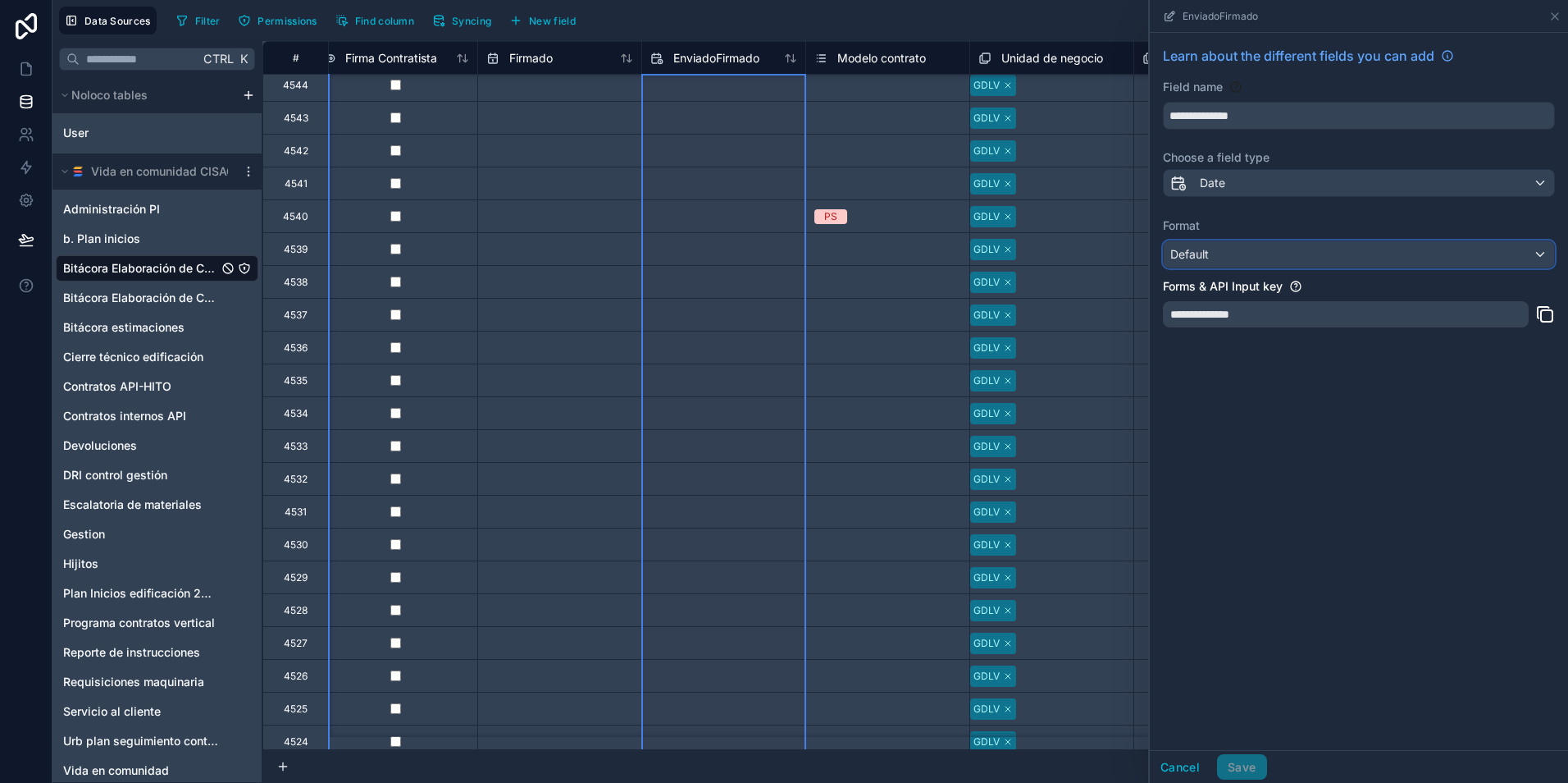
click at [1240, 248] on div "Default" at bounding box center [1359, 254] width 390 height 26
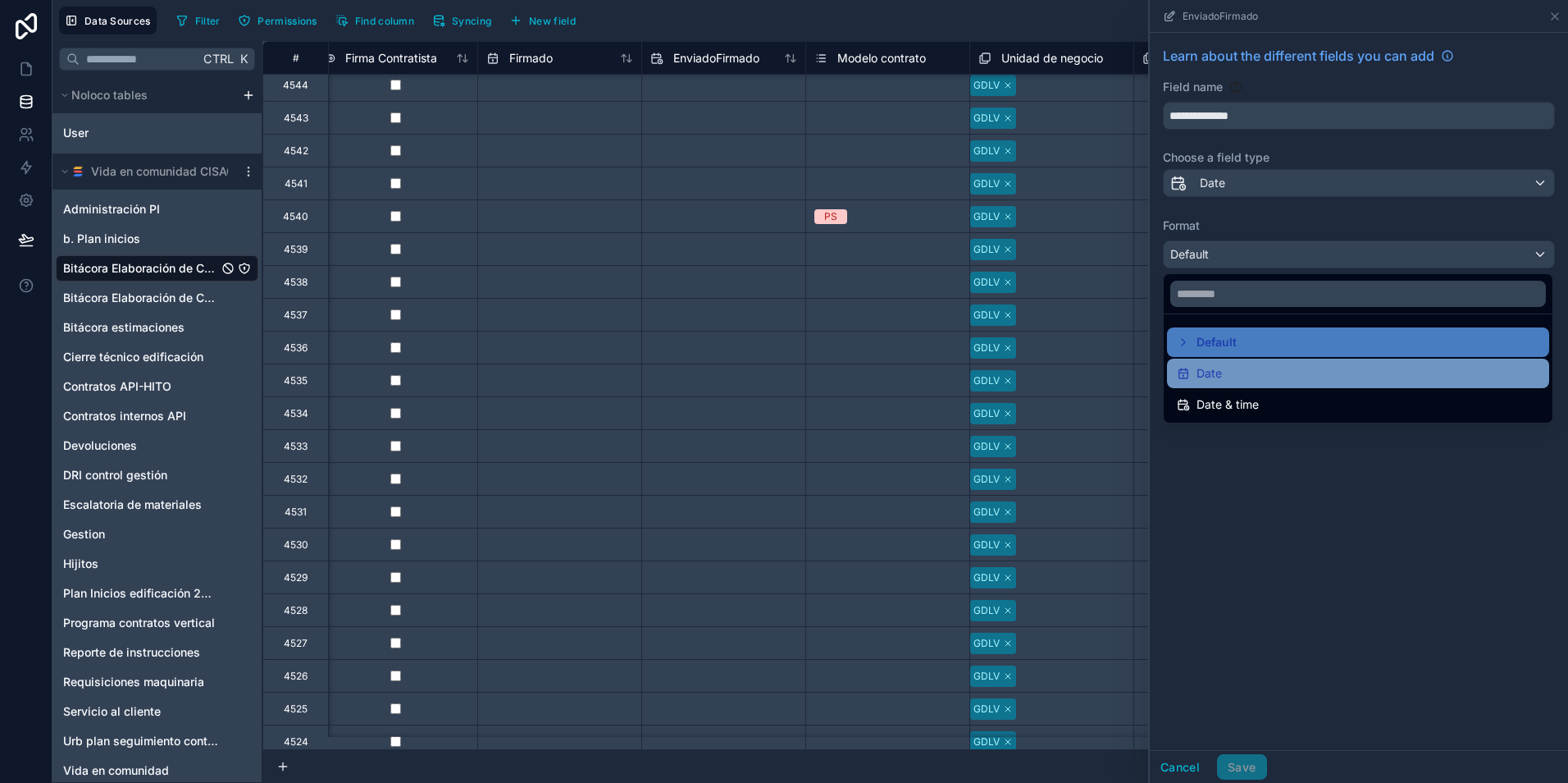
click at [1262, 373] on div "Date" at bounding box center [1358, 373] width 362 height 20
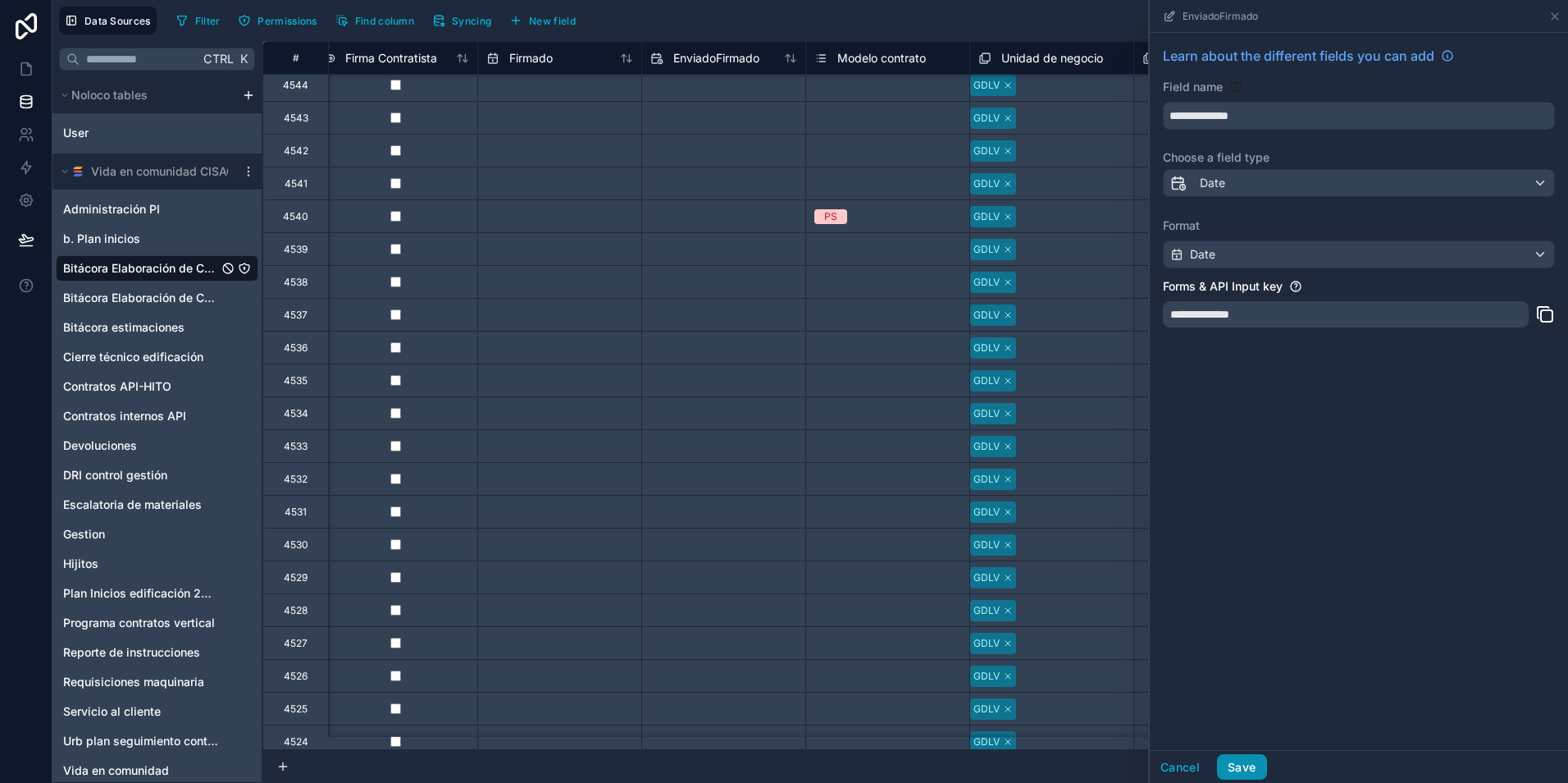
click at [1253, 764] on button "Save" at bounding box center [1241, 767] width 49 height 26
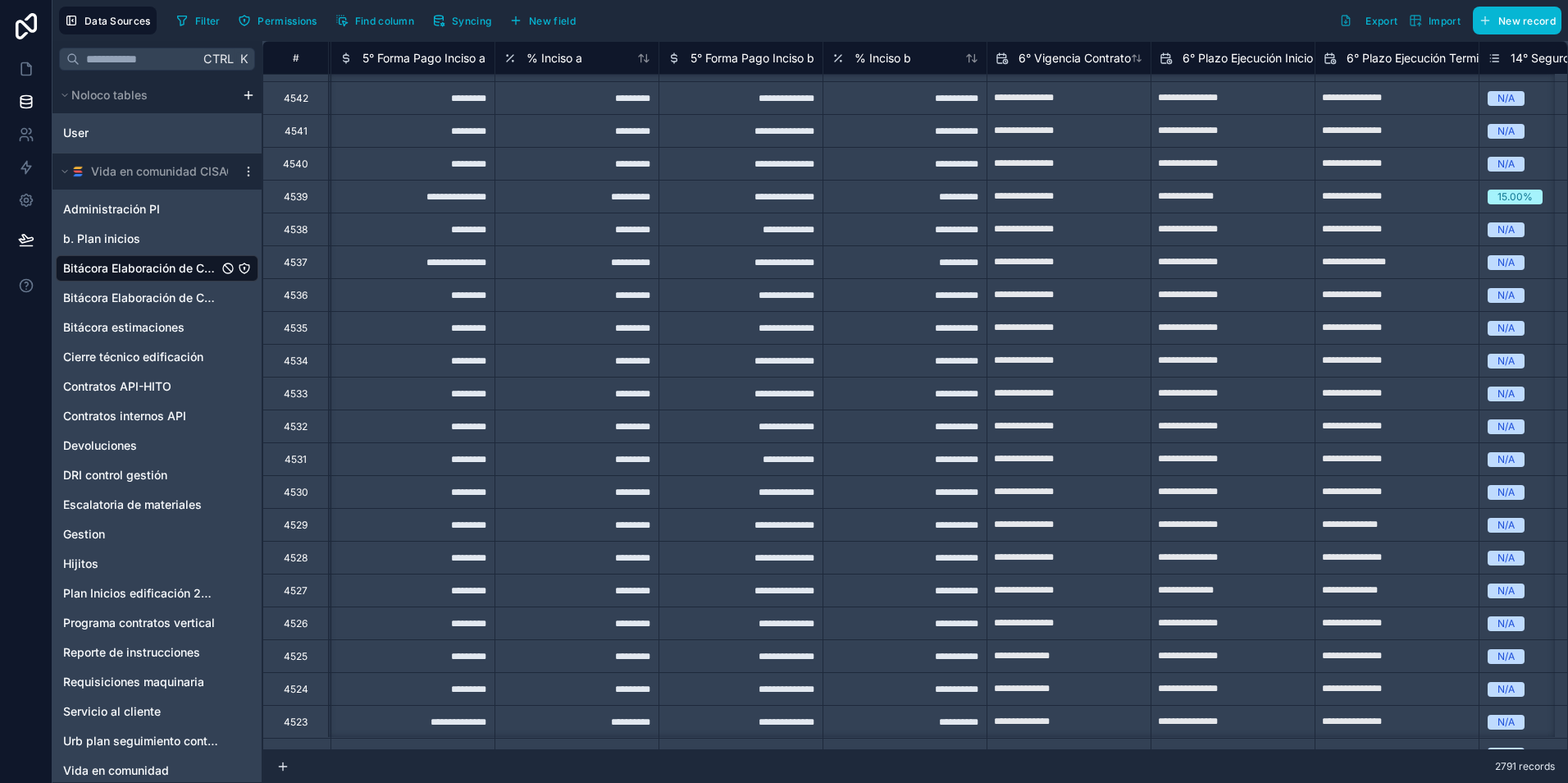
scroll to position [91, 7706]
click at [1056, 60] on span "6° Vigencia Contrato" at bounding box center [1074, 58] width 112 height 16
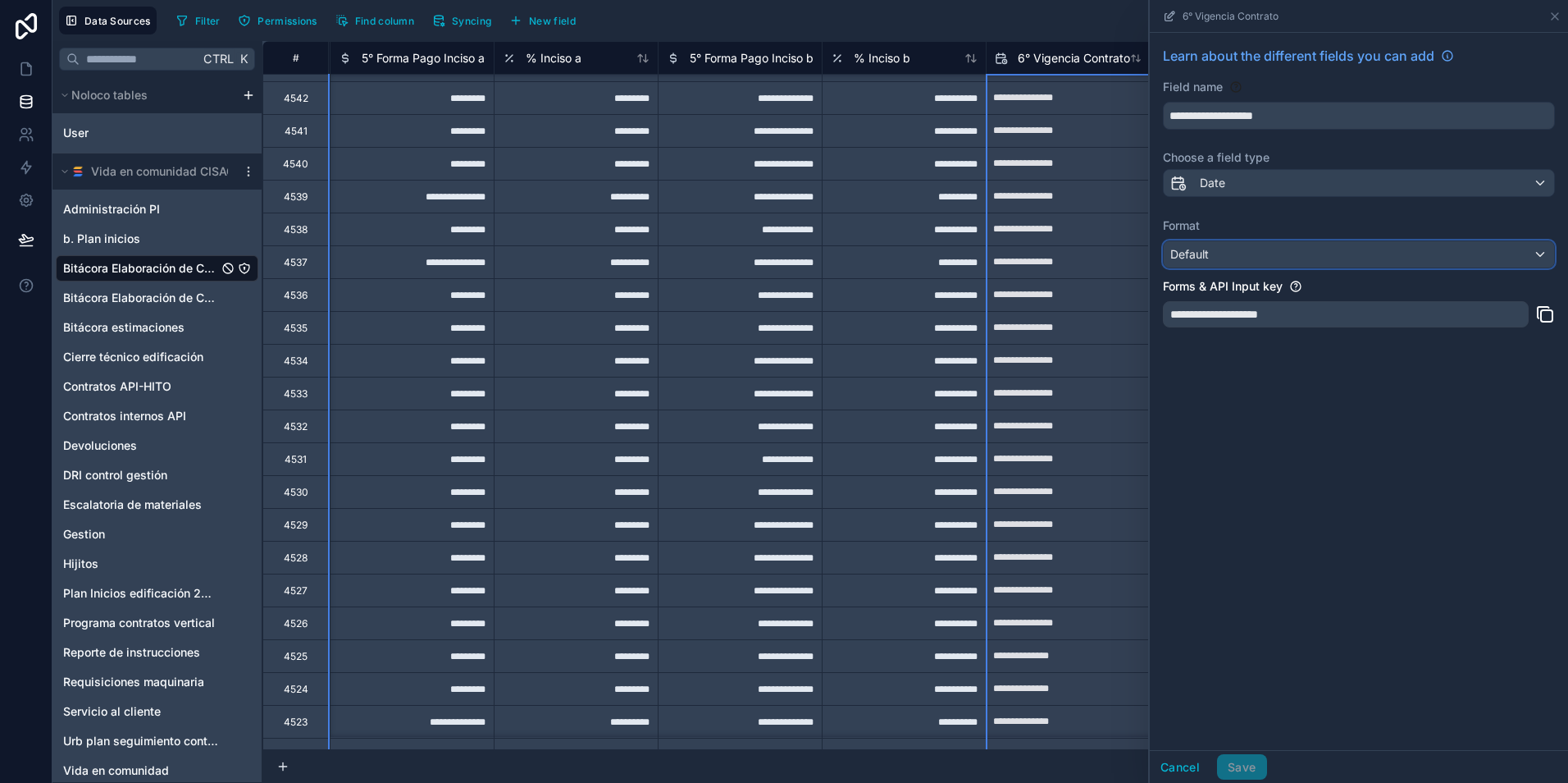
click at [1254, 254] on div "Default" at bounding box center [1359, 254] width 390 height 26
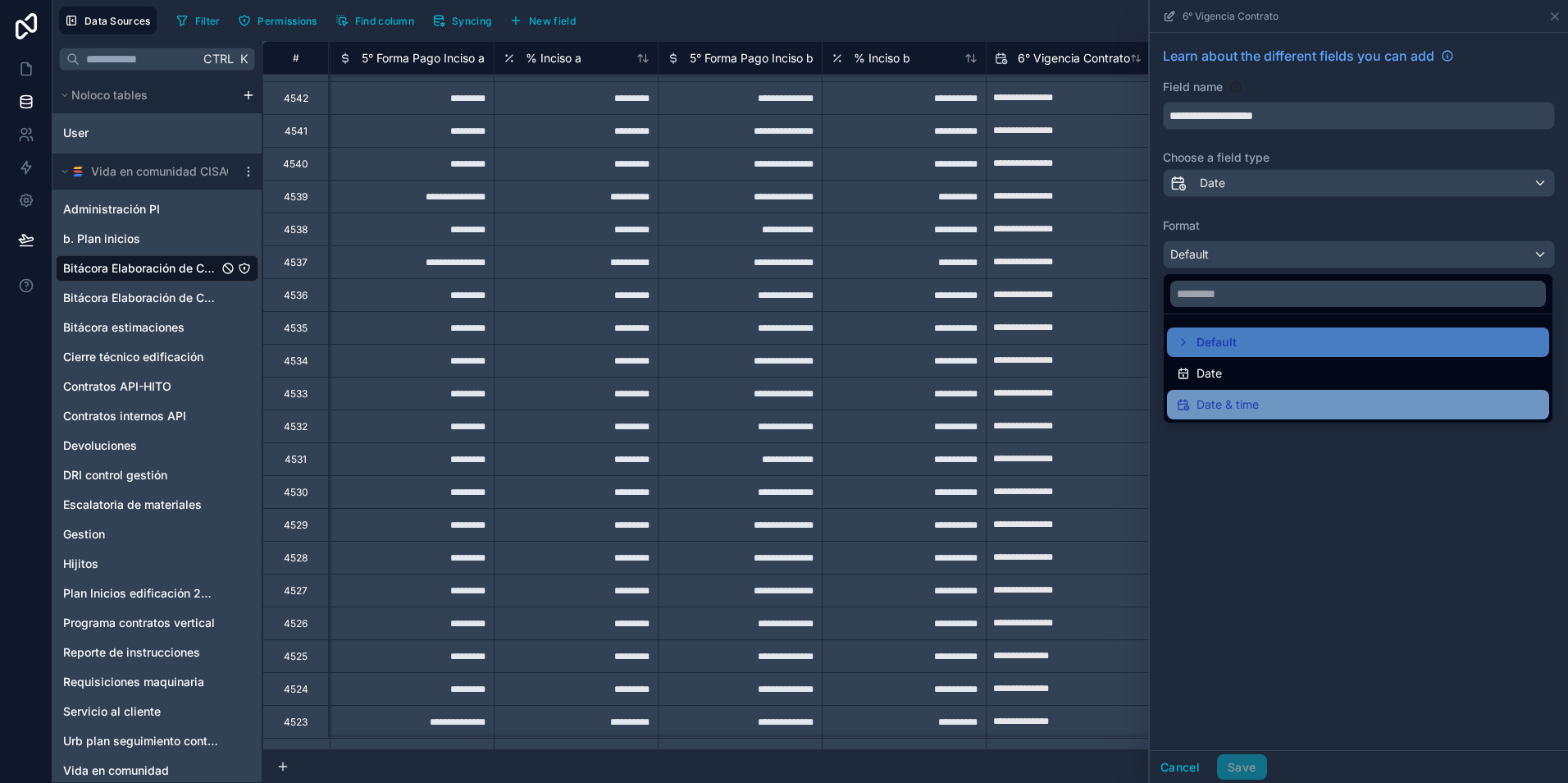
click at [1255, 409] on span "Date & time" at bounding box center [1228, 404] width 62 height 20
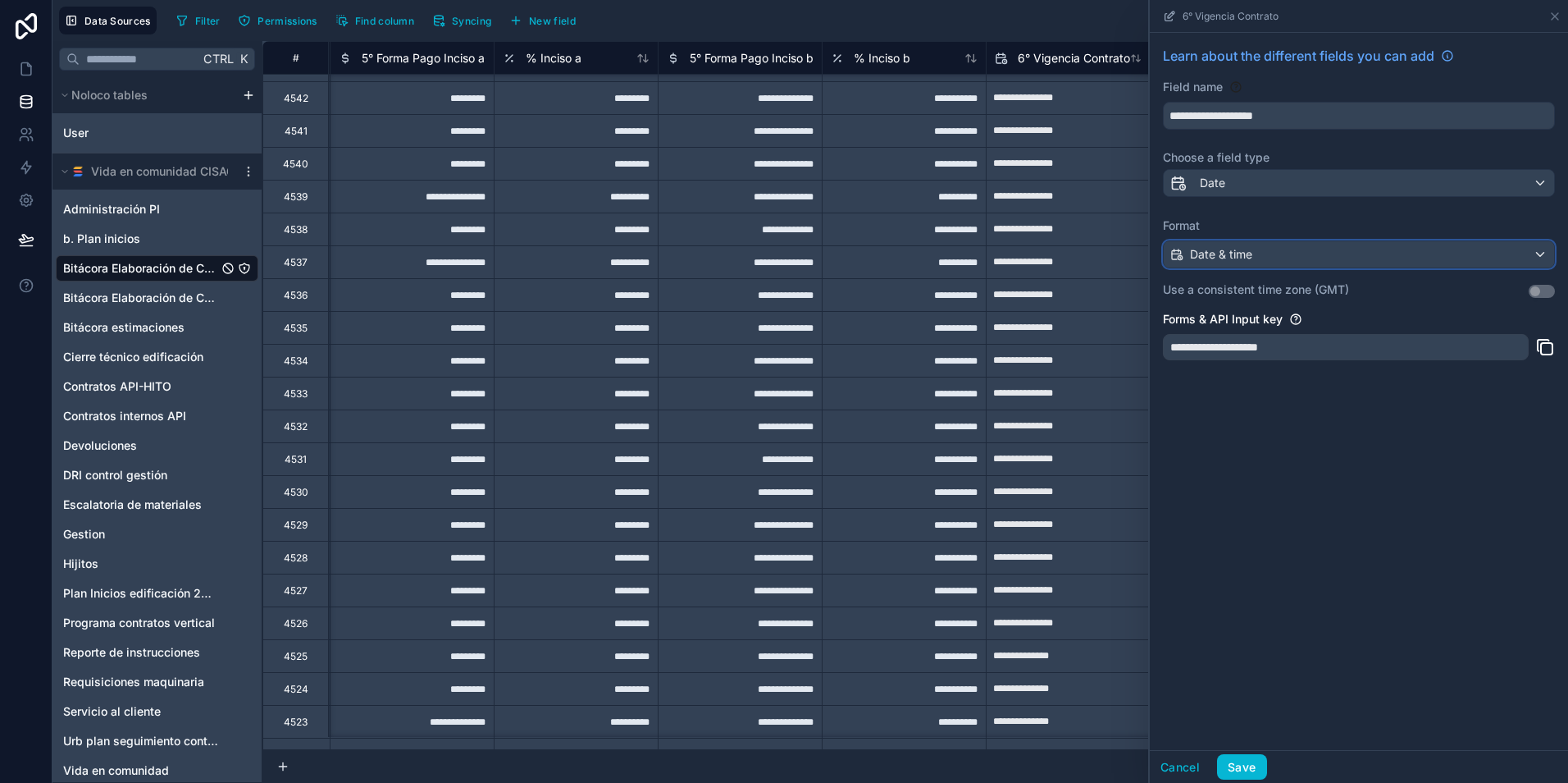
click at [1246, 259] on span "Date & time" at bounding box center [1221, 254] width 62 height 16
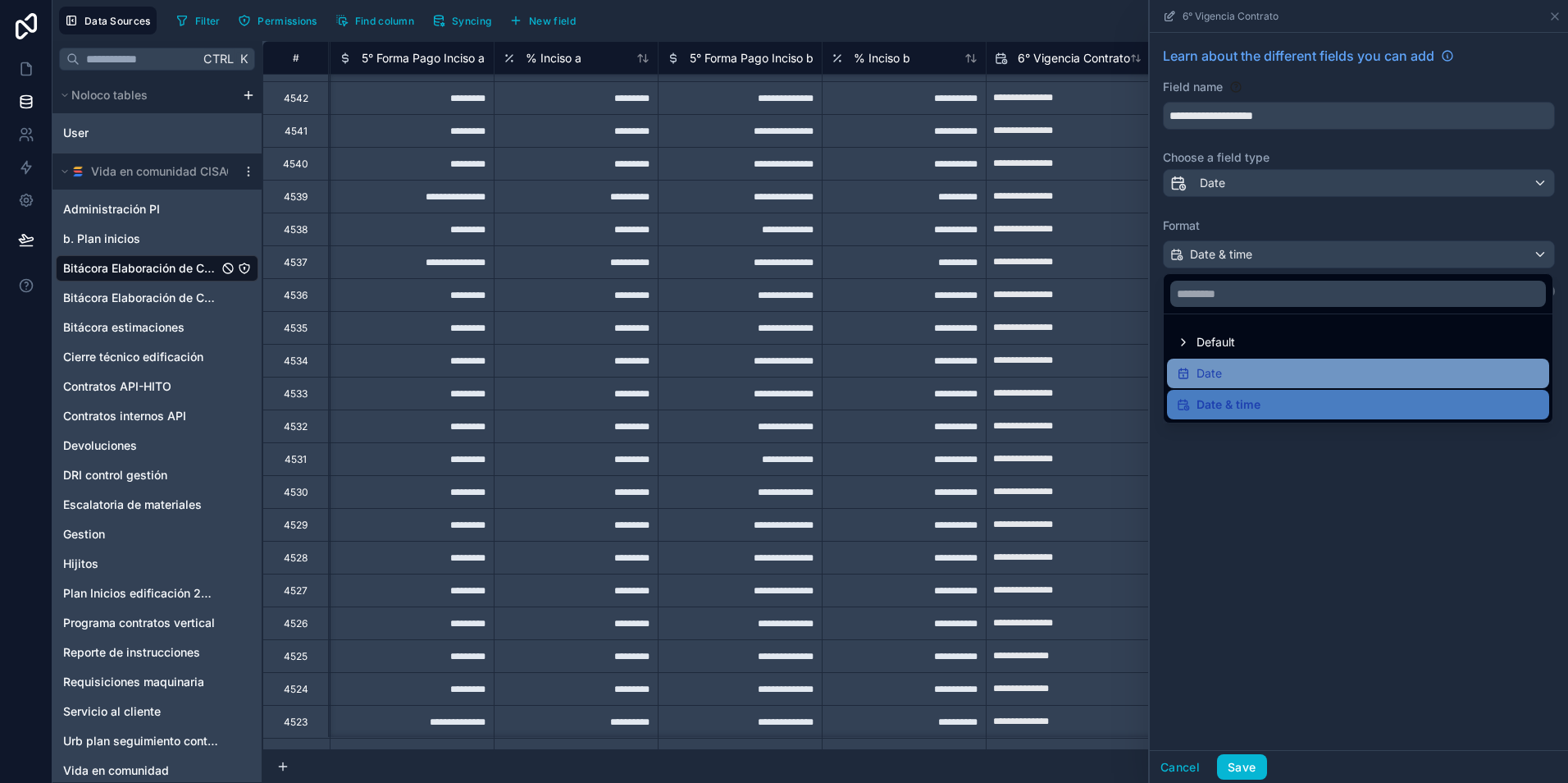
click at [1246, 368] on div "Date" at bounding box center [1358, 373] width 362 height 20
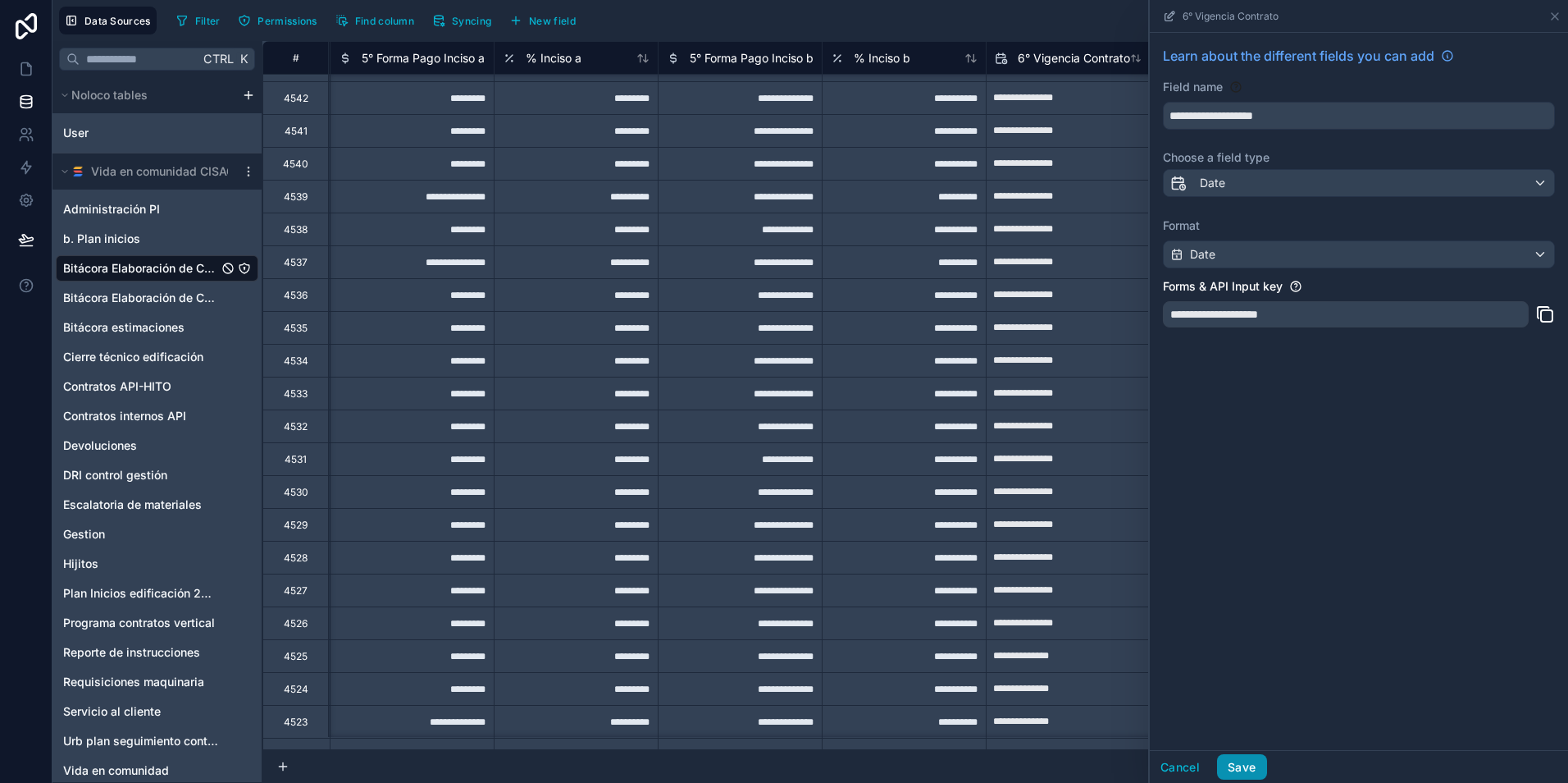
click at [1239, 763] on button "Save" at bounding box center [1241, 767] width 49 height 26
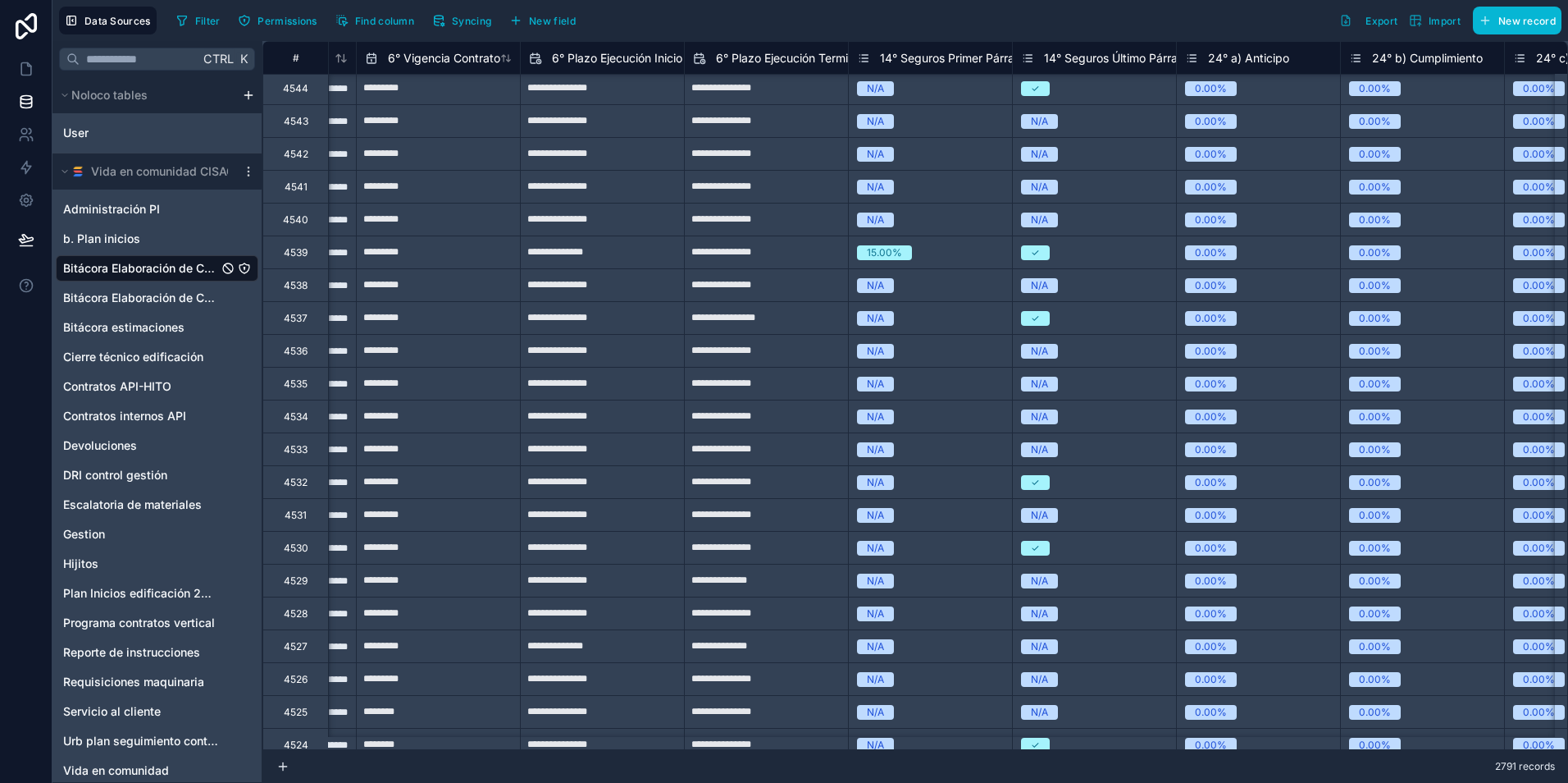
scroll to position [35, 8334]
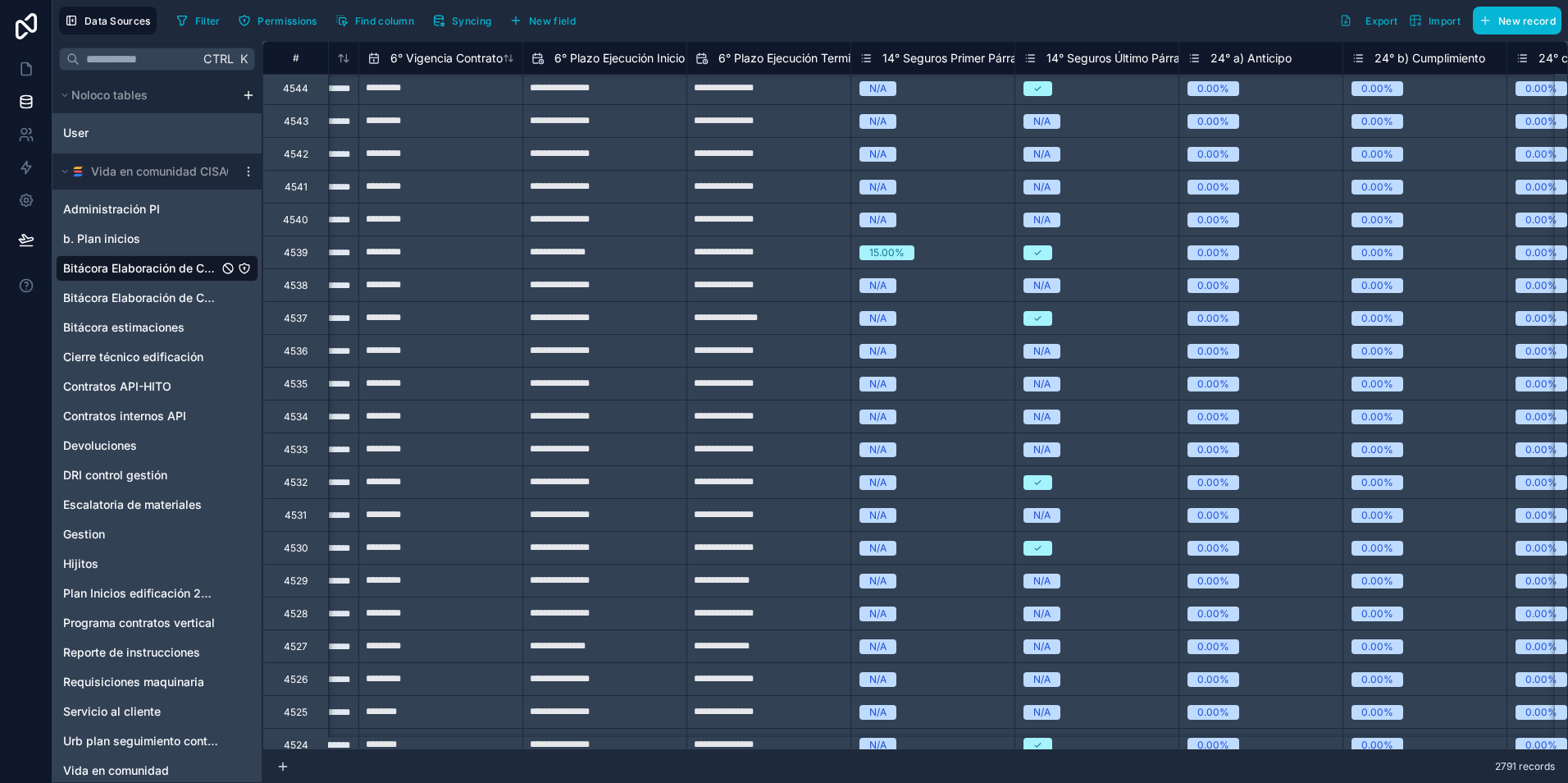
click at [603, 60] on span "6° Plazo Ejecución Inicio" at bounding box center [619, 58] width 130 height 16
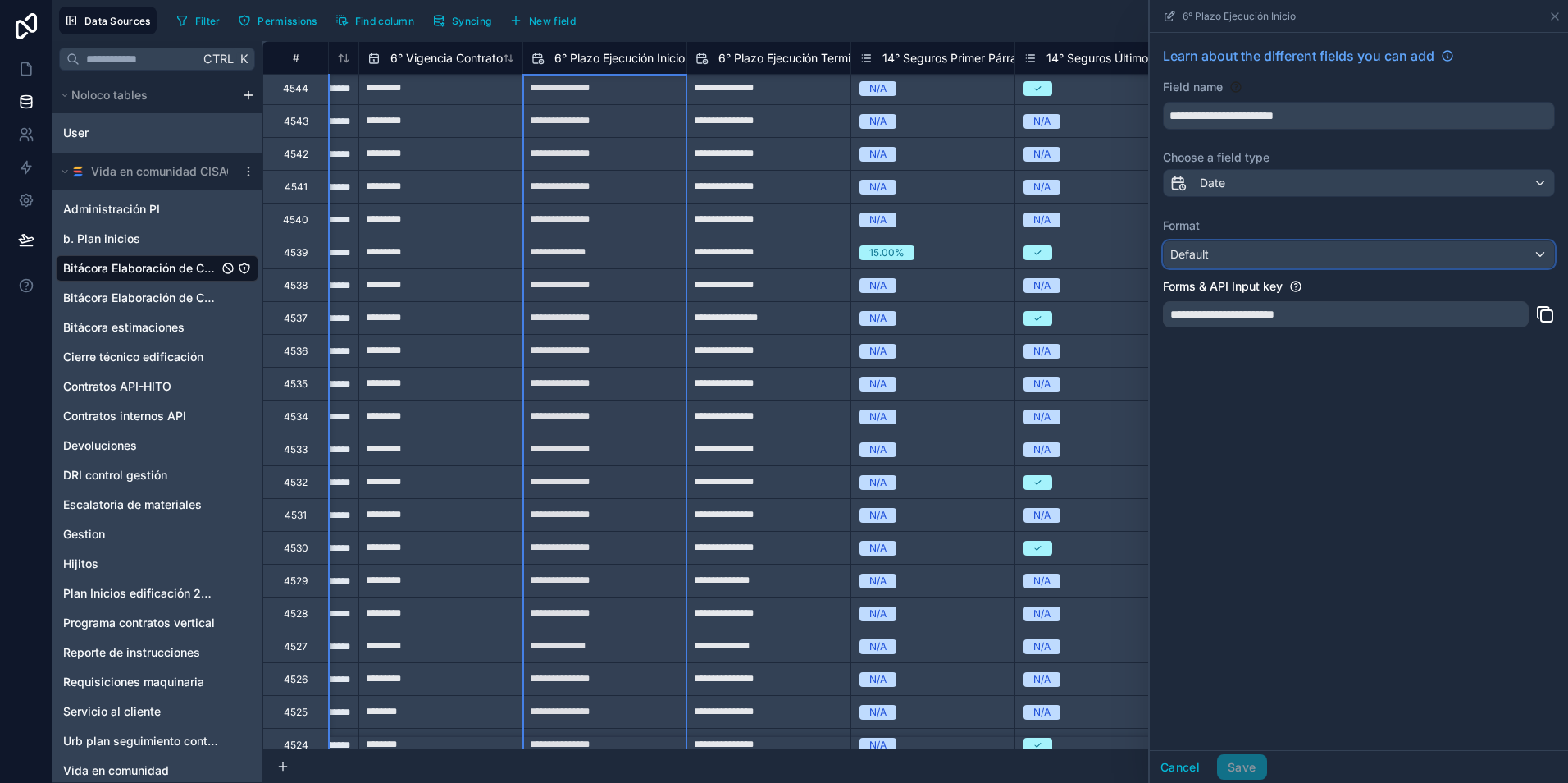
click at [1284, 257] on div "Default" at bounding box center [1359, 254] width 390 height 26
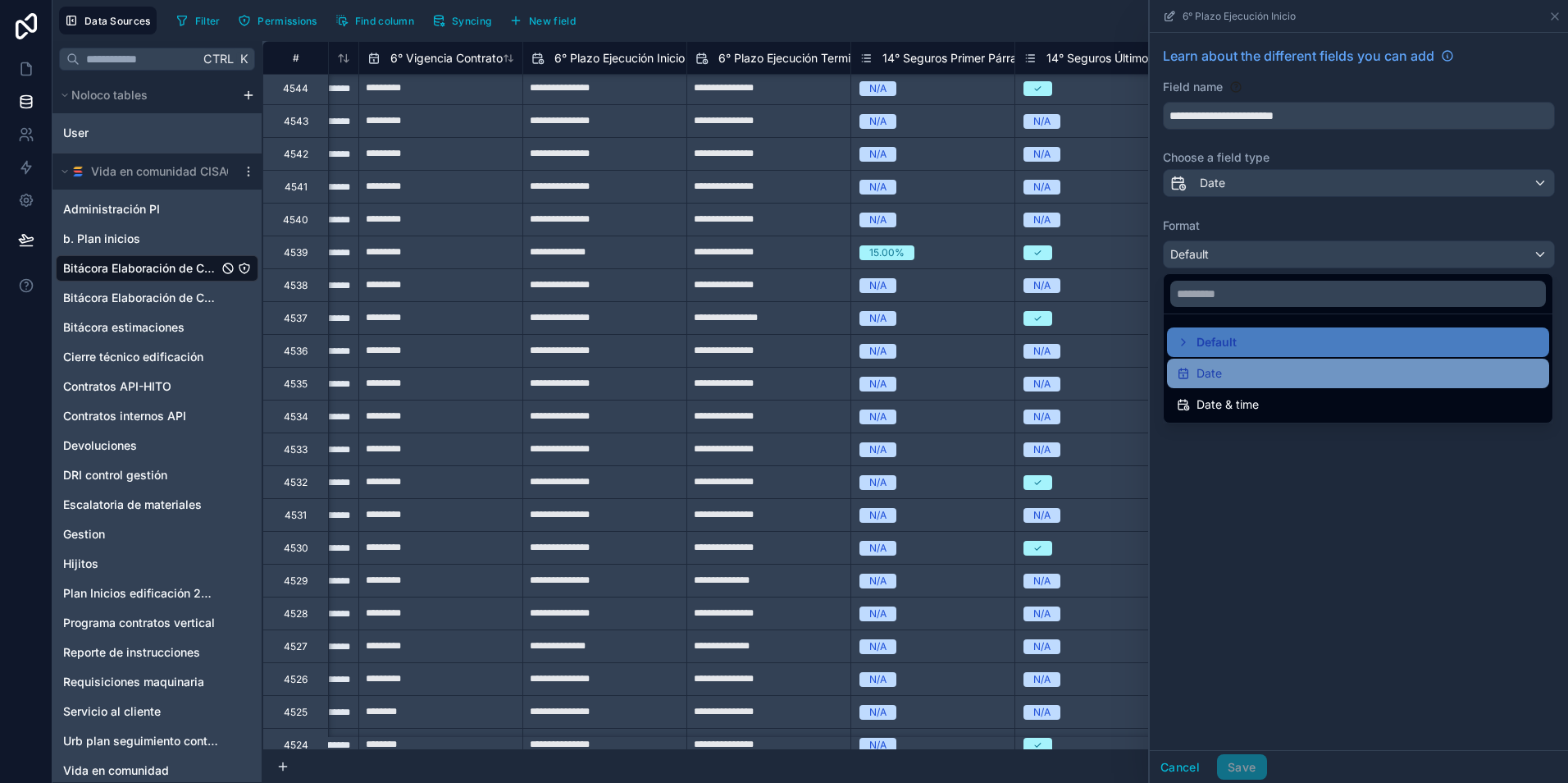
click at [1273, 368] on div "Date" at bounding box center [1358, 373] width 362 height 20
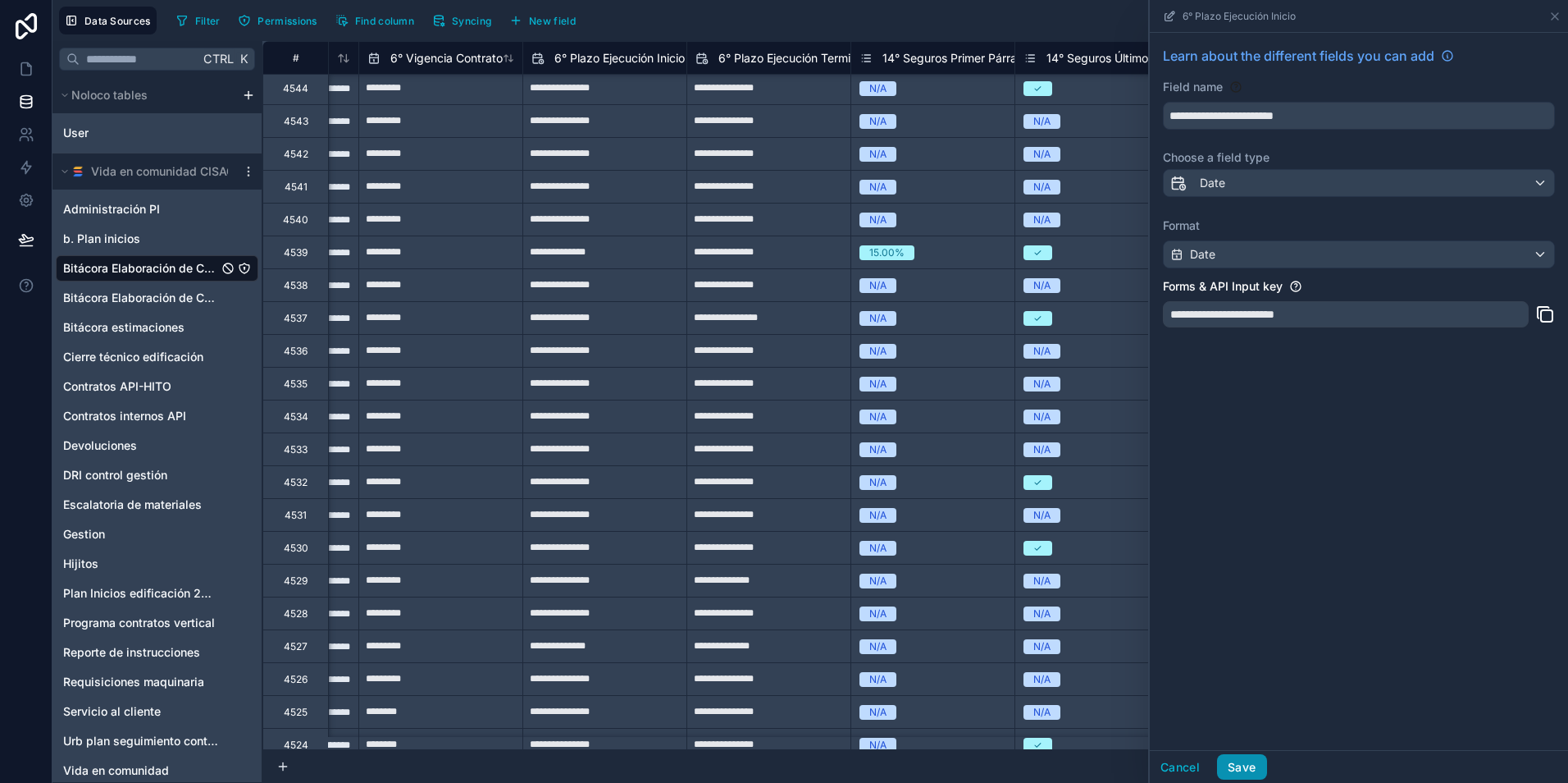
click at [1246, 762] on button "Save" at bounding box center [1241, 767] width 49 height 26
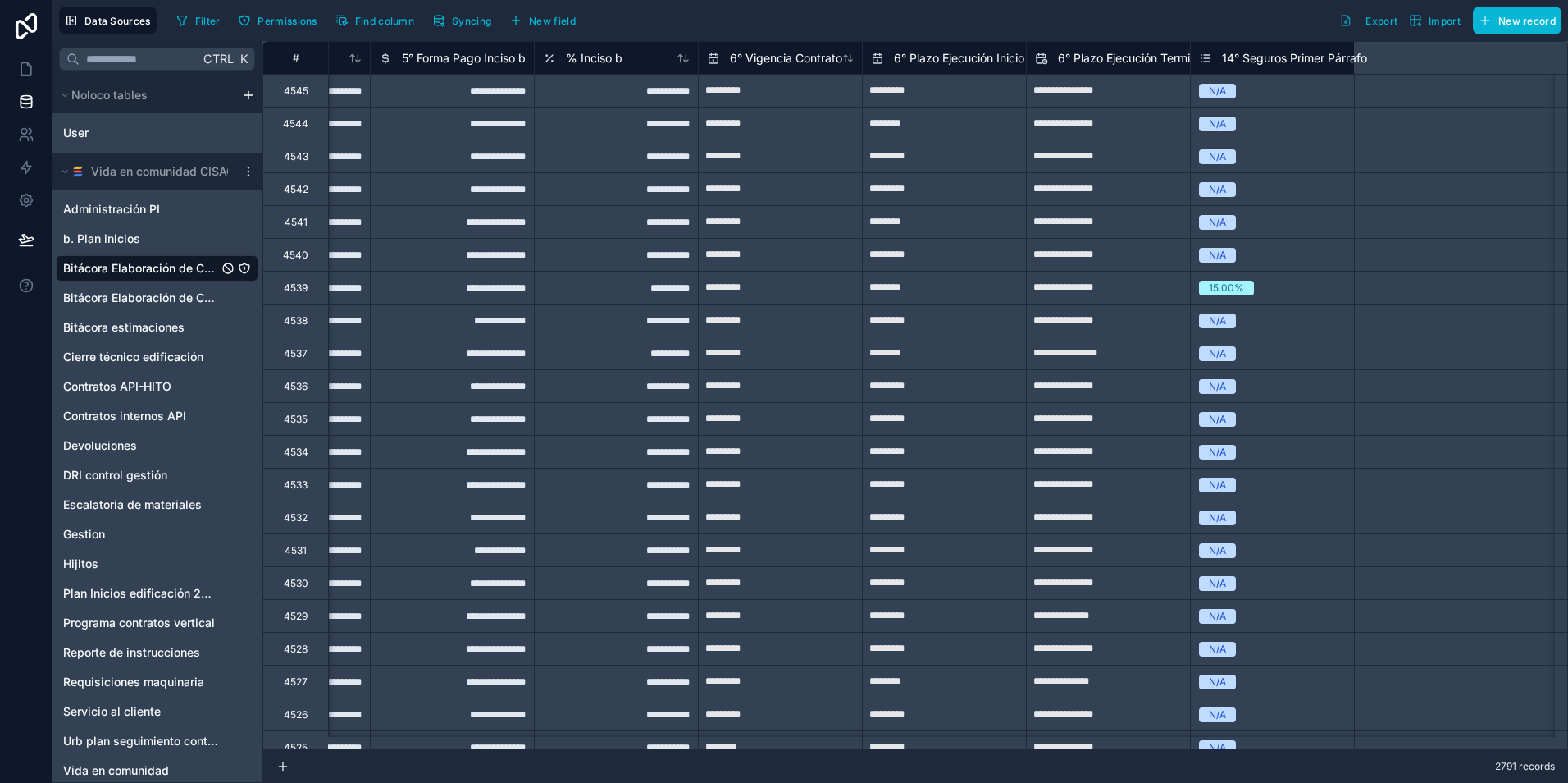
scroll to position [0, 8113]
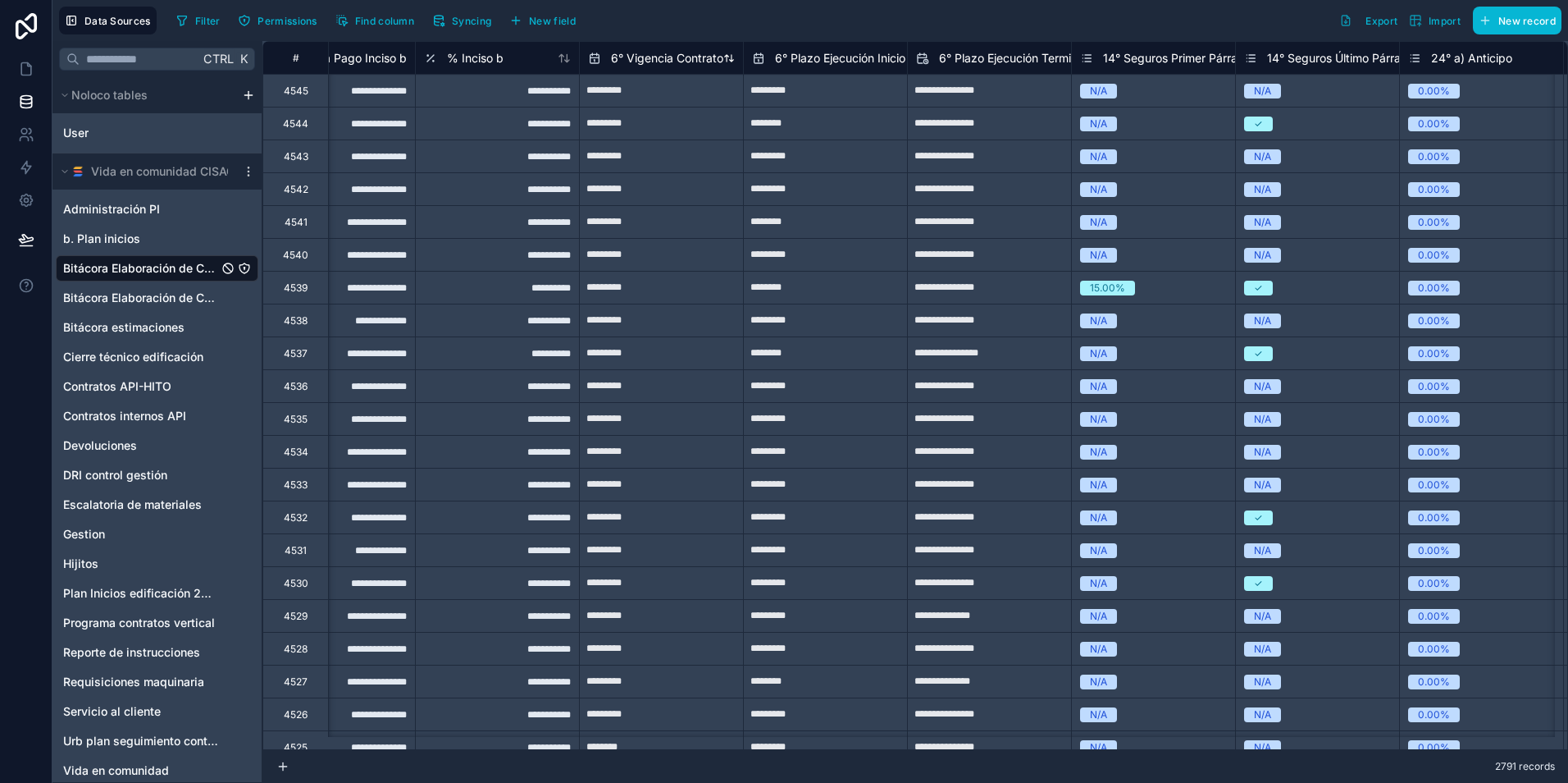
click at [665, 58] on span "6° Vigencia Contrato" at bounding box center [667, 58] width 112 height 16
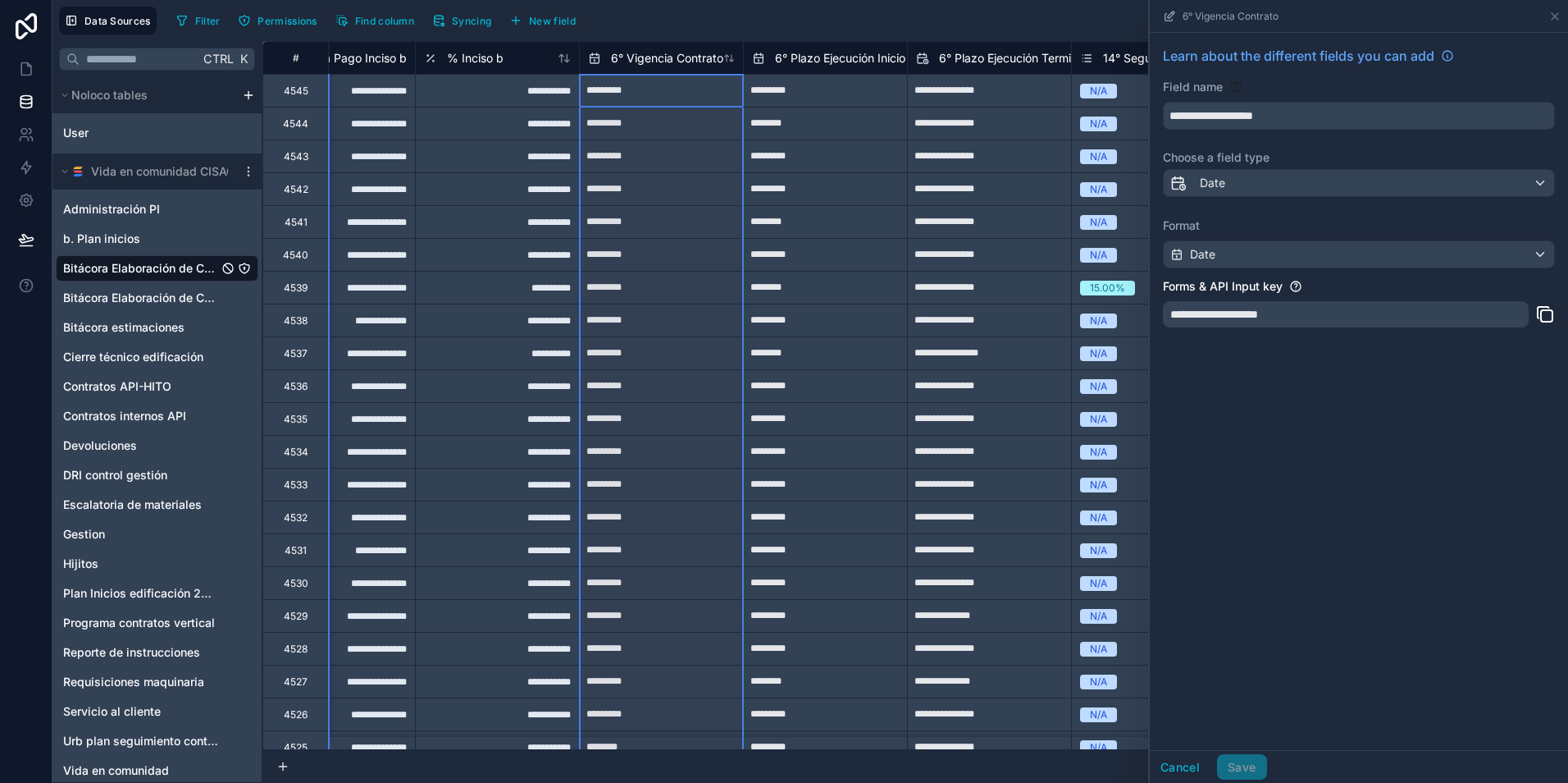
click at [801, 61] on span "6° Plazo Ejecución Inicio" at bounding box center [840, 58] width 130 height 16
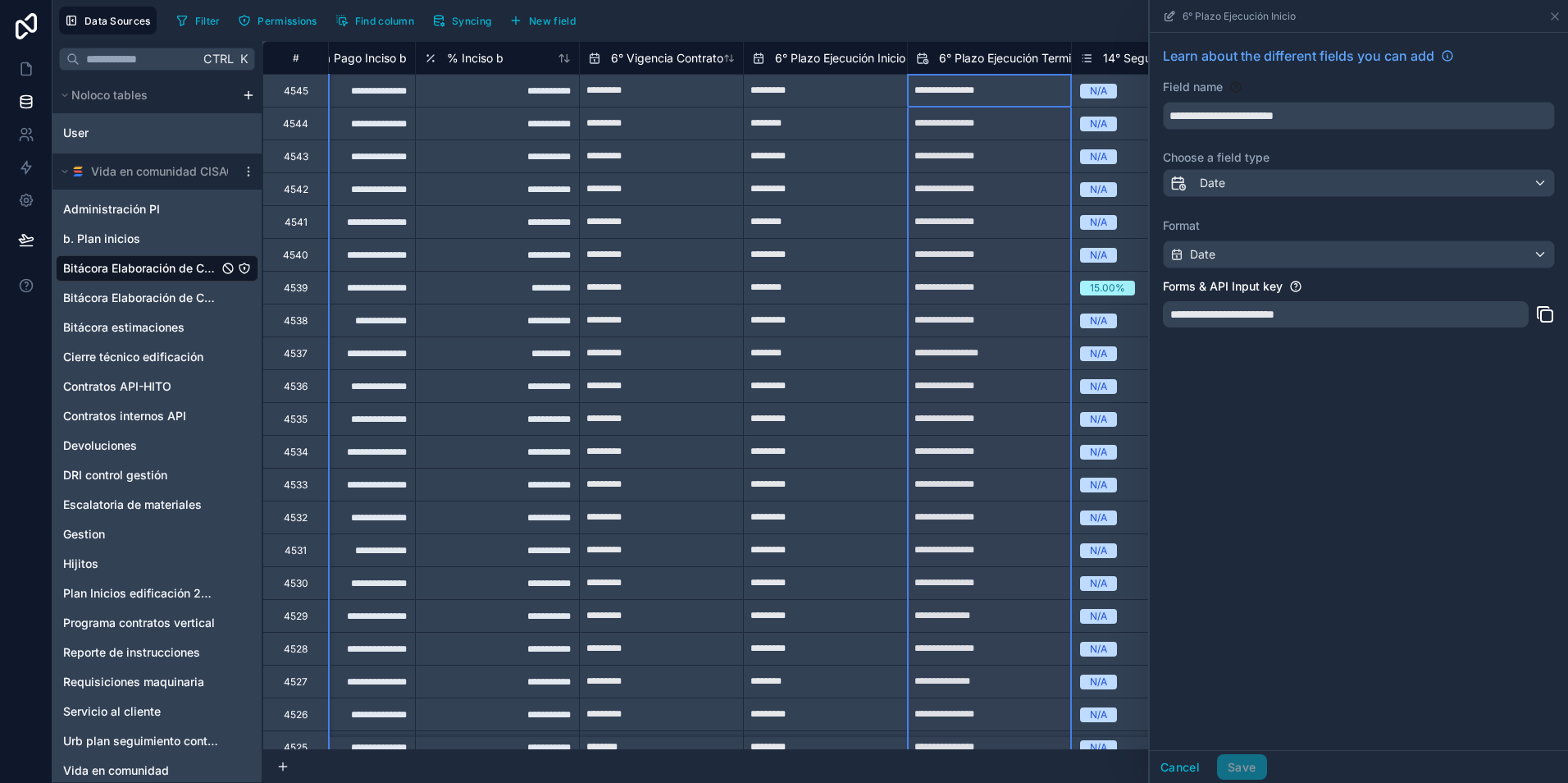
click at [976, 65] on span "6° Plazo Ejecución Termino" at bounding box center [1011, 58] width 145 height 16
click at [1259, 260] on div "Default" at bounding box center [1359, 254] width 390 height 26
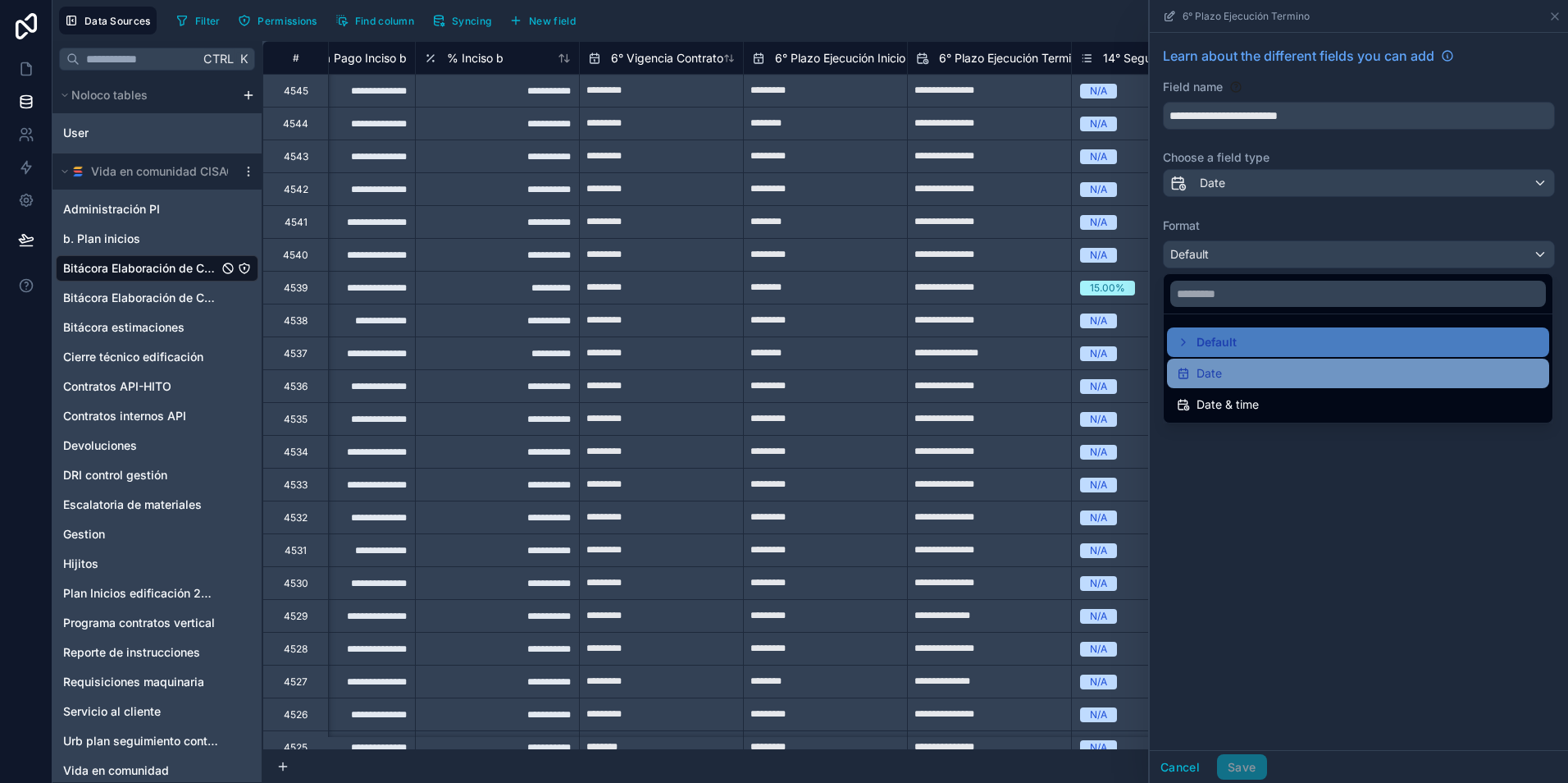
click at [1242, 378] on div "Date" at bounding box center [1358, 373] width 362 height 20
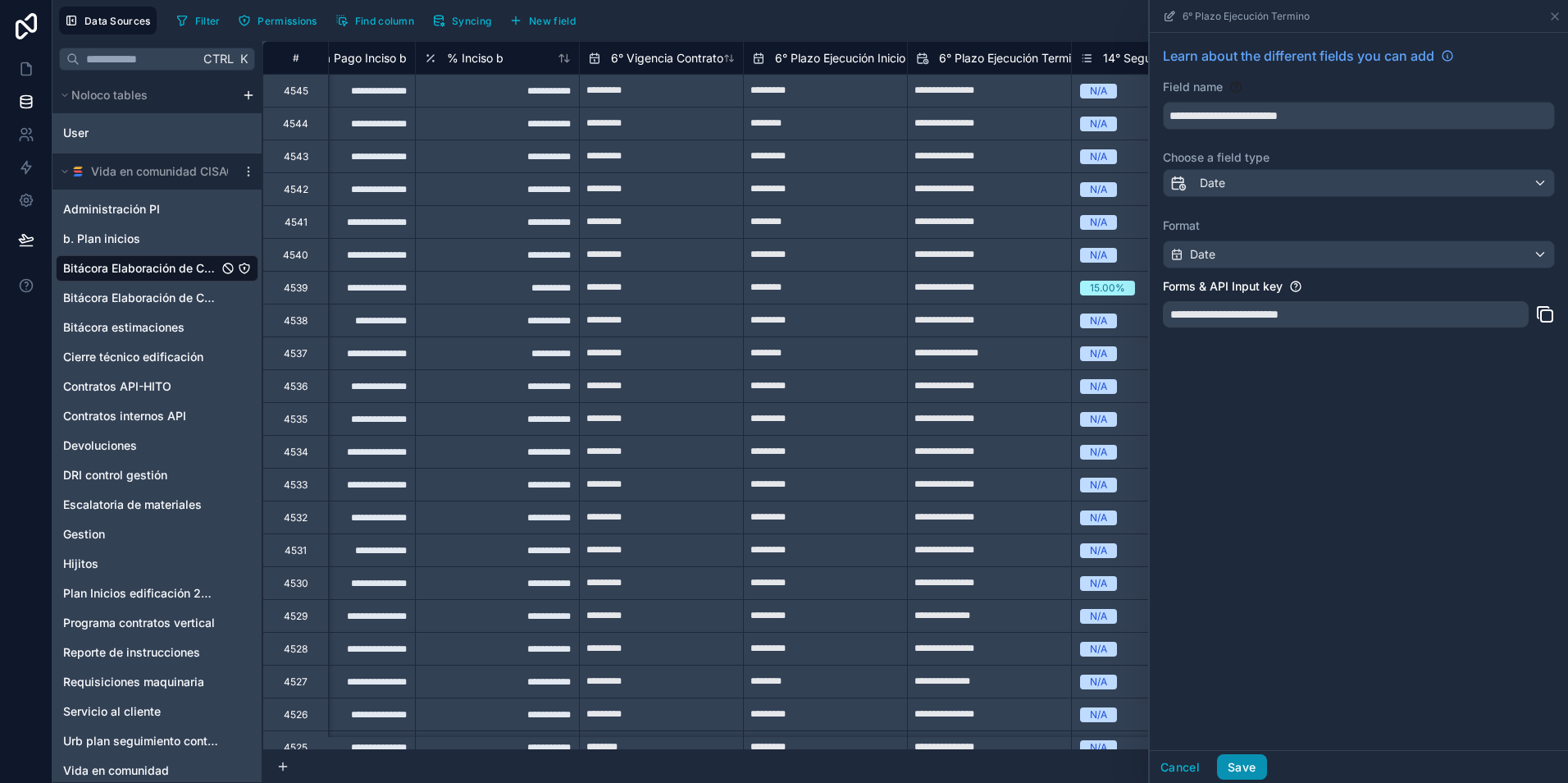
click at [1254, 767] on button "Save" at bounding box center [1241, 767] width 49 height 26
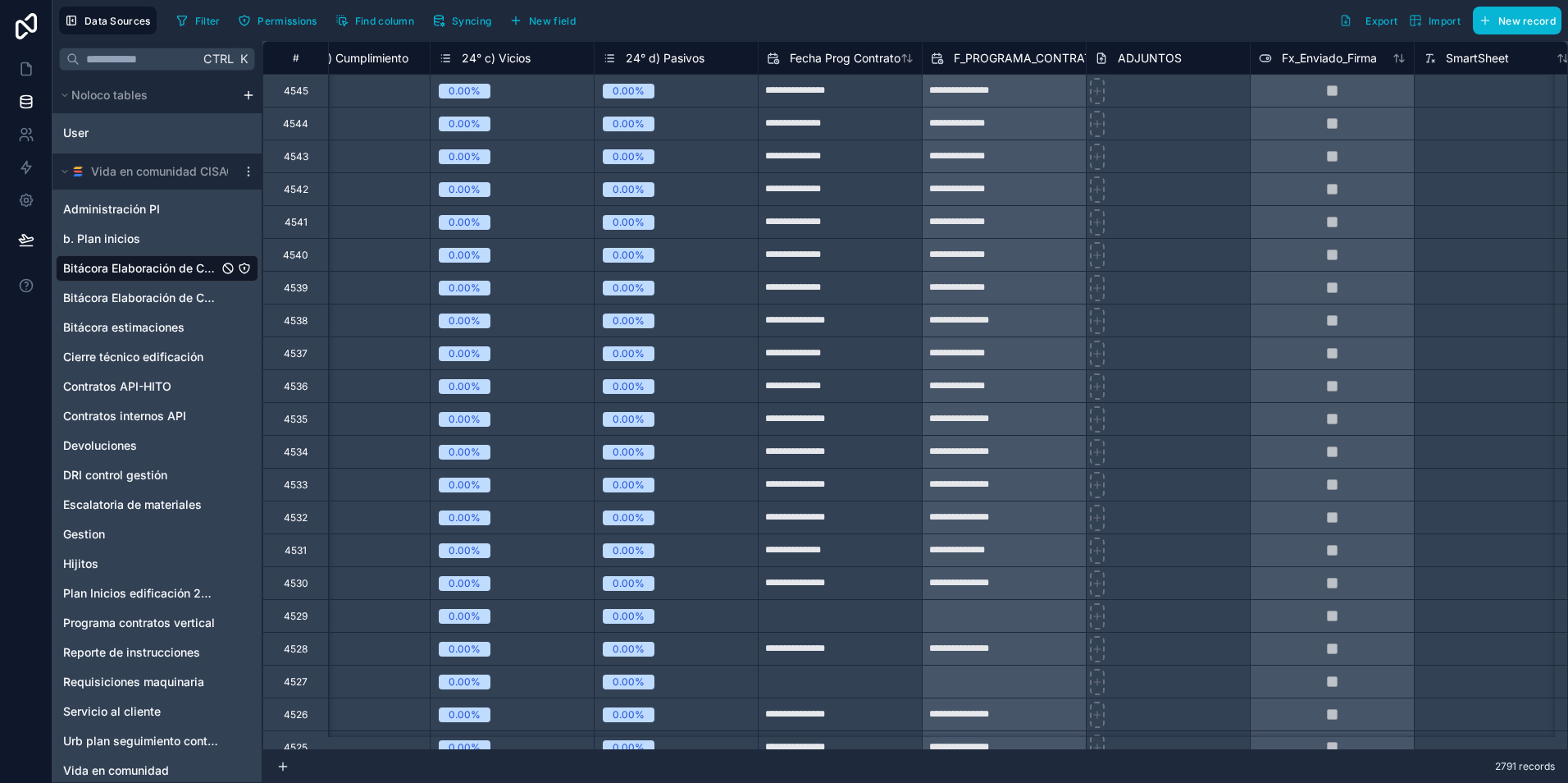
scroll to position [0, 9423]
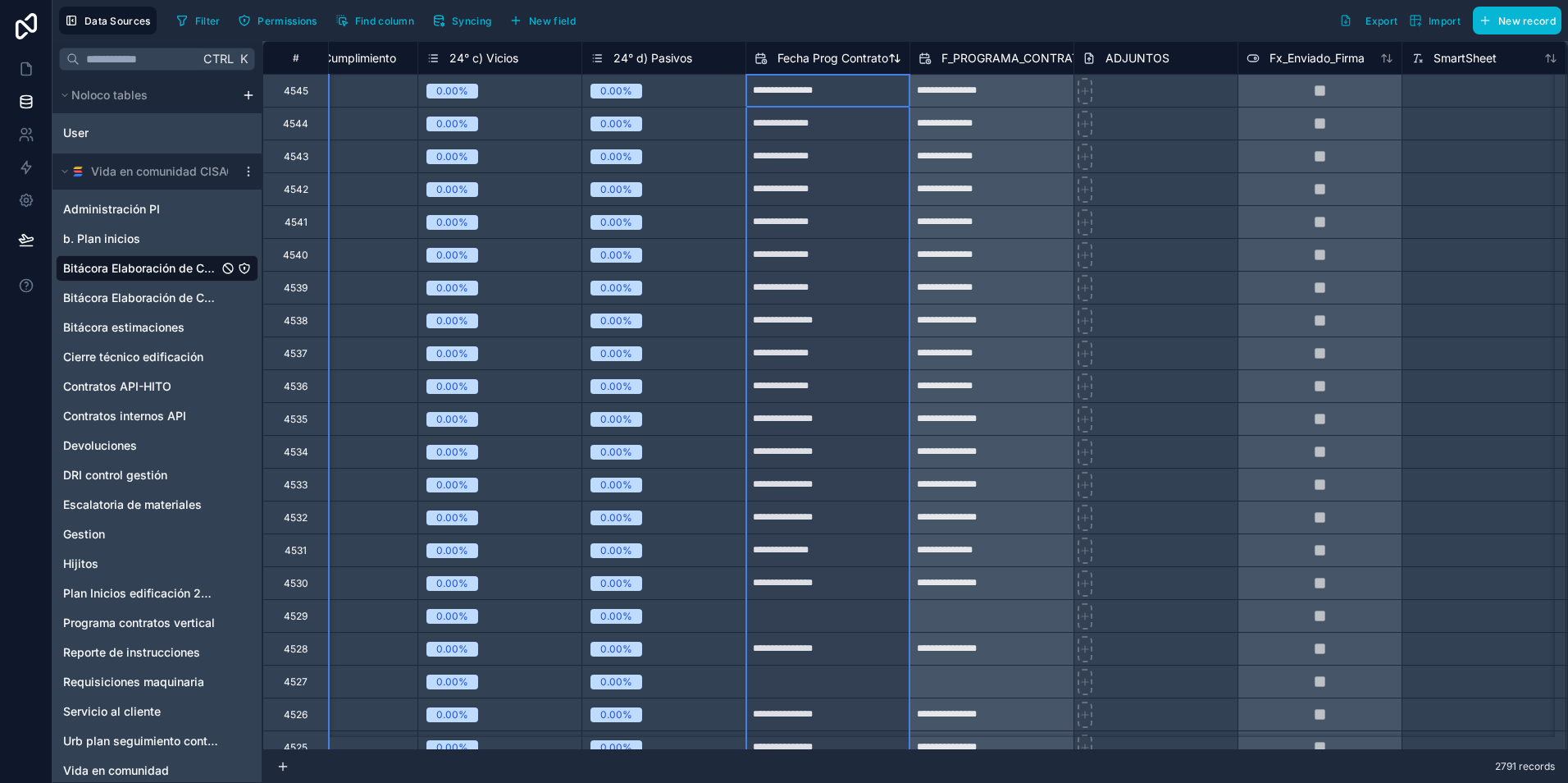
click at [846, 57] on span "Fecha Prog Contrato" at bounding box center [833, 58] width 110 height 16
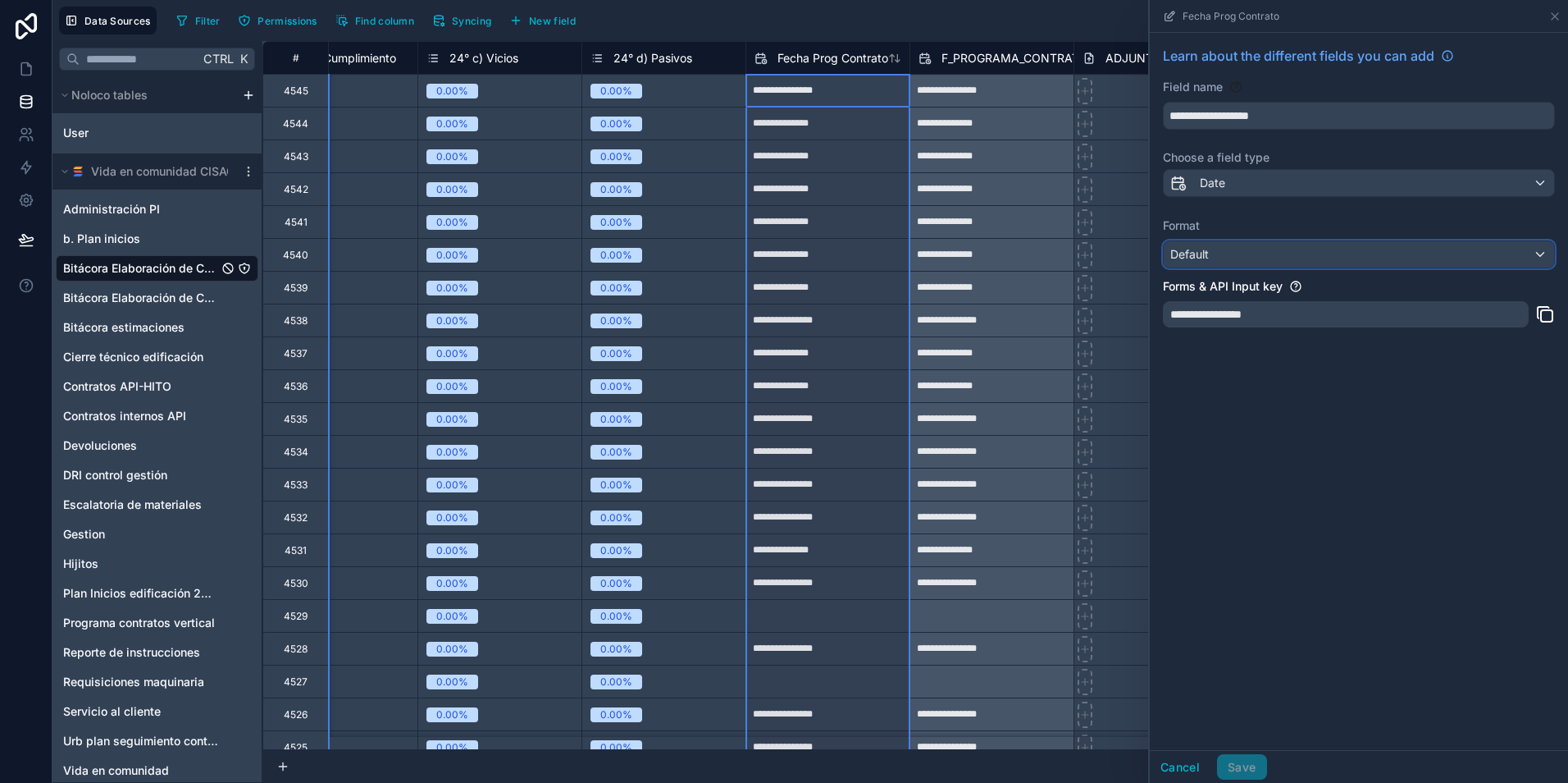
click at [1195, 247] on span "Default" at bounding box center [1190, 254] width 39 height 14
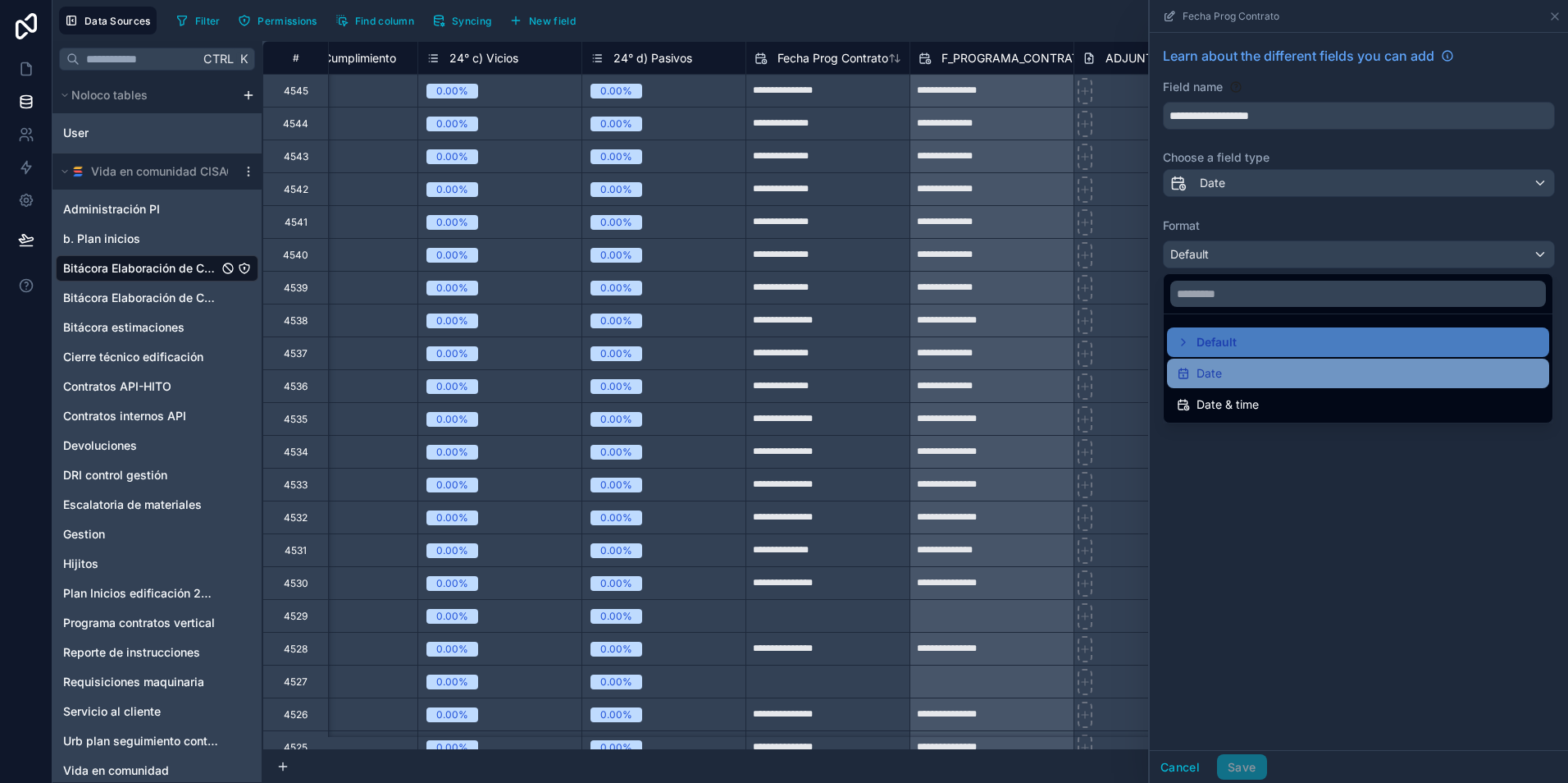
click at [1232, 368] on div "Date" at bounding box center [1358, 373] width 362 height 20
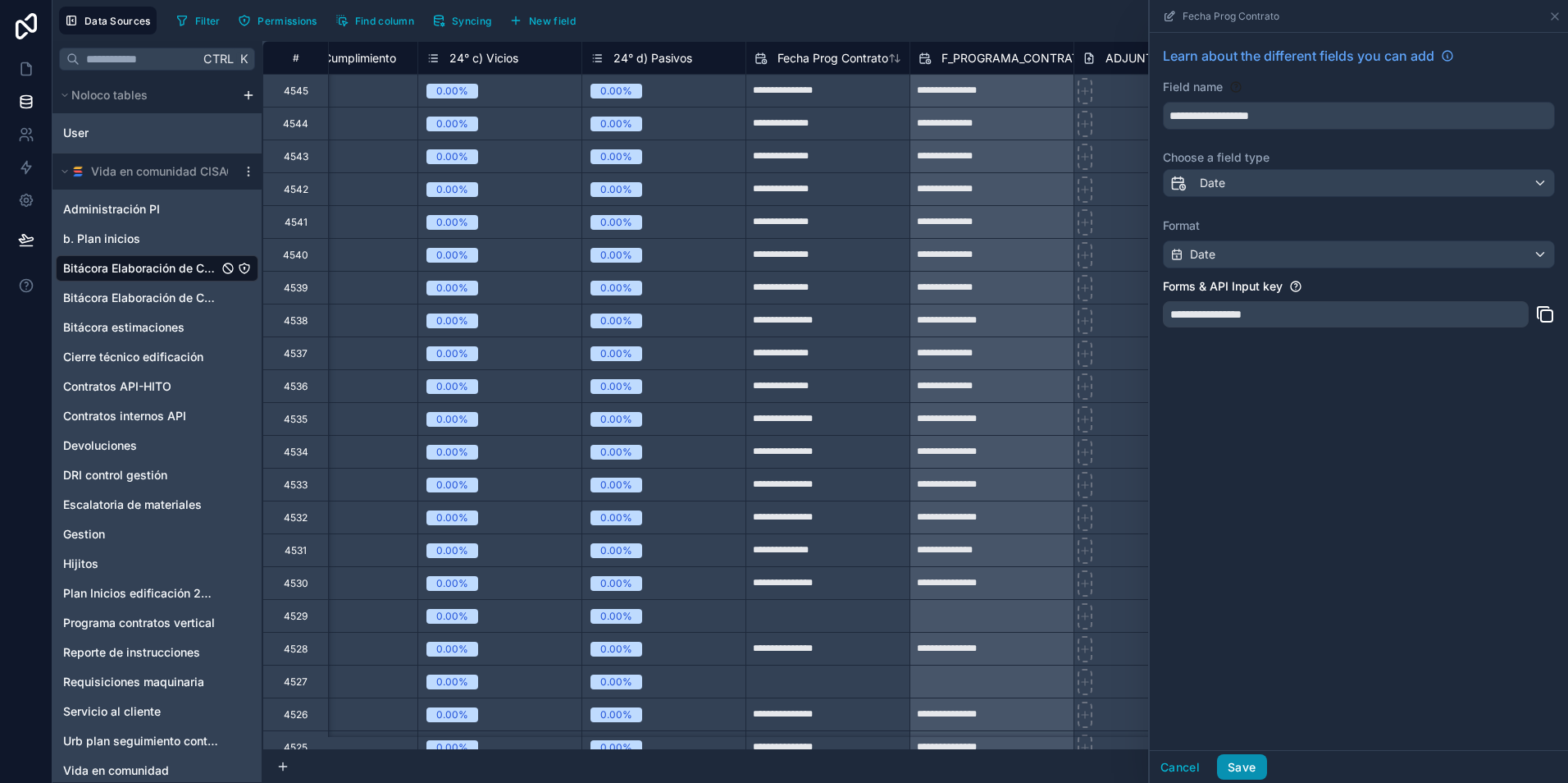
click at [1244, 761] on button "Save" at bounding box center [1241, 767] width 49 height 26
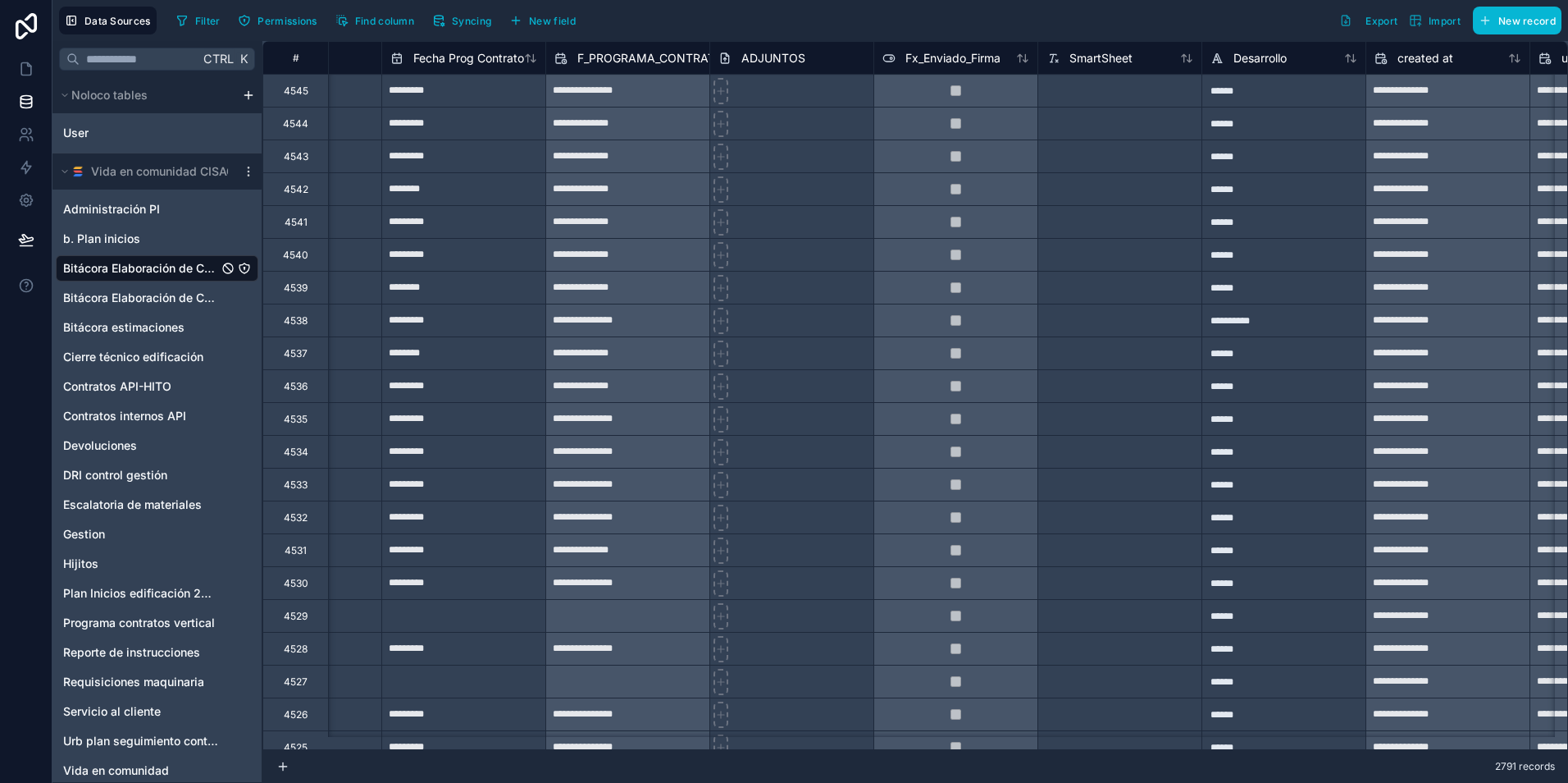
scroll to position [0, 9788]
click at [613, 64] on span "F_PROGRAMA_CONTRATO" at bounding box center [650, 58] width 147 height 16
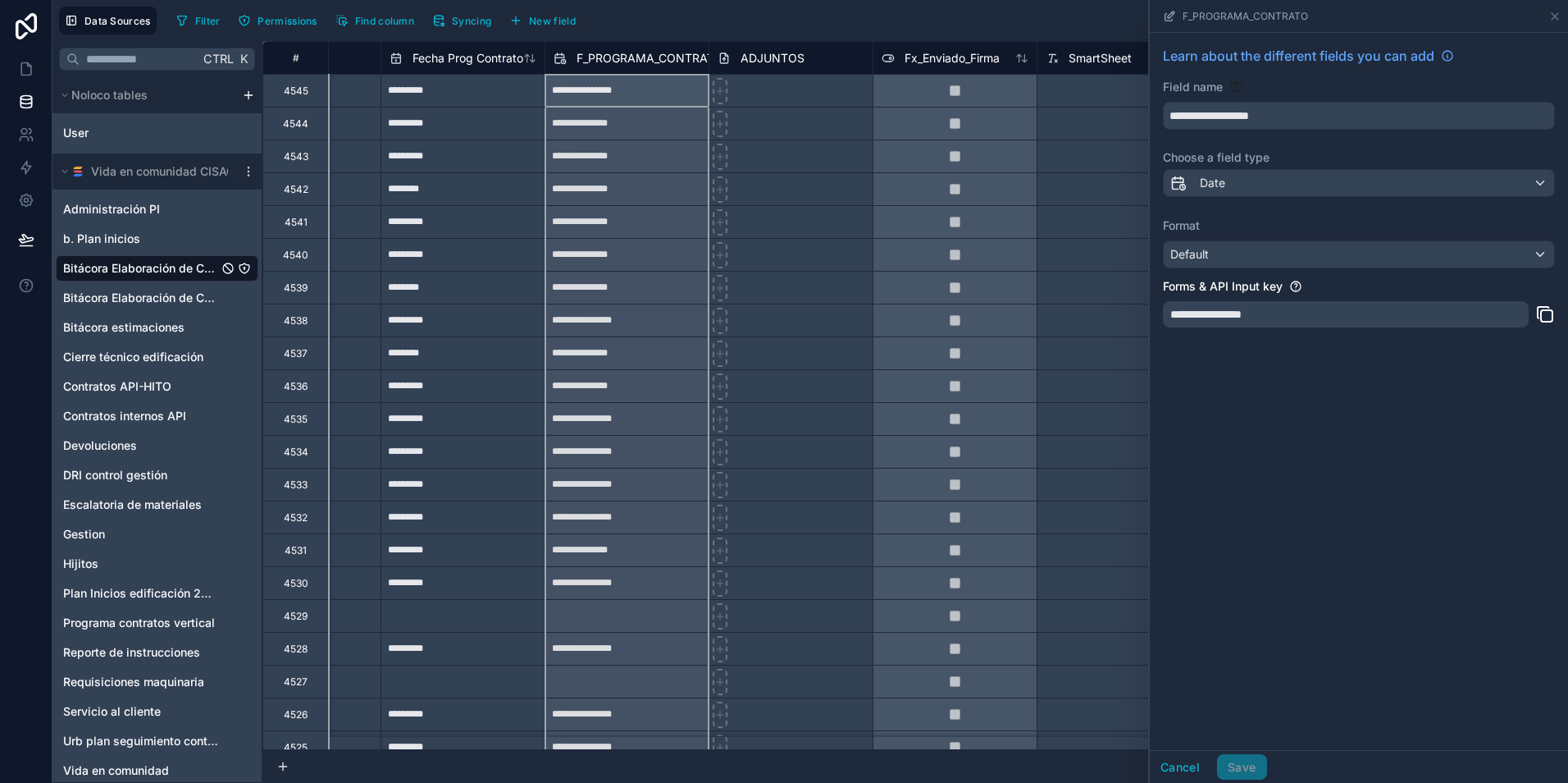
scroll to position [0, 9542]
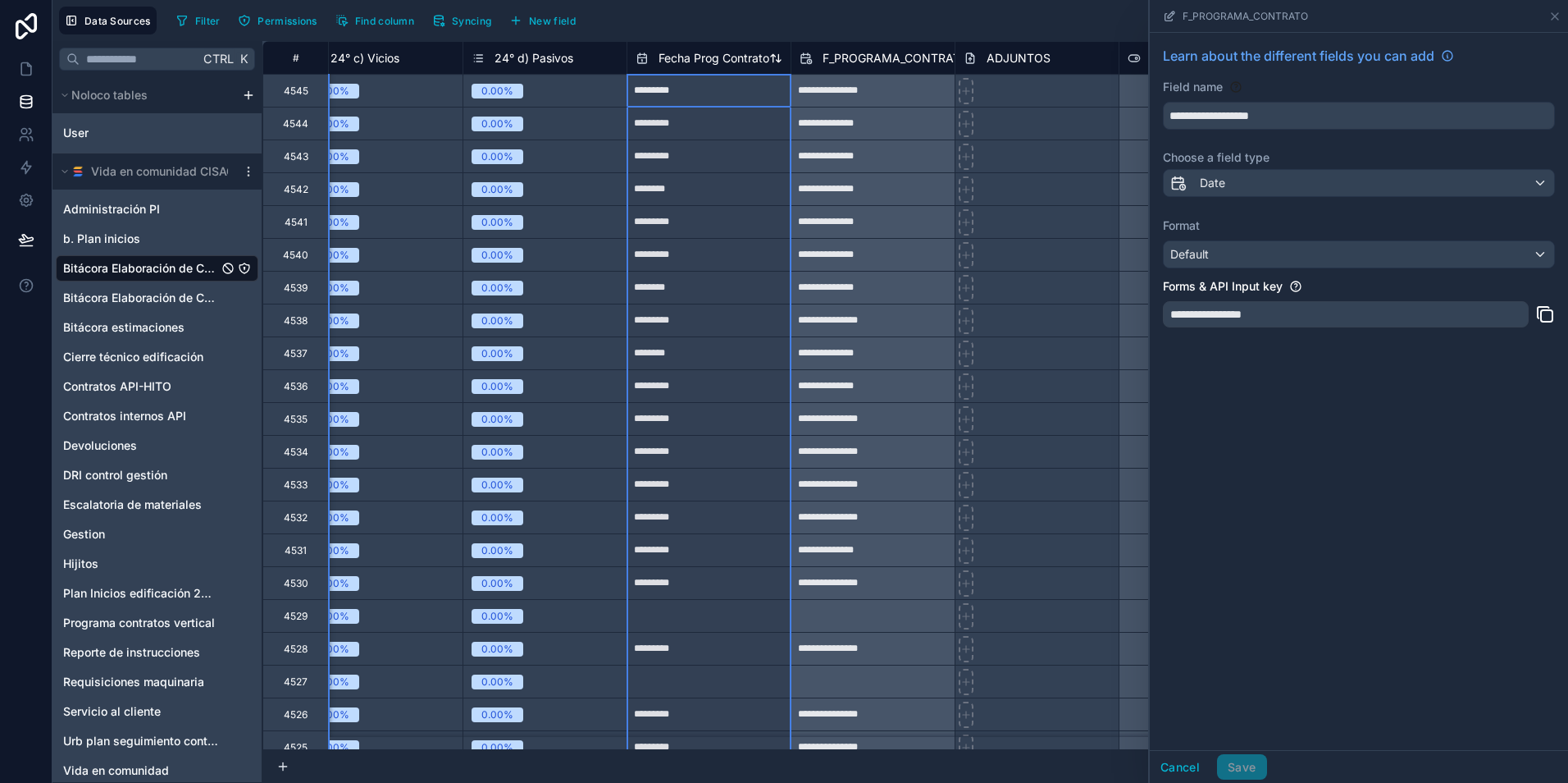
click at [697, 54] on span "Fecha Prog Contrato" at bounding box center [714, 58] width 110 height 16
click at [885, 55] on span "F_PROGRAMA_CONTRATO" at bounding box center [896, 58] width 147 height 16
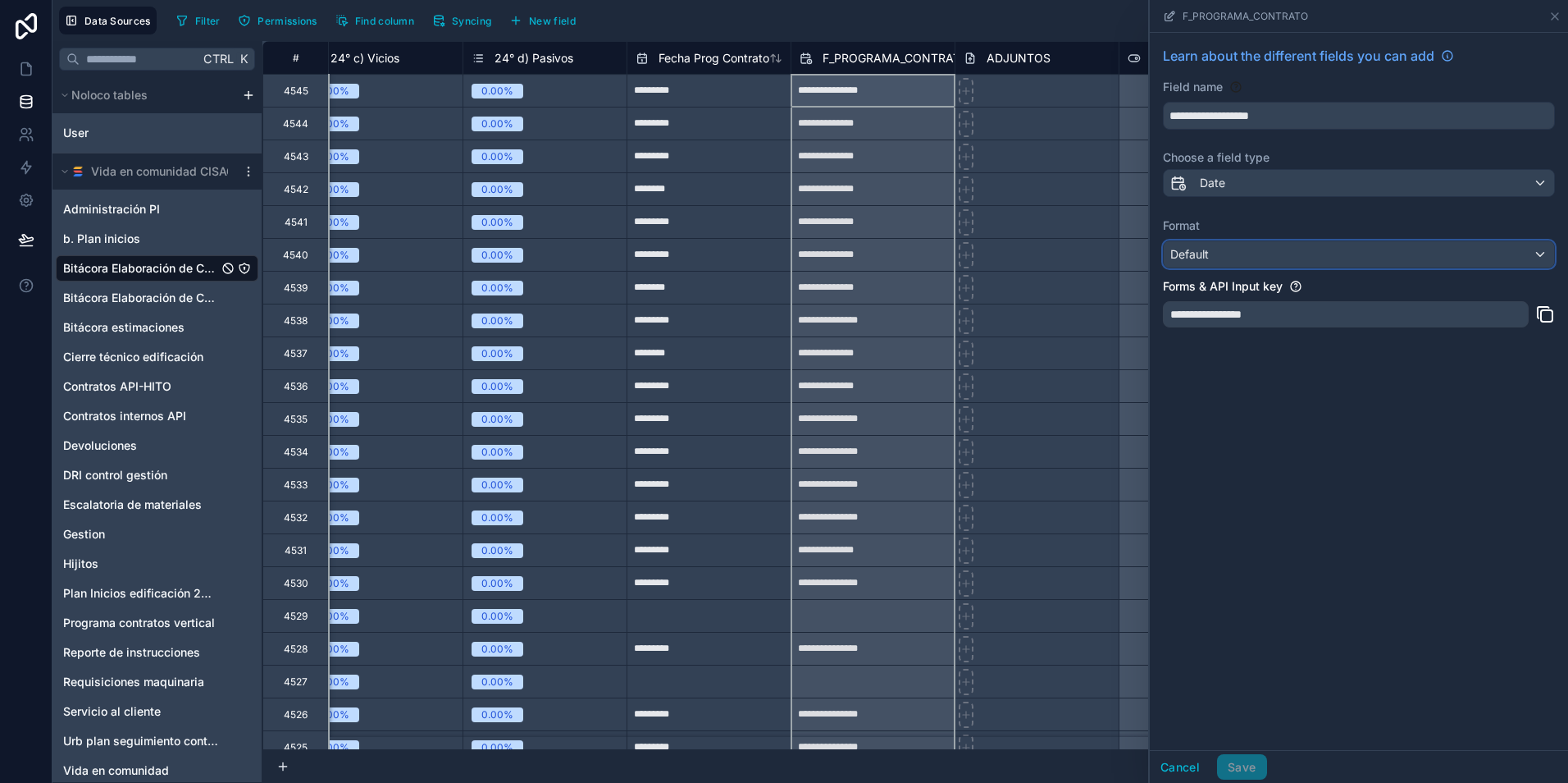
click at [1290, 260] on div "Default" at bounding box center [1359, 254] width 390 height 26
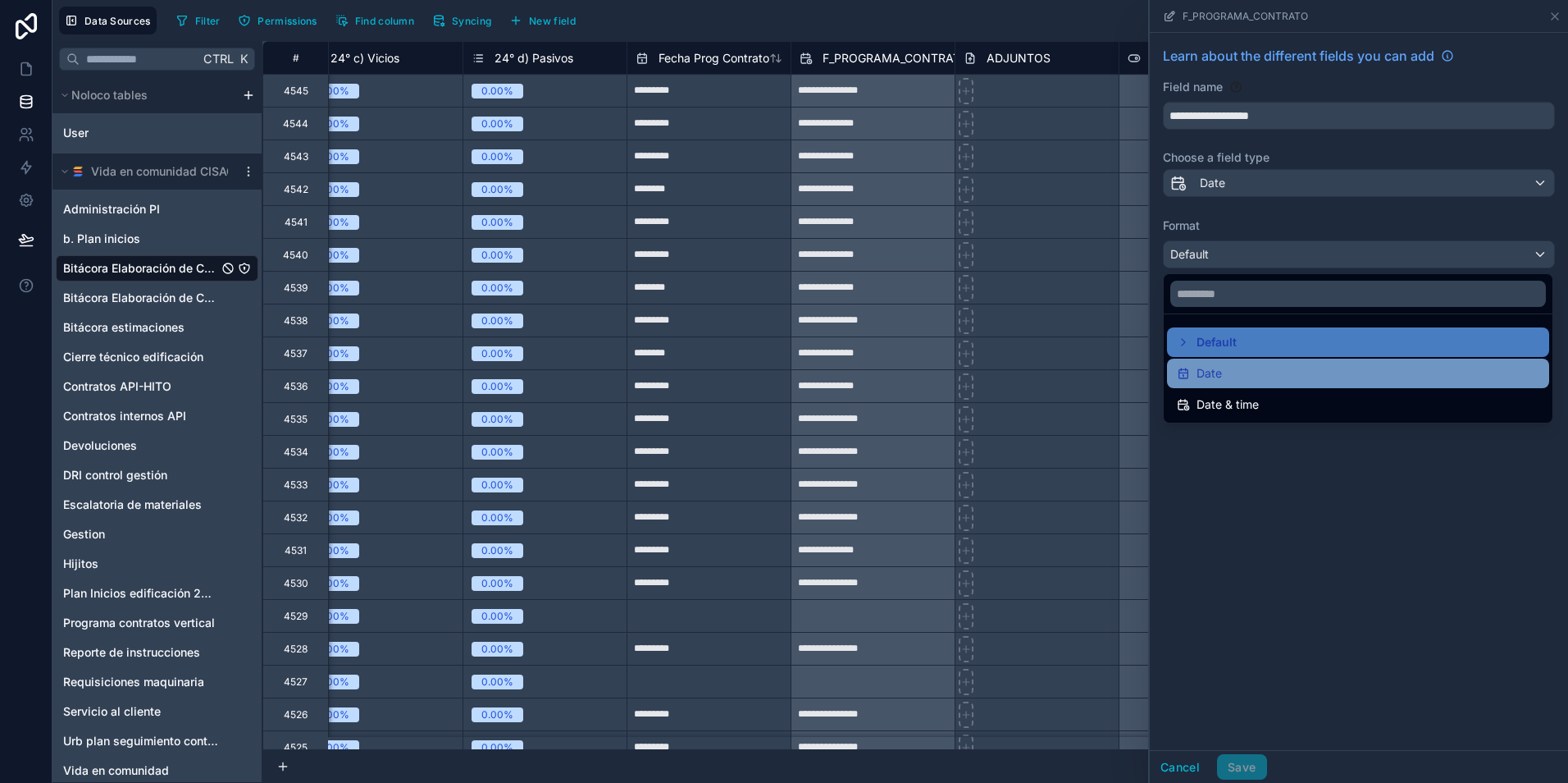
click at [1226, 377] on div "Date" at bounding box center [1358, 373] width 362 height 20
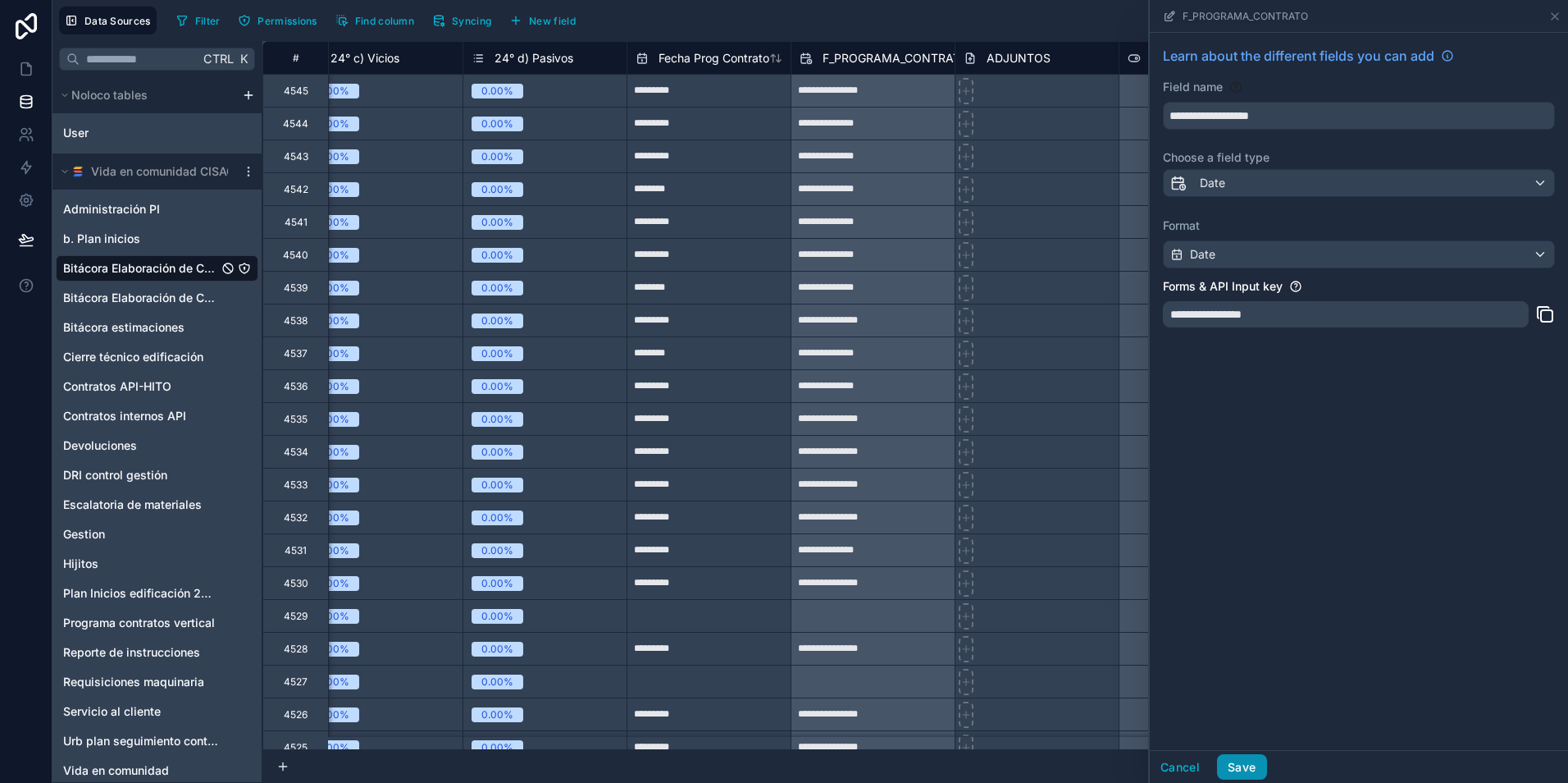
click at [1246, 769] on button "Save" at bounding box center [1241, 767] width 49 height 26
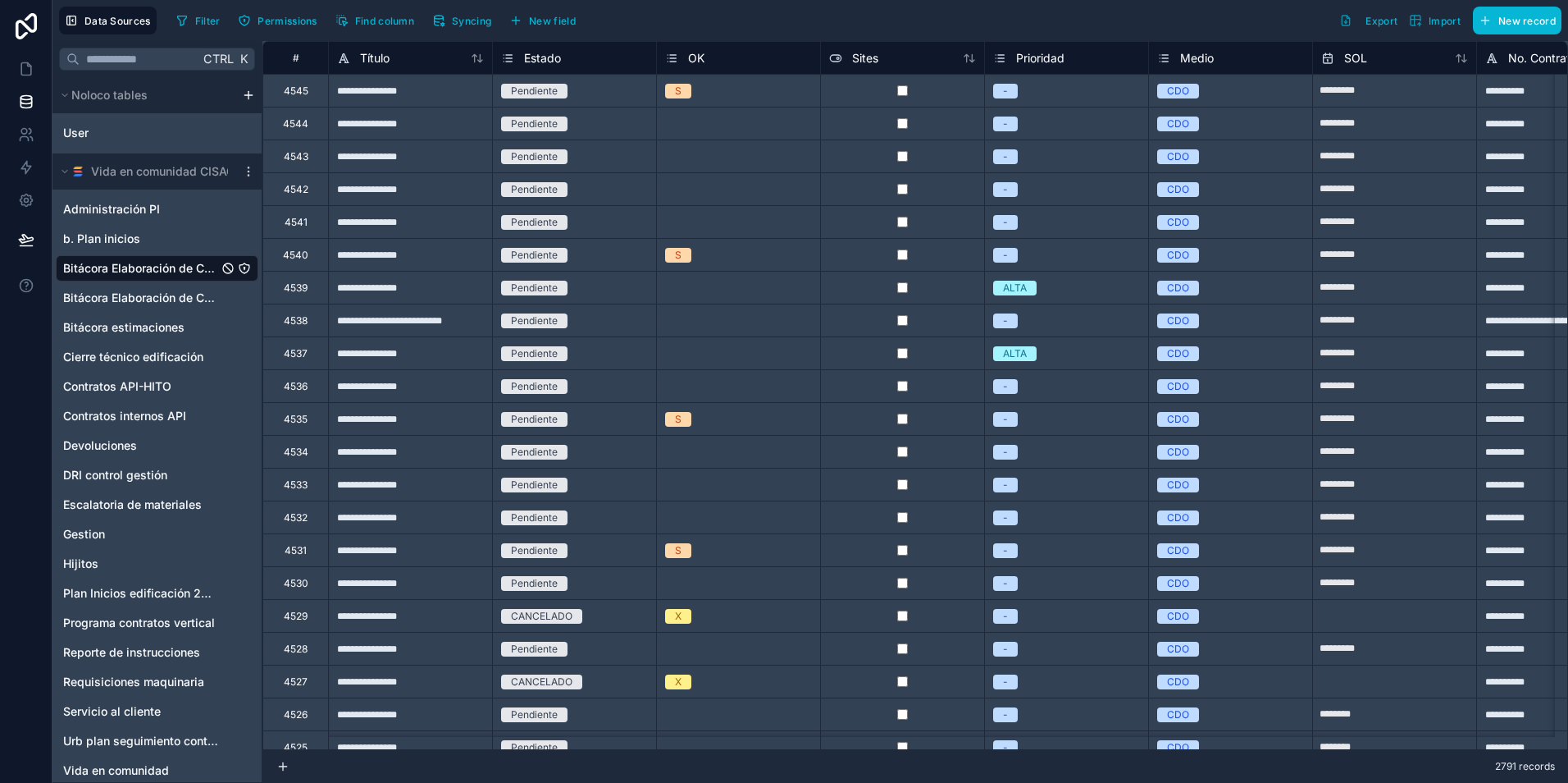
click at [657, 334] on div "Select a OK" at bounding box center [738, 320] width 163 height 32
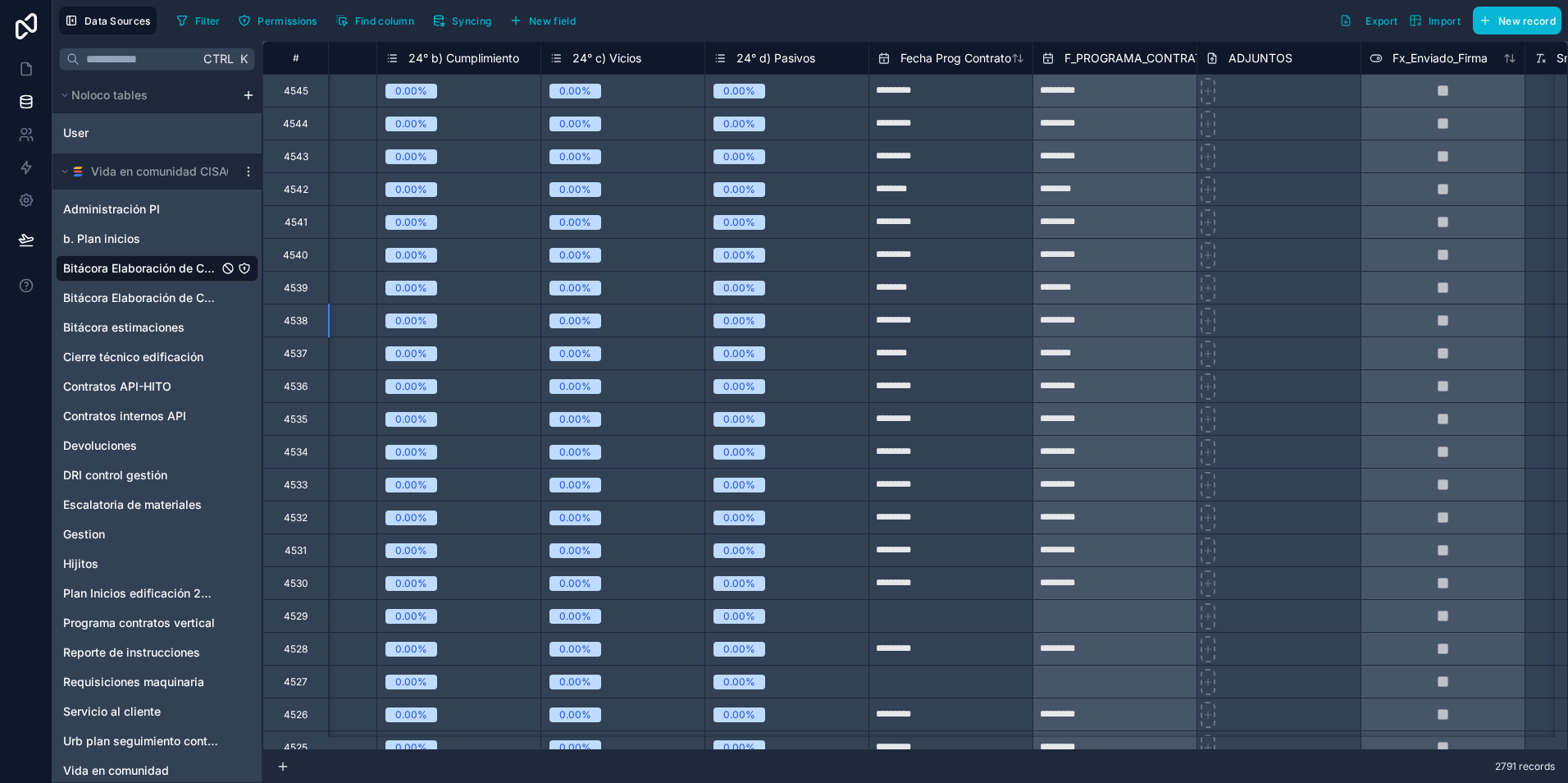
scroll to position [0, 10090]
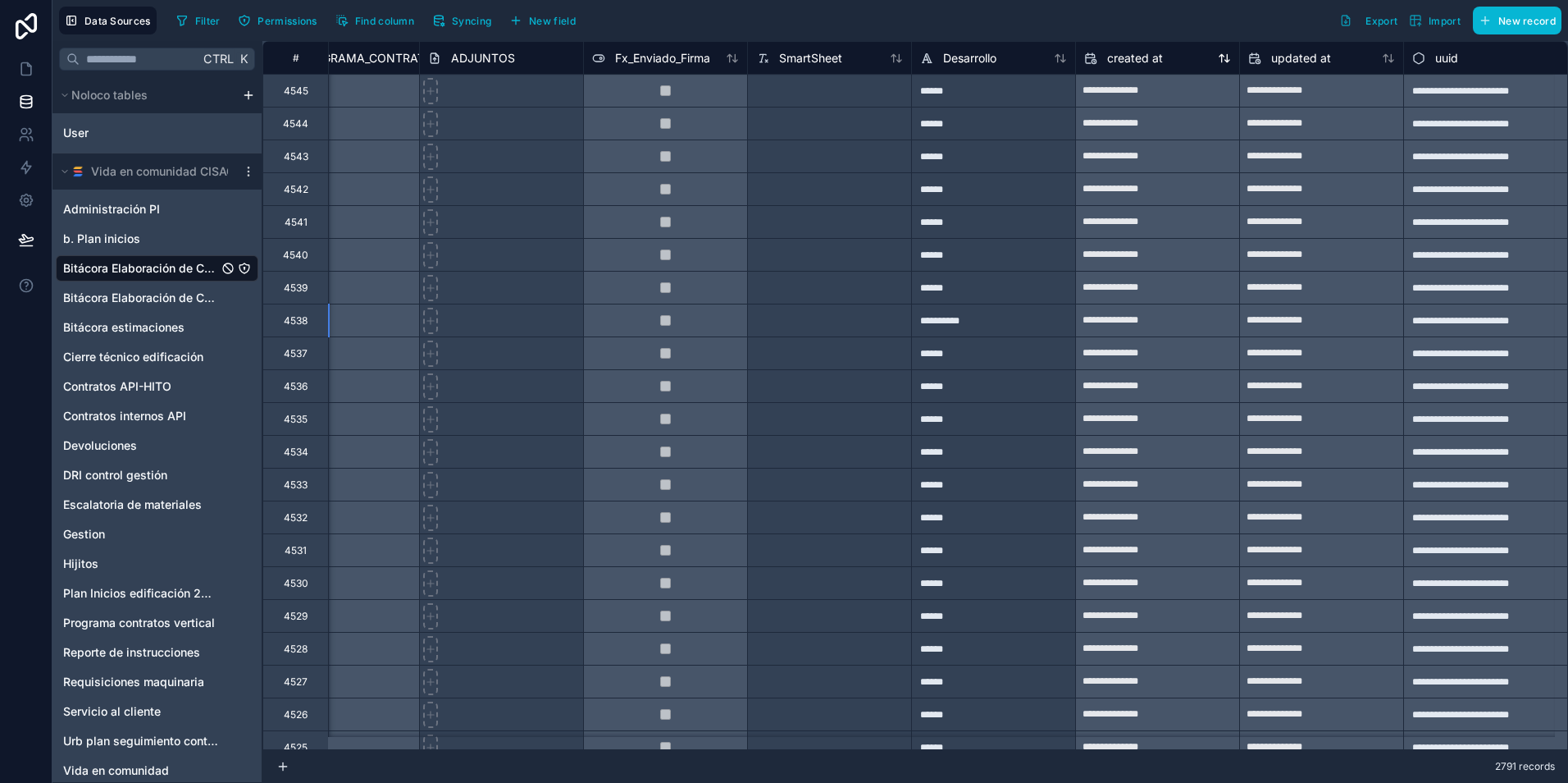
click at [1153, 54] on div "created at" at bounding box center [1158, 58] width 147 height 20
click at [1134, 63] on span "created at" at bounding box center [1134, 58] width 56 height 16
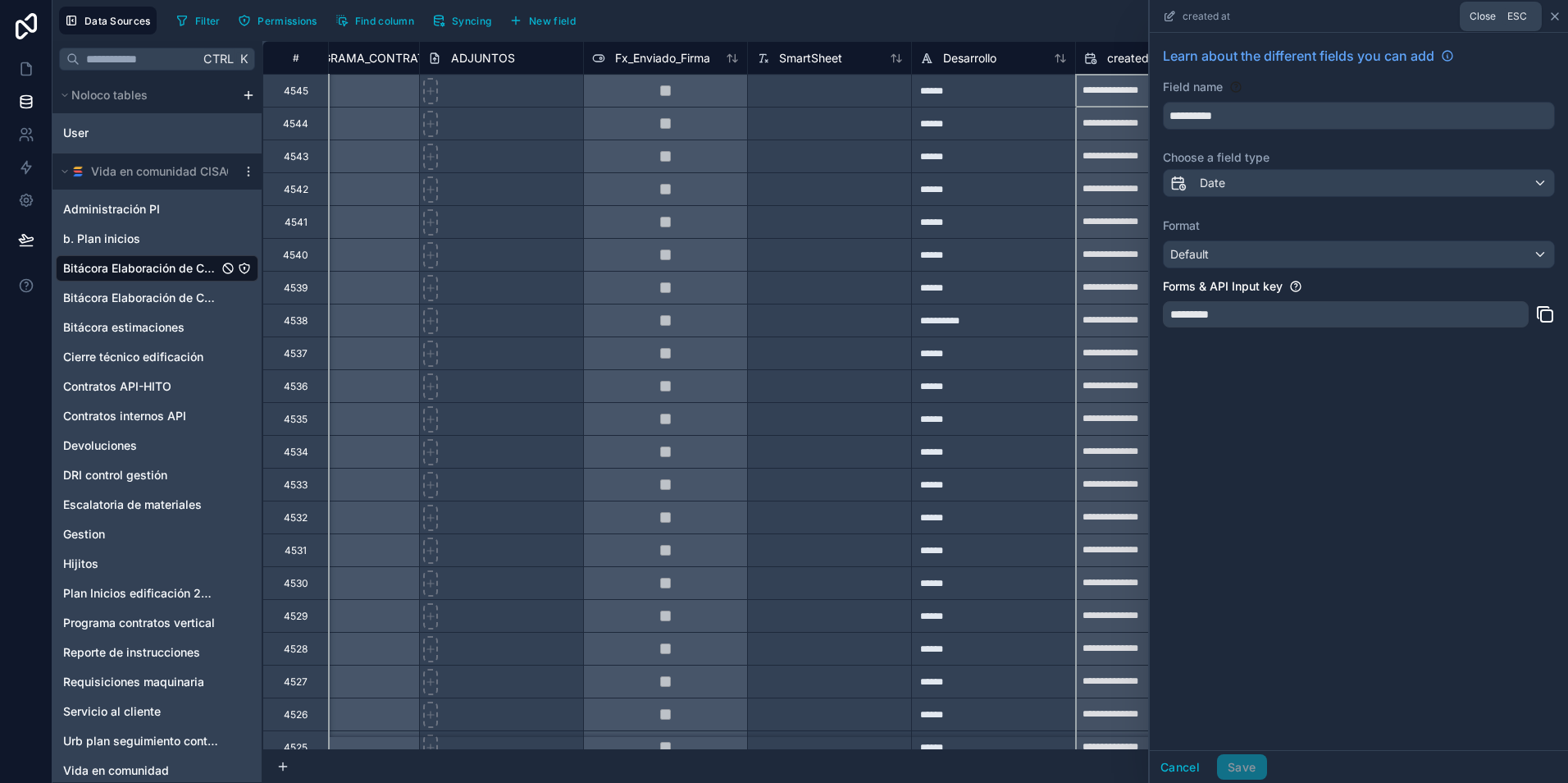
click at [1559, 9] on icon at bounding box center [1554, 16] width 13 height 13
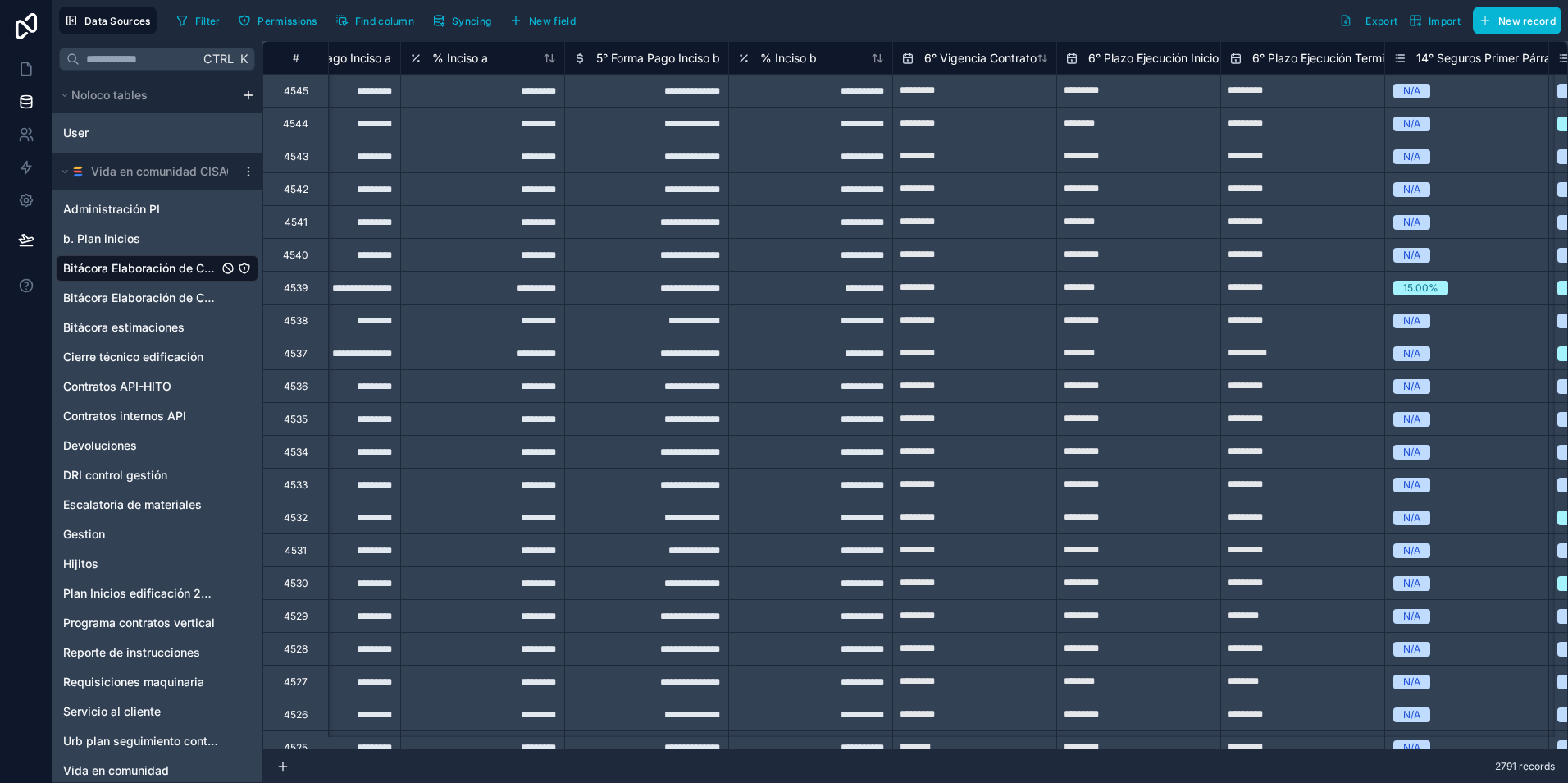
scroll to position [0, 7789]
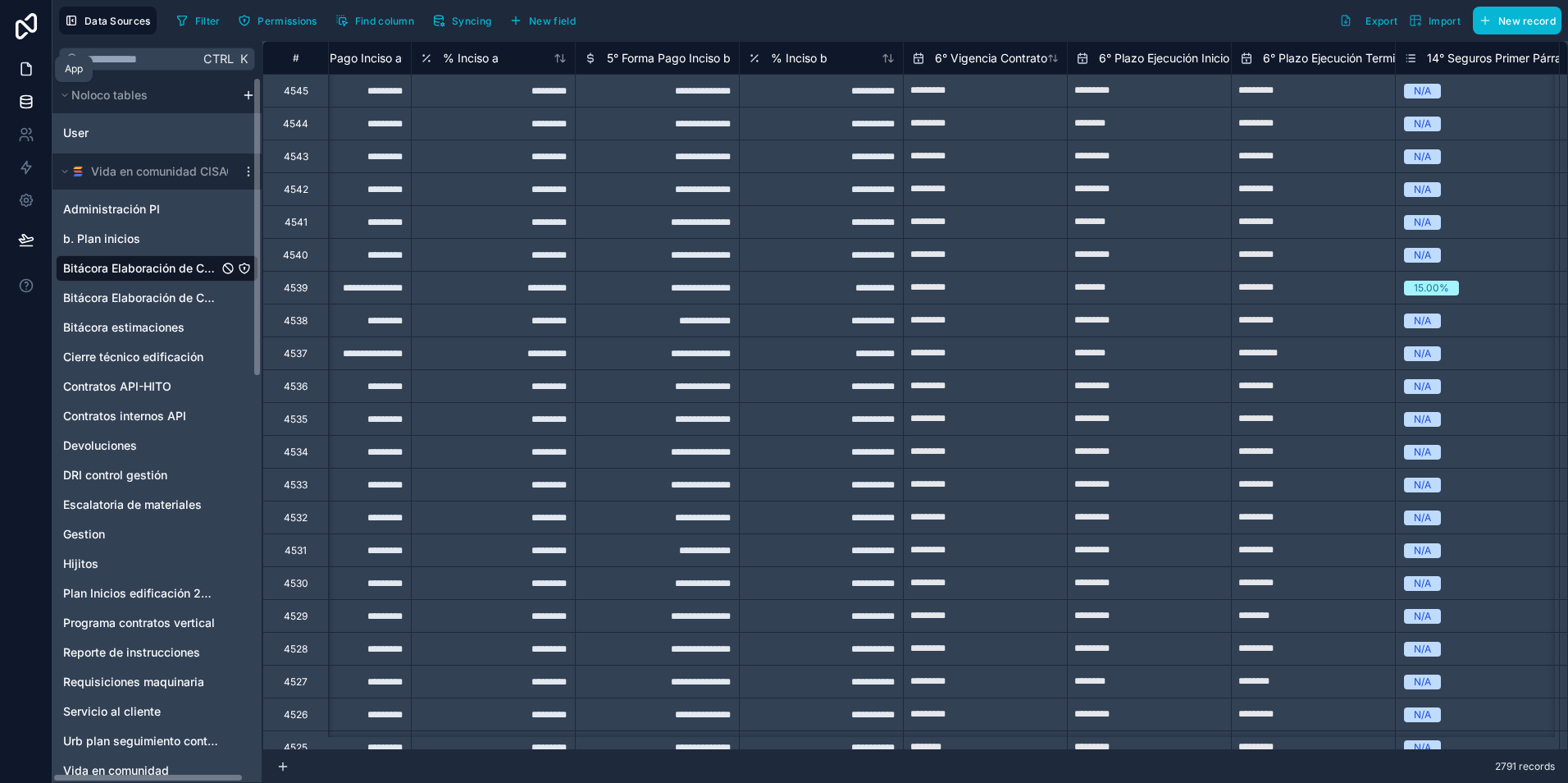
click at [22, 76] on icon at bounding box center [26, 68] width 16 height 16
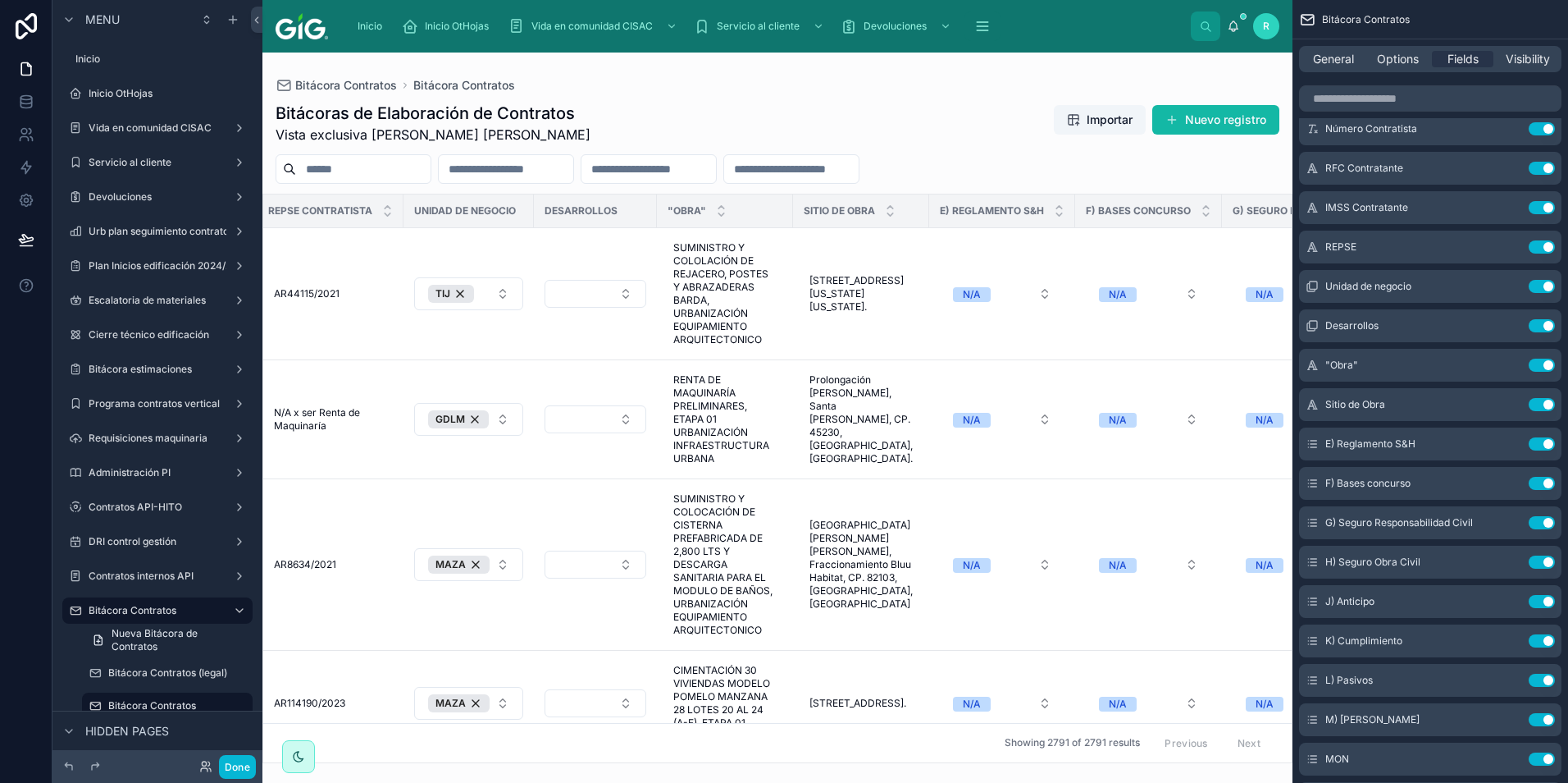
scroll to position [0, 2163]
click at [1545, 326] on button "Use setting" at bounding box center [1541, 325] width 26 height 13
click at [1402, 101] on input "scrollable content" at bounding box center [1430, 98] width 262 height 26
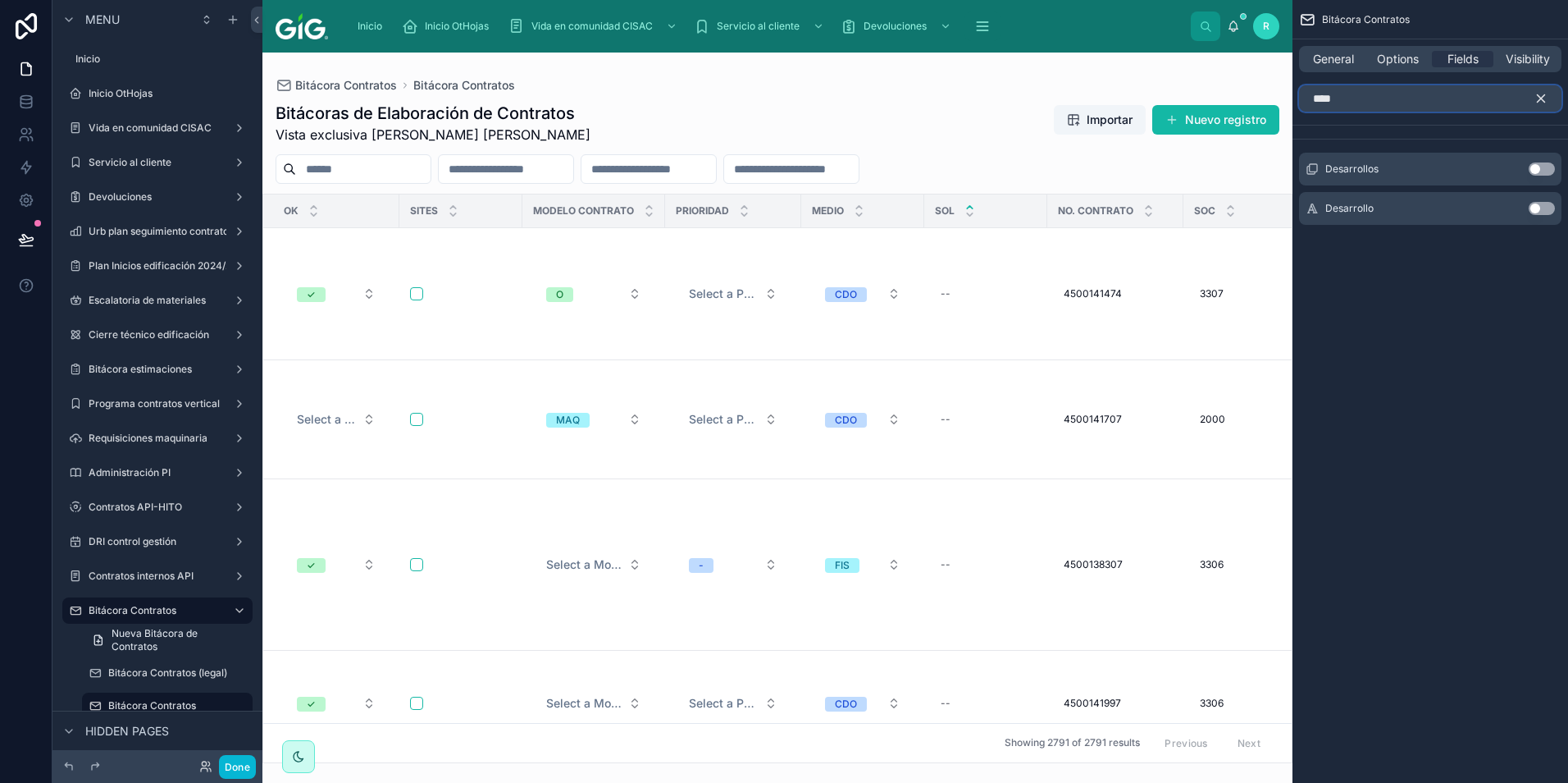
scroll to position [0, 0]
type input "****"
click at [1540, 210] on button "Use setting" at bounding box center [1541, 208] width 26 height 13
click at [1540, 97] on icon "scrollable content" at bounding box center [1541, 98] width 8 height 8
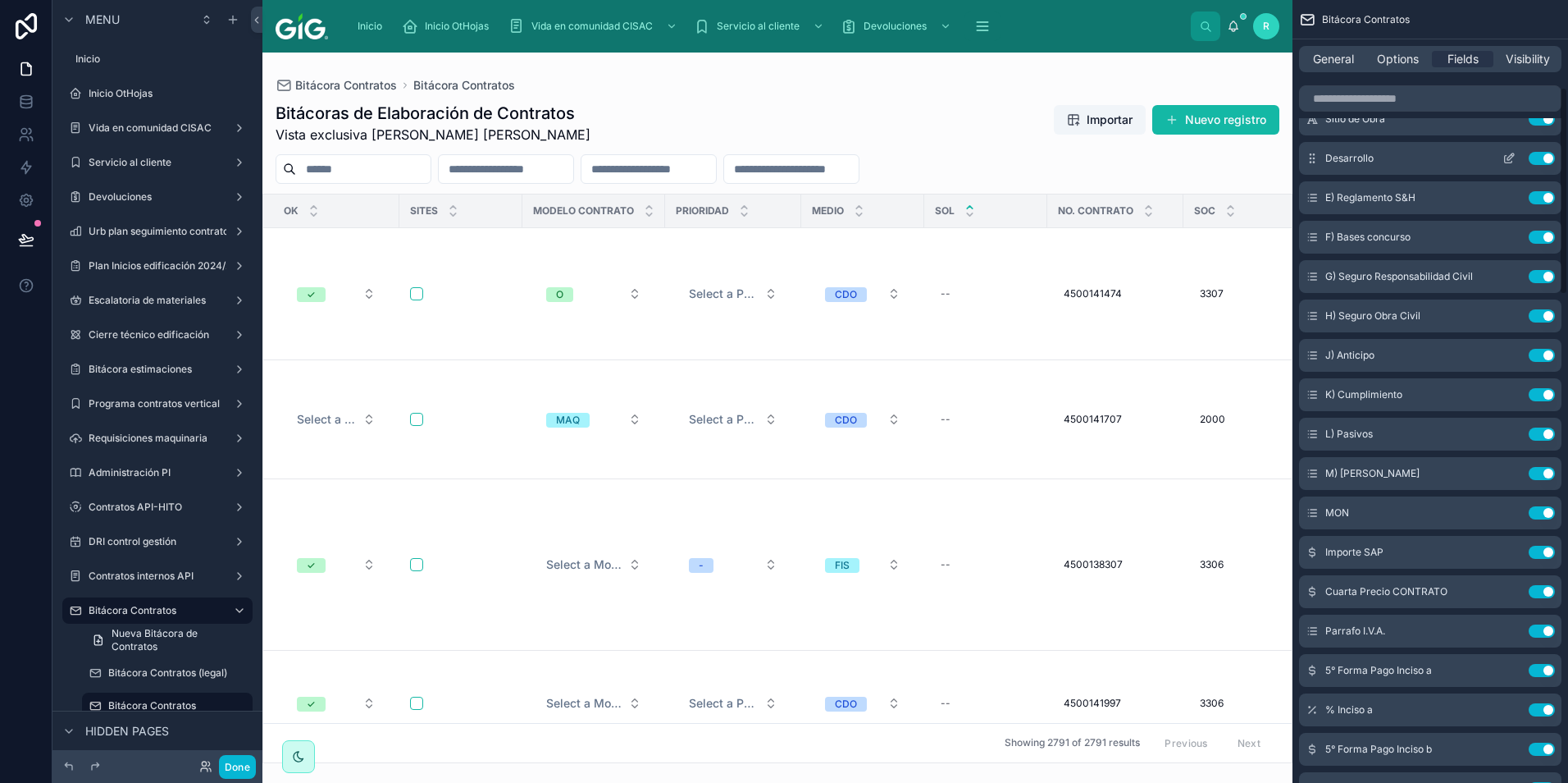
scroll to position [329, 0]
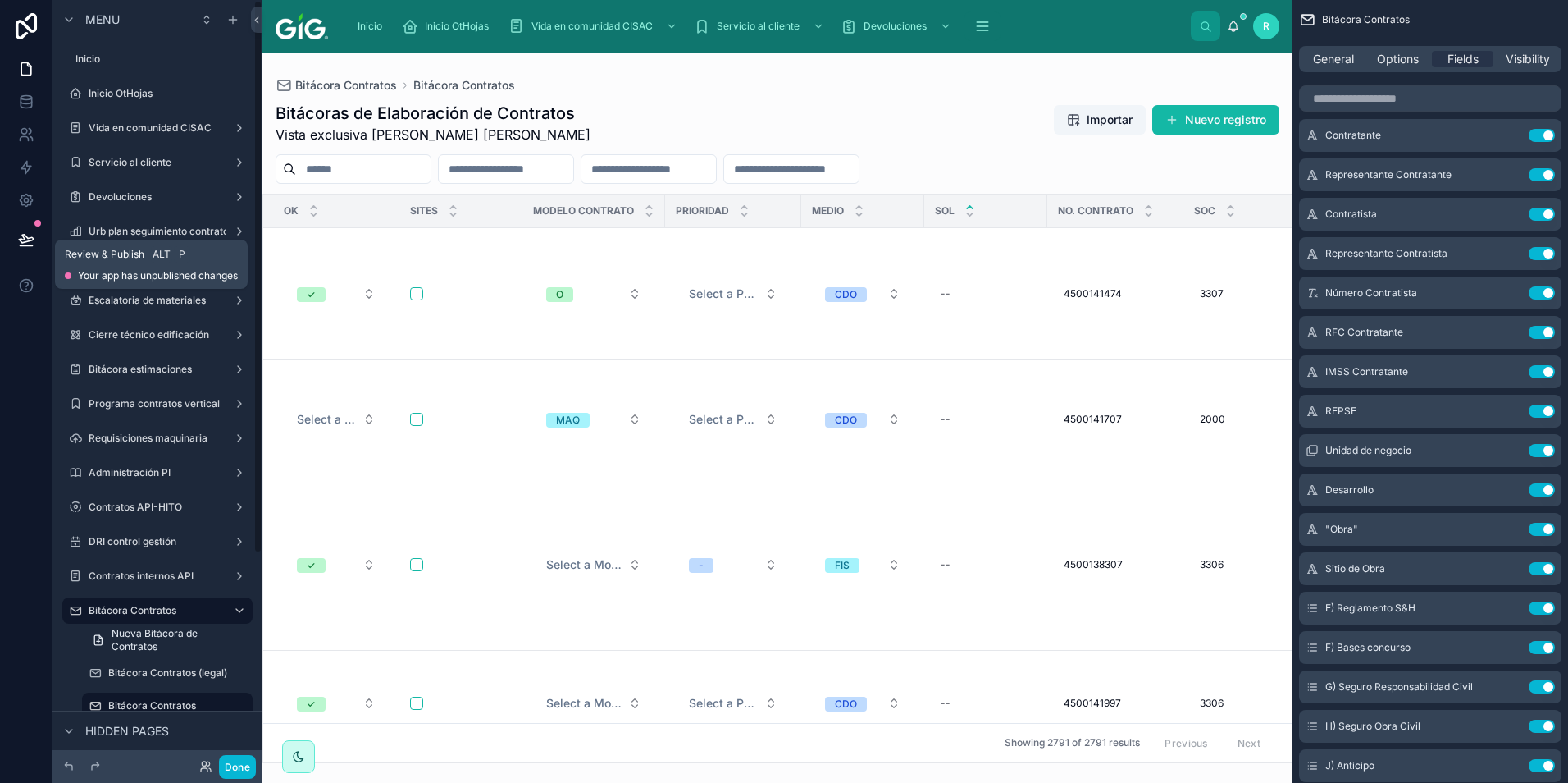
click at [28, 238] on icon at bounding box center [26, 239] width 14 height 9
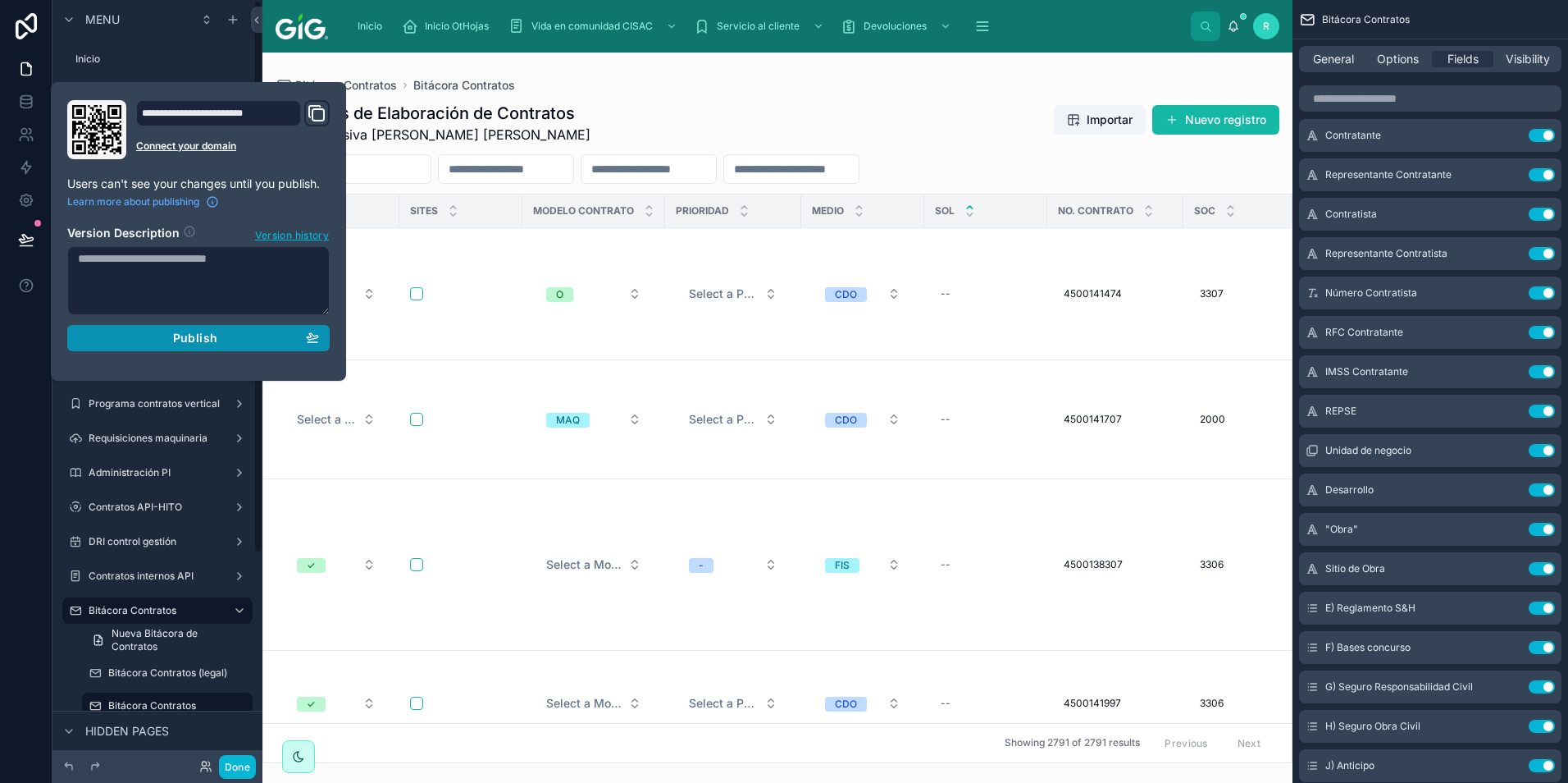
click at [249, 339] on div "Publish" at bounding box center [198, 337] width 241 height 15
